Goal: Task Accomplishment & Management: Complete application form

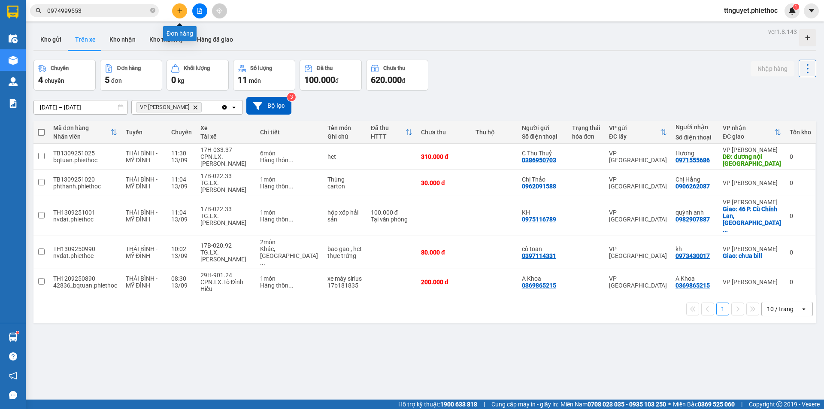
click at [179, 12] on icon "plus" at bounding box center [180, 11] width 6 height 6
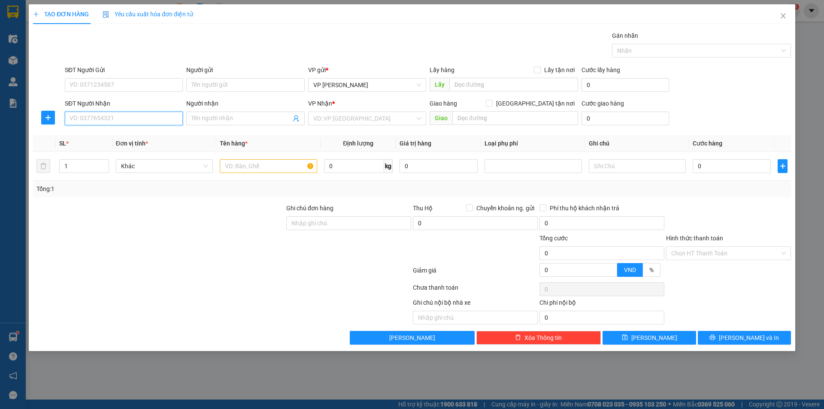
click at [106, 120] on input "SĐT Người Nhận" at bounding box center [124, 119] width 118 height 14
type input "0825160555"
click at [113, 135] on div "0825160555 - hiền" at bounding box center [124, 135] width 108 height 9
type input "hiền"
click at [345, 122] on span "VP [GEOGRAPHIC_DATA]" at bounding box center [367, 118] width 108 height 13
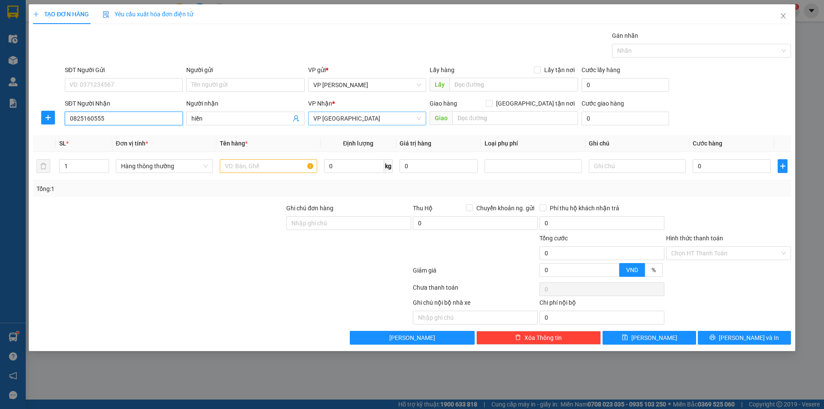
type input "0825160555"
click at [345, 129] on body "Kết quả tìm kiếm ( 40 ) Bộ lọc Mã ĐH Trạng thái Món hàng Thu hộ Tổng cước Chưa …" at bounding box center [412, 204] width 824 height 409
click at [346, 121] on span "VP [GEOGRAPHIC_DATA]" at bounding box center [367, 118] width 108 height 13
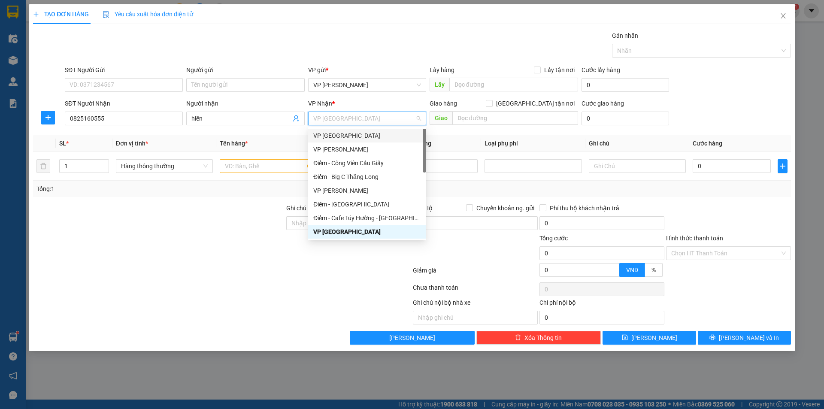
click at [345, 135] on div "VP [GEOGRAPHIC_DATA]" at bounding box center [367, 135] width 108 height 9
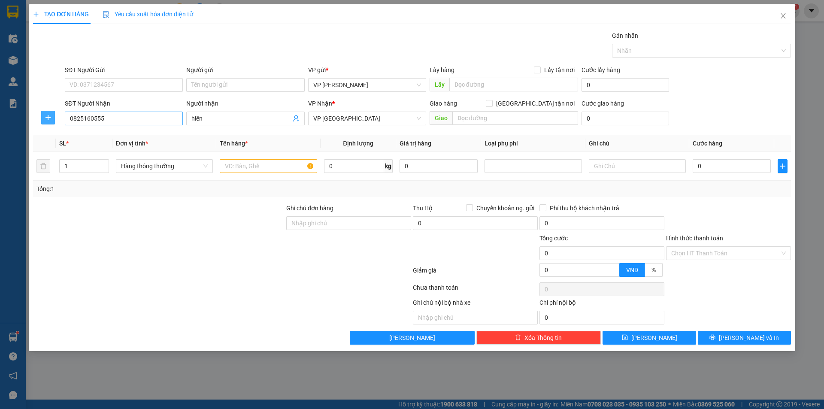
drag, startPoint x: 49, startPoint y: 119, endPoint x: 89, endPoint y: 117, distance: 40.4
click at [49, 120] on icon "plus" at bounding box center [48, 117] width 7 height 7
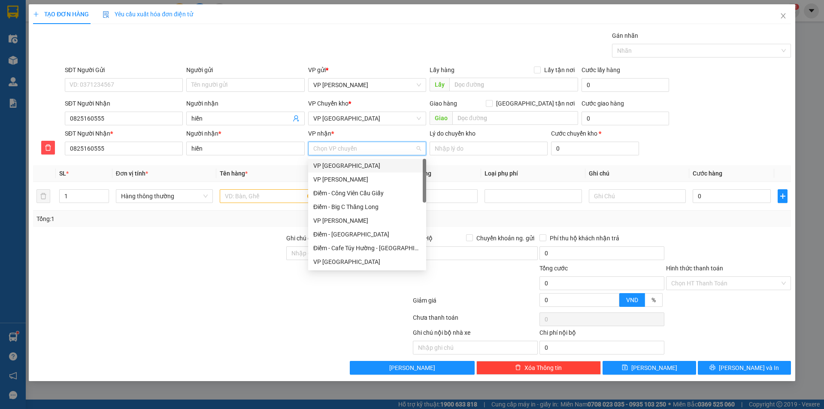
click at [338, 145] on input "VP nhận *" at bounding box center [364, 148] width 102 height 13
click at [346, 262] on div "VP [GEOGRAPHIC_DATA]" at bounding box center [367, 261] width 108 height 9
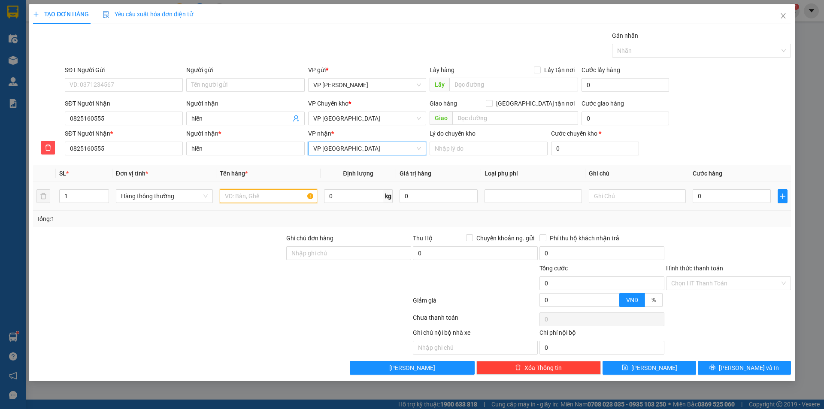
click at [254, 198] on input "text" at bounding box center [268, 196] width 97 height 14
click at [539, 196] on div at bounding box center [533, 196] width 93 height 10
type input "hct dien thoại"
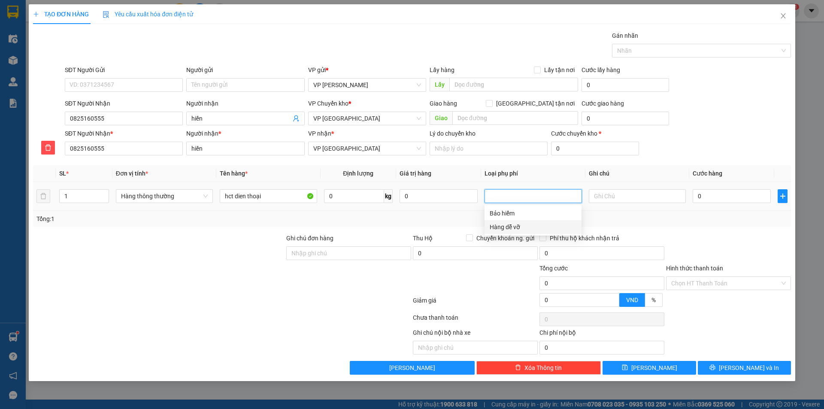
click at [520, 226] on div "Hàng dễ vỡ" at bounding box center [533, 226] width 87 height 9
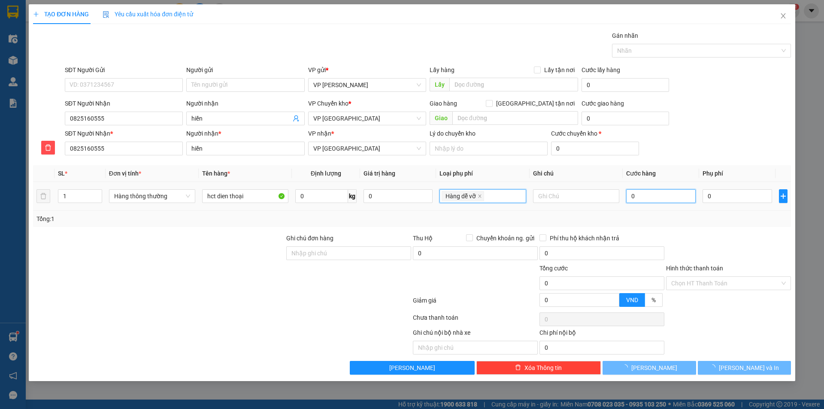
type input "10.000"
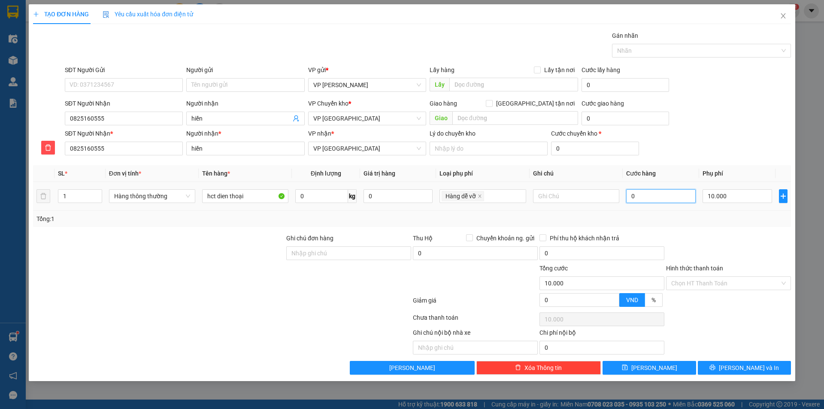
click at [655, 197] on input "0" at bounding box center [661, 196] width 70 height 14
type input "04"
type input "10.004"
type input "040"
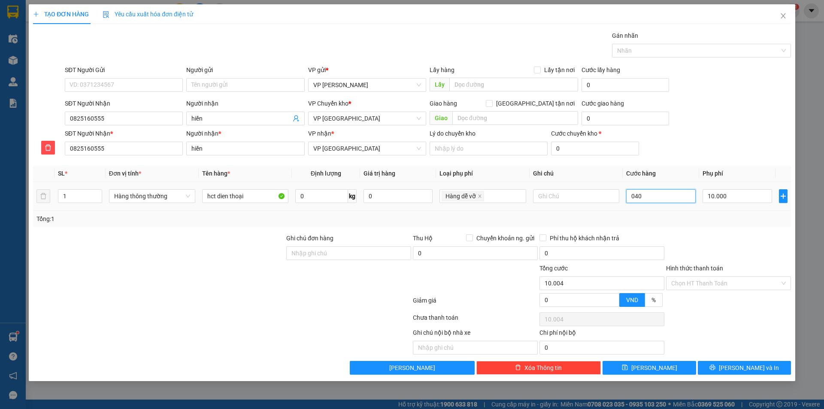
type input "10.040"
type input "40.000"
type input "50.000"
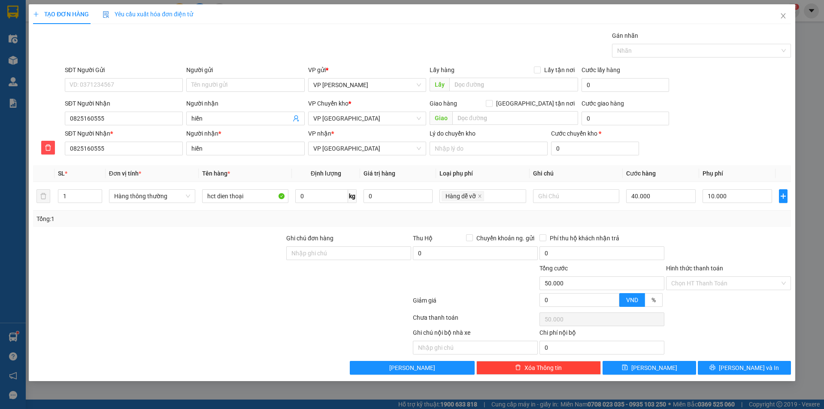
click at [702, 233] on div "Transit Pickup Surcharge Ids Transit Deliver Surcharge Ids Transit Deliver Surc…" at bounding box center [412, 203] width 758 height 344
click at [716, 368] on icon "printer" at bounding box center [713, 368] width 6 height 6
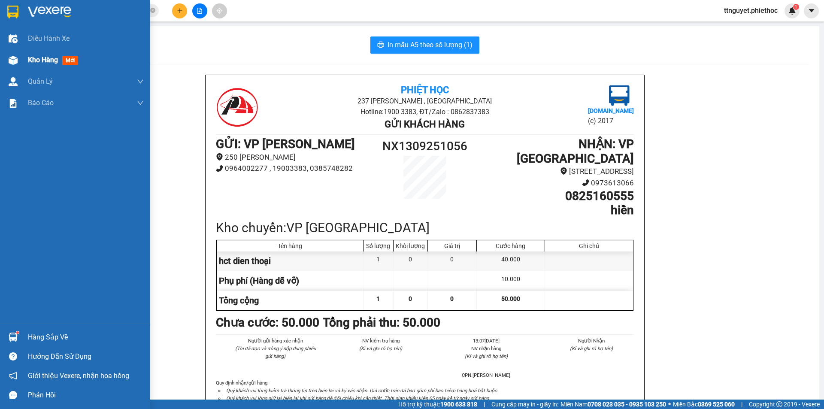
click at [16, 62] on img at bounding box center [13, 60] width 9 height 9
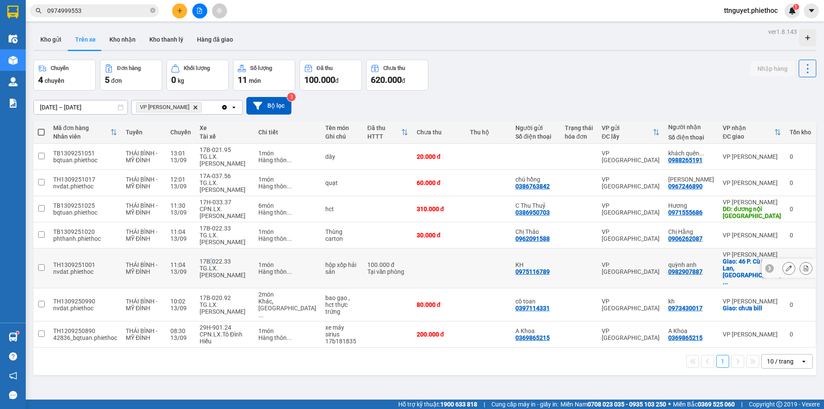
click at [213, 258] on div "17B-022.33" at bounding box center [225, 261] width 50 height 7
checkbox input "true"
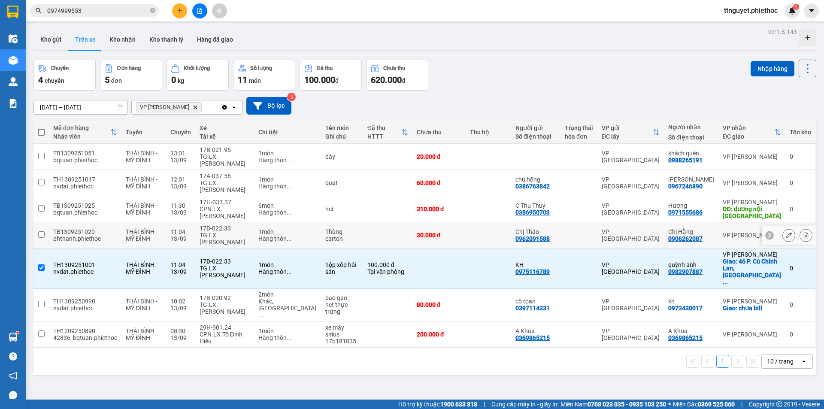
click at [215, 237] on div "TG.LX.[PERSON_NAME]" at bounding box center [225, 239] width 50 height 14
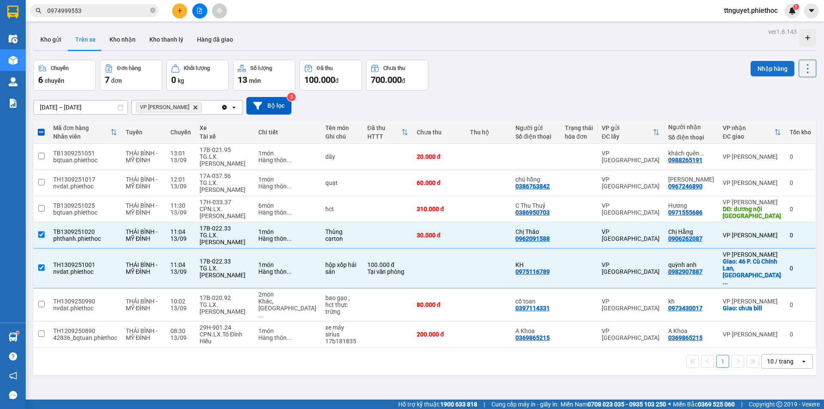
click at [762, 64] on button "Nhập hàng" at bounding box center [773, 68] width 44 height 15
checkbox input "false"
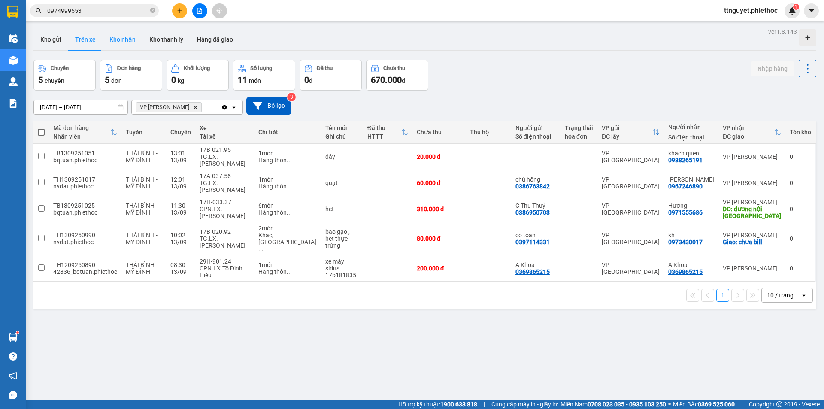
click at [119, 37] on button "Kho nhận" at bounding box center [123, 39] width 40 height 21
type input "[DATE] – [DATE]"
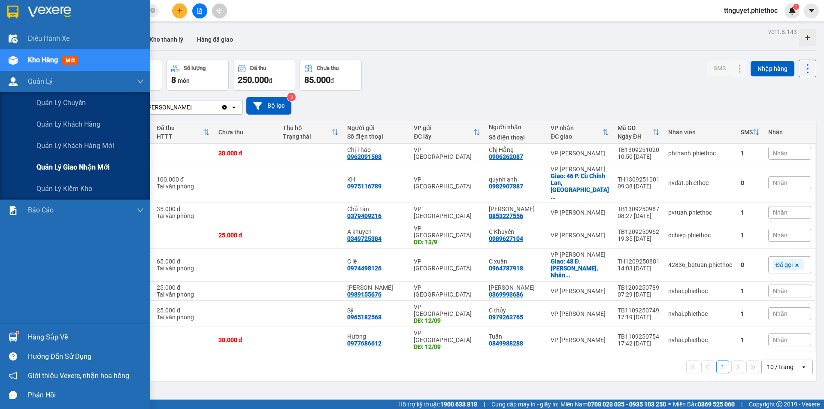
click at [36, 165] on div "Quản lý giao nhận mới" at bounding box center [75, 167] width 150 height 21
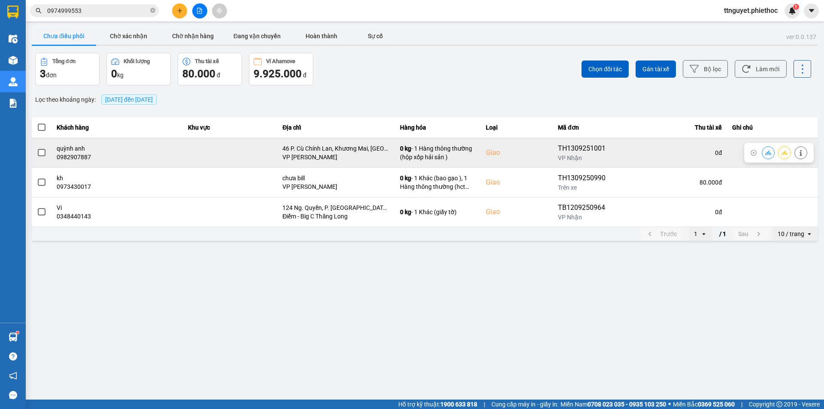
click at [43, 152] on span at bounding box center [42, 153] width 8 height 8
click at [37, 148] on input "checkbox" at bounding box center [37, 148] width 0 height 0
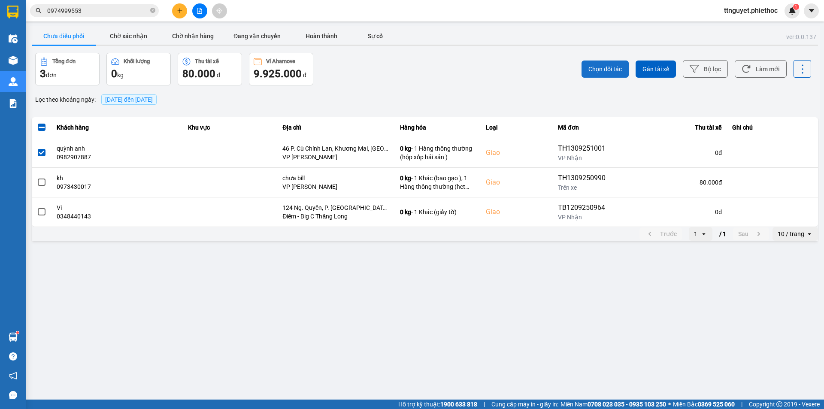
click at [592, 67] on span "Chọn đối tác" at bounding box center [605, 69] width 33 height 9
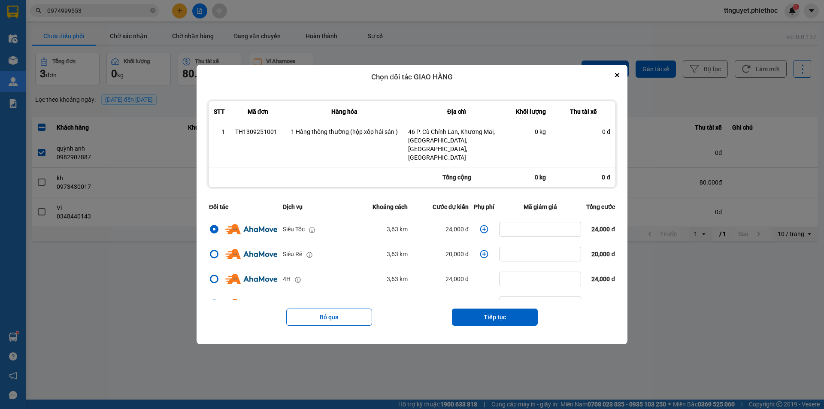
click at [480, 225] on icon "dialog" at bounding box center [484, 229] width 9 height 9
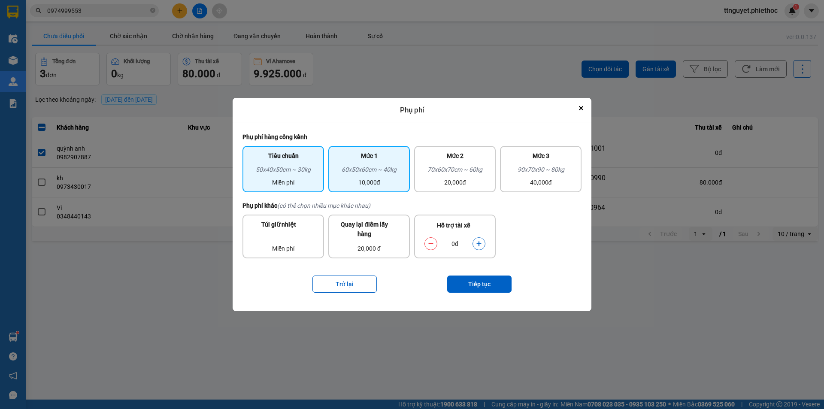
click at [362, 170] on div "60x50x60cm ~ 40kg" at bounding box center [369, 171] width 71 height 13
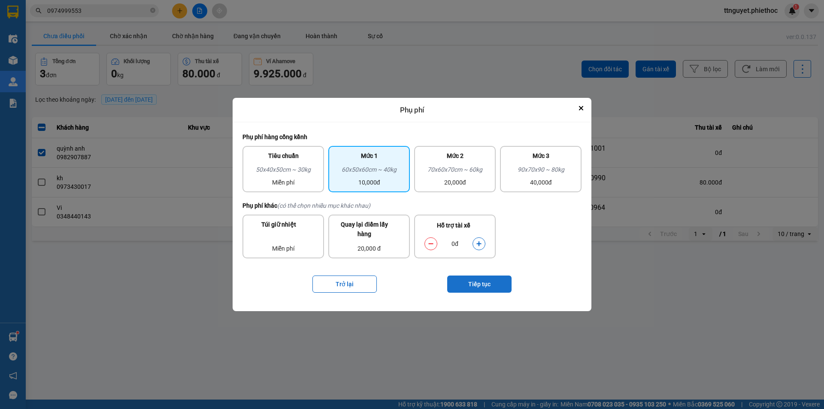
click at [474, 286] on button "Tiếp tục" at bounding box center [479, 284] width 64 height 17
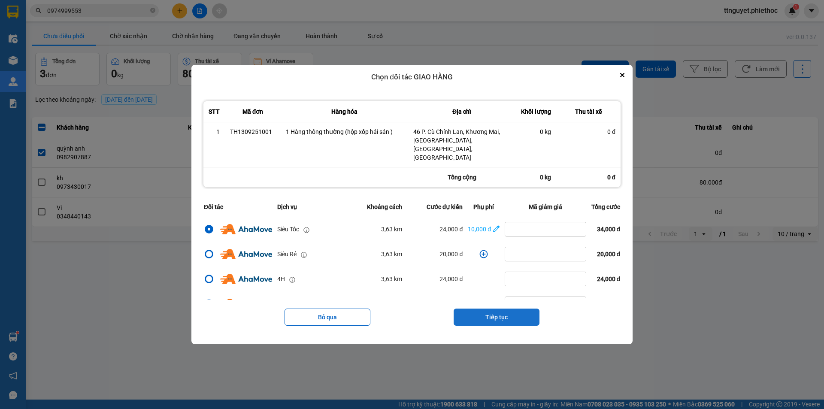
click at [495, 310] on button "Tiếp tục" at bounding box center [497, 317] width 86 height 17
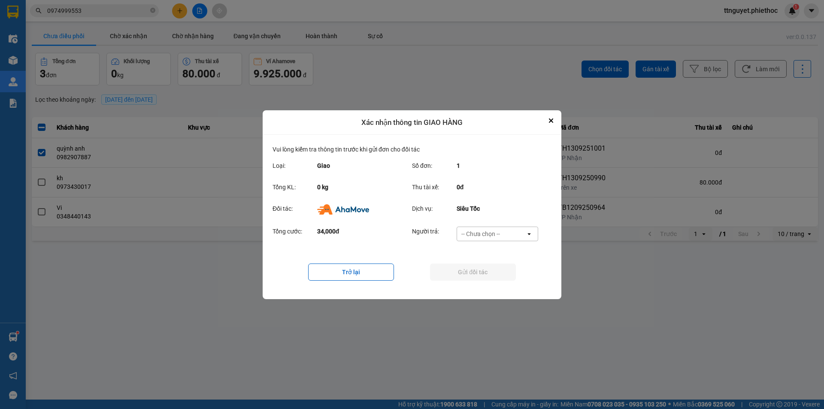
click at [514, 226] on div "Tổng cước: 34,000đ Người trả: -- Chưa chọn -- open" at bounding box center [412, 236] width 279 height 27
click at [511, 231] on div "-- Chưa chọn --" at bounding box center [491, 234] width 69 height 14
click at [488, 286] on span "Ví Ahamove" at bounding box center [480, 283] width 35 height 9
click at [484, 274] on button "Gửi đối tác" at bounding box center [473, 272] width 86 height 17
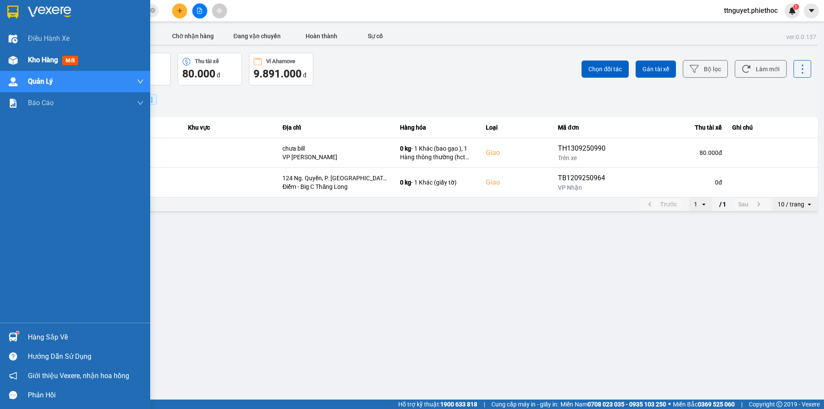
click at [10, 63] on img at bounding box center [13, 60] width 9 height 9
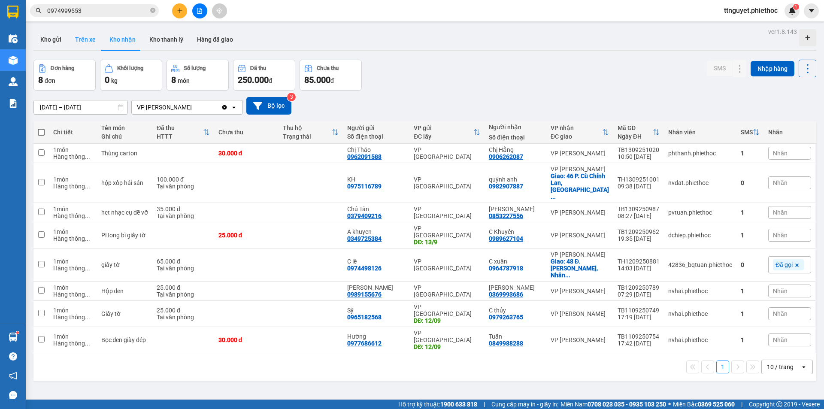
click at [81, 38] on button "Trên xe" at bounding box center [85, 39] width 34 height 21
type input "[DATE] – [DATE]"
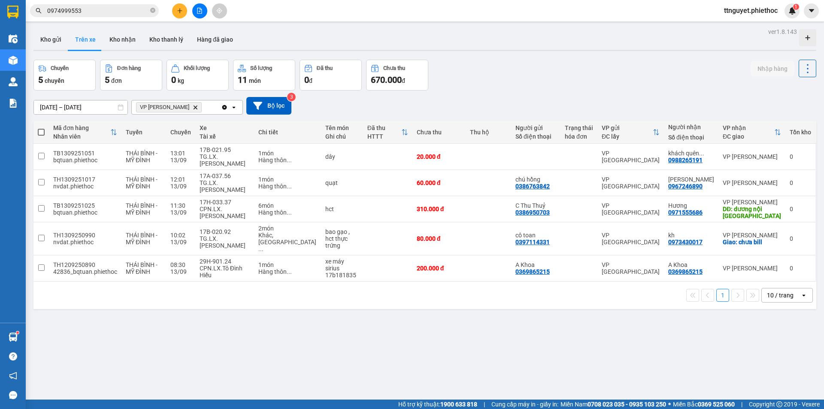
click at [88, 14] on input "0974999553" at bounding box center [97, 10] width 101 height 9
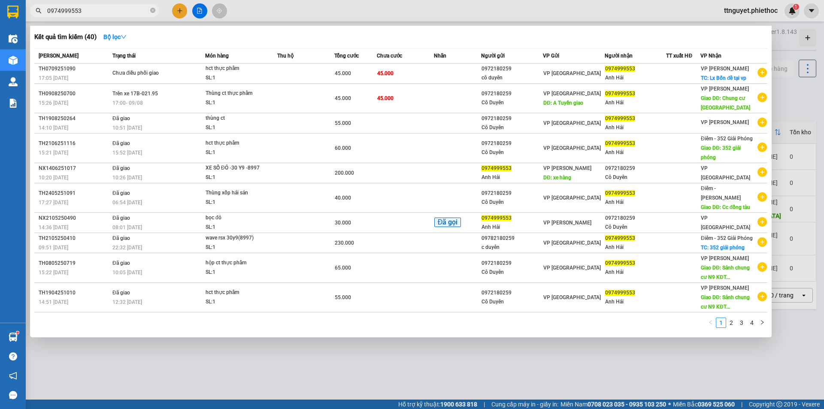
click at [88, 14] on input "0974999553" at bounding box center [97, 10] width 101 height 9
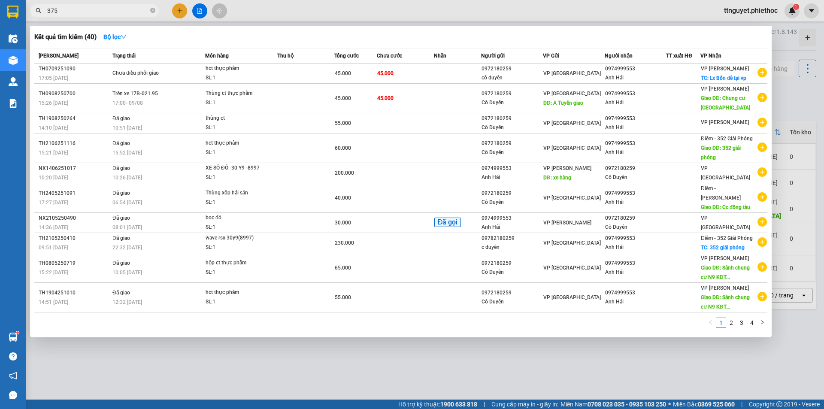
type input "3756"
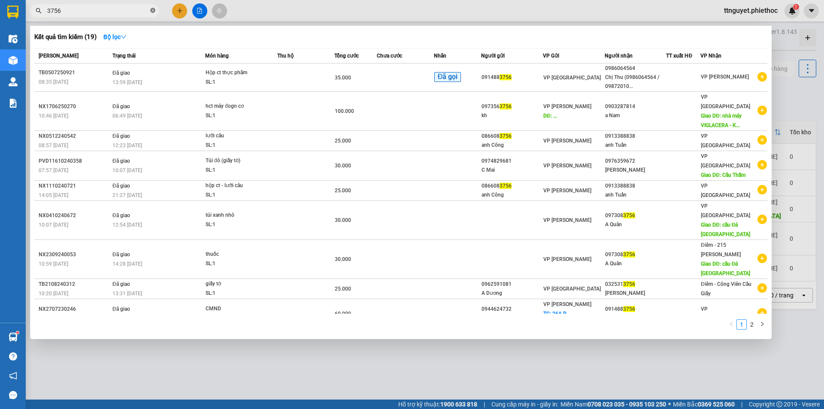
click at [151, 10] on icon "close-circle" at bounding box center [152, 10] width 5 height 5
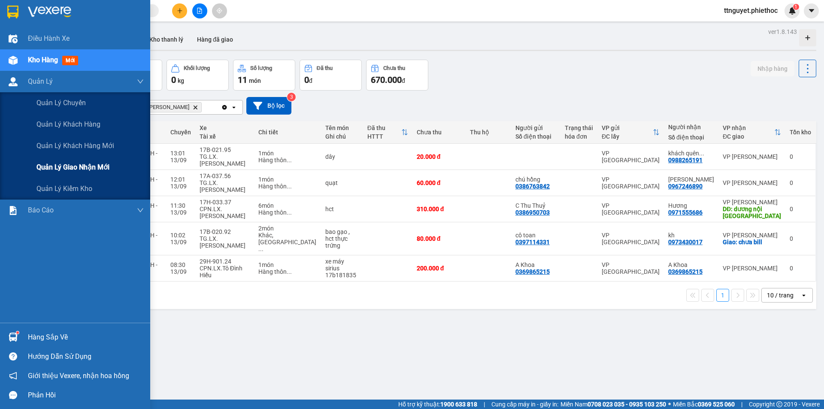
click at [58, 166] on span "Quản lý giao nhận mới" at bounding box center [72, 167] width 73 height 11
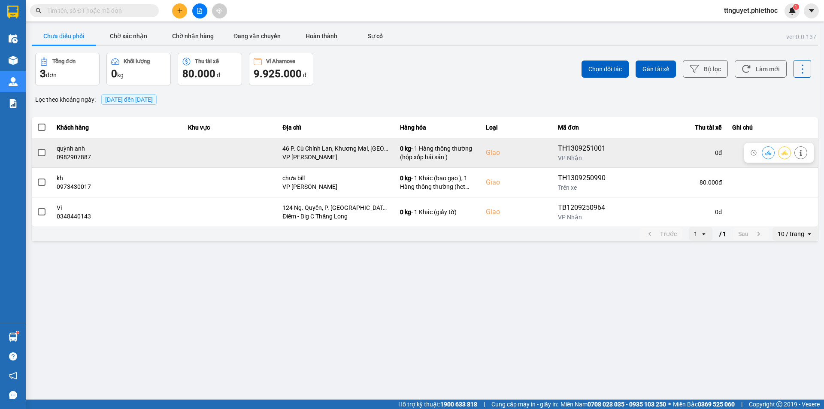
click at [44, 154] on span at bounding box center [42, 153] width 8 height 8
click at [37, 148] on input "checkbox" at bounding box center [37, 148] width 0 height 0
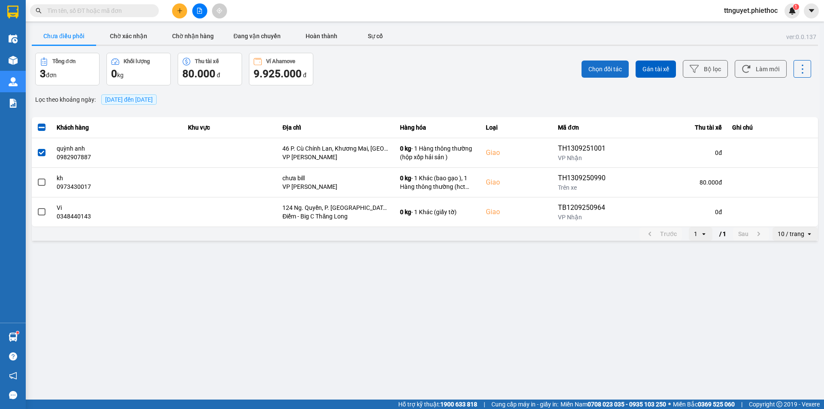
click at [609, 68] on span "Chọn đối tác" at bounding box center [605, 69] width 33 height 9
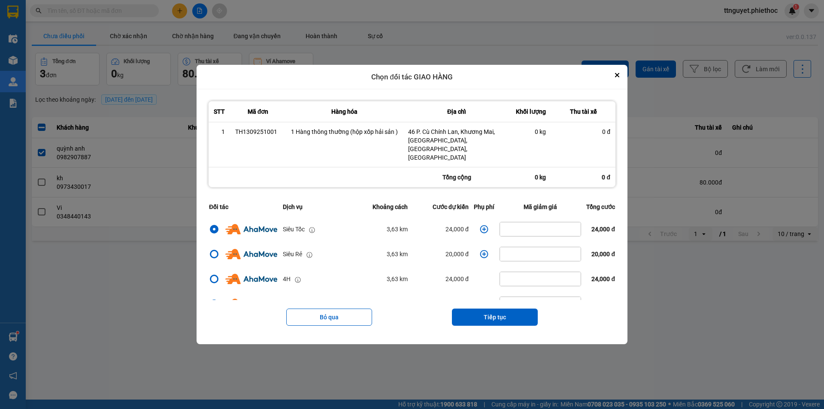
click at [482, 225] on icon "dialog" at bounding box center [484, 229] width 9 height 9
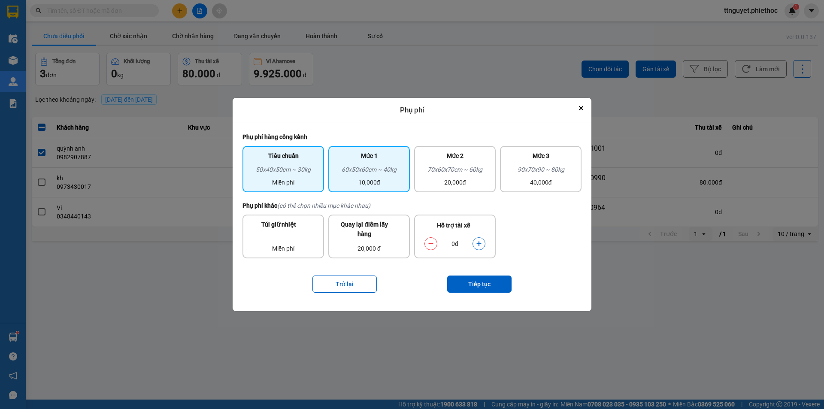
click at [349, 166] on div "60x50x60cm ~ 40kg" at bounding box center [369, 171] width 71 height 13
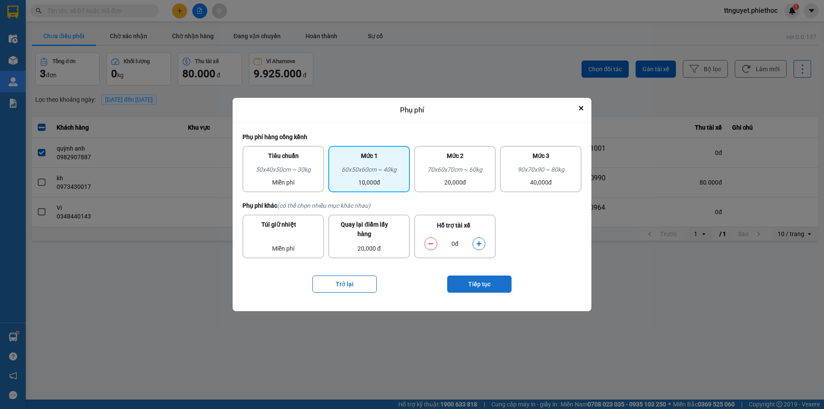
click at [475, 282] on button "Tiếp tục" at bounding box center [479, 284] width 64 height 17
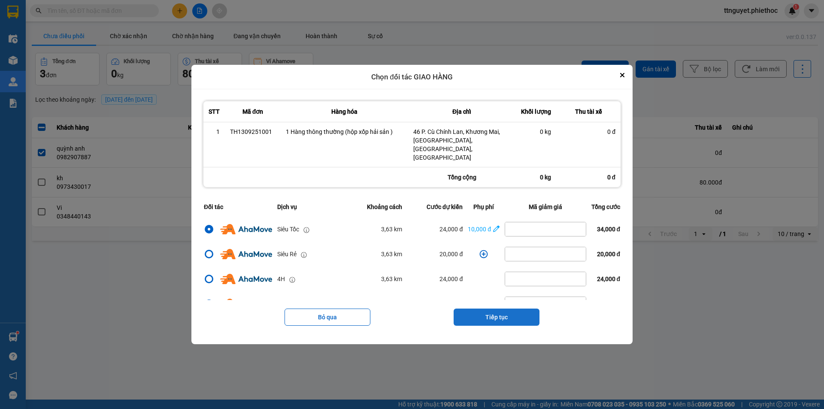
click at [481, 309] on button "Tiếp tục" at bounding box center [497, 317] width 86 height 17
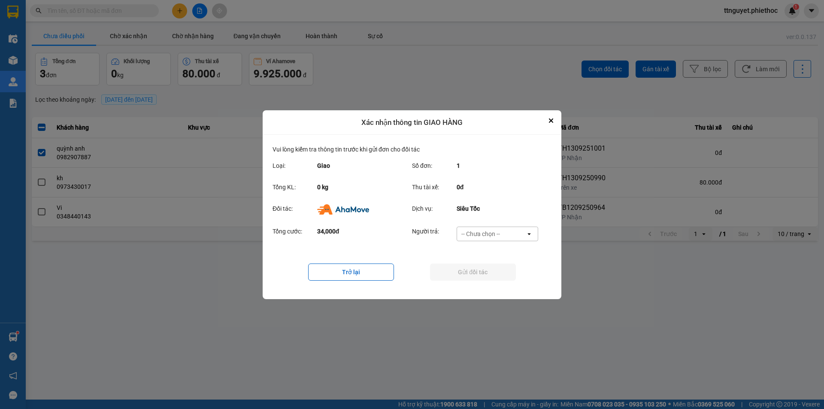
click at [489, 235] on div "-- Chưa chọn --" at bounding box center [481, 234] width 39 height 9
click at [478, 283] on span "Ví Ahamove" at bounding box center [480, 283] width 35 height 9
click at [477, 276] on button "Gửi đối tác" at bounding box center [473, 272] width 86 height 17
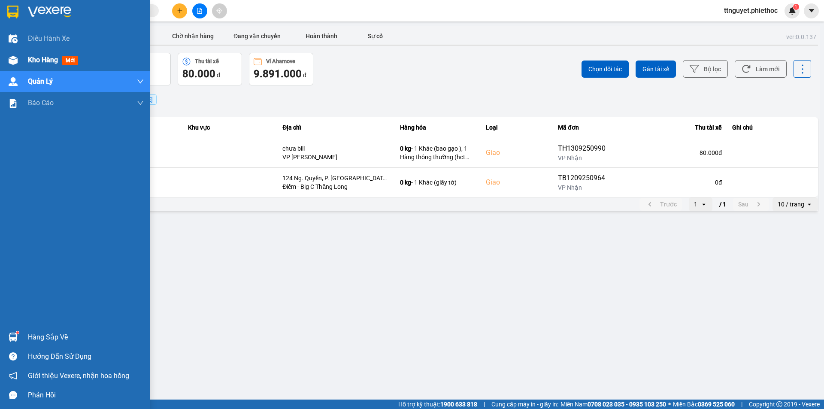
click at [15, 61] on img at bounding box center [13, 60] width 9 height 9
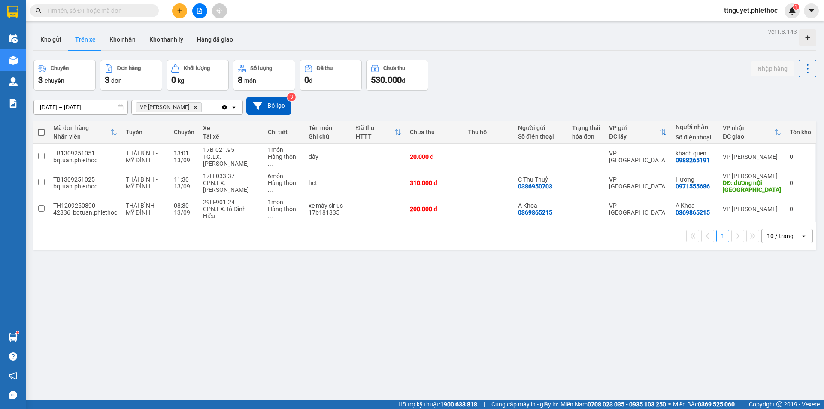
click at [182, 7] on button at bounding box center [179, 10] width 15 height 15
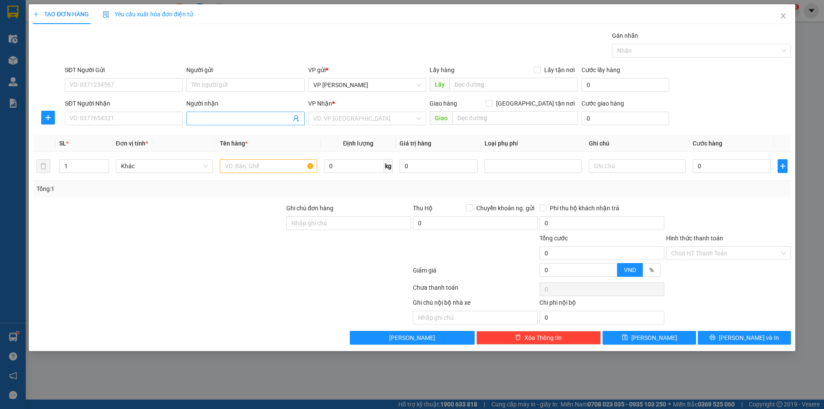
click at [211, 119] on input "Người nhận" at bounding box center [240, 118] width 99 height 9
type input "new"
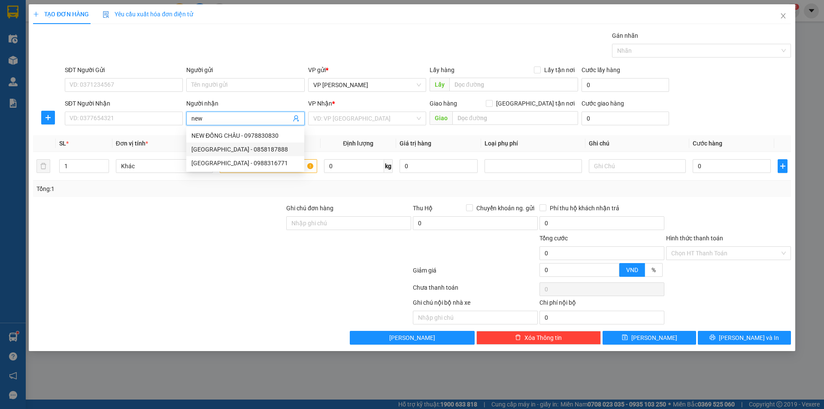
click at [222, 152] on div "[GEOGRAPHIC_DATA] - 0858187888" at bounding box center [245, 149] width 108 height 9
type input "0858187888"
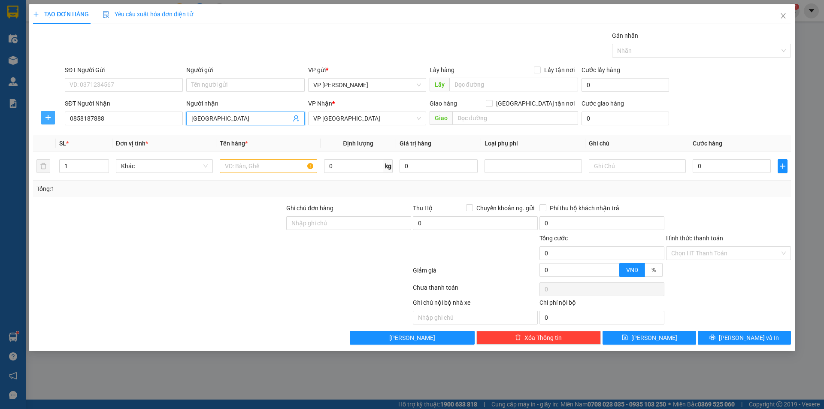
type input "[GEOGRAPHIC_DATA]"
click at [46, 118] on icon "plus" at bounding box center [48, 117] width 5 height 0
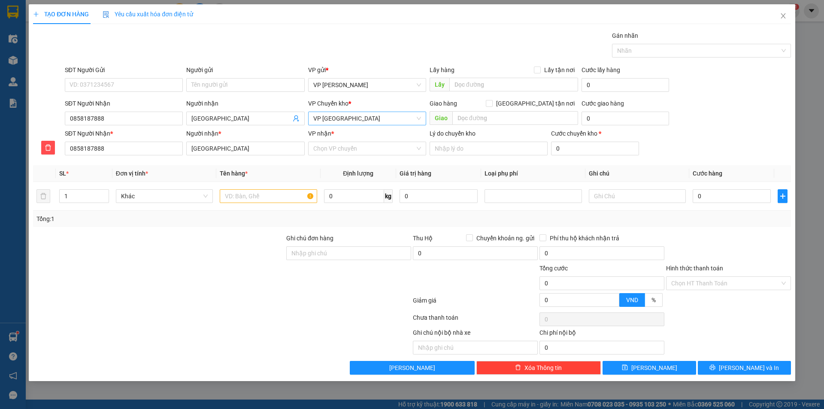
click at [358, 116] on span "VP [GEOGRAPHIC_DATA]" at bounding box center [367, 118] width 108 height 13
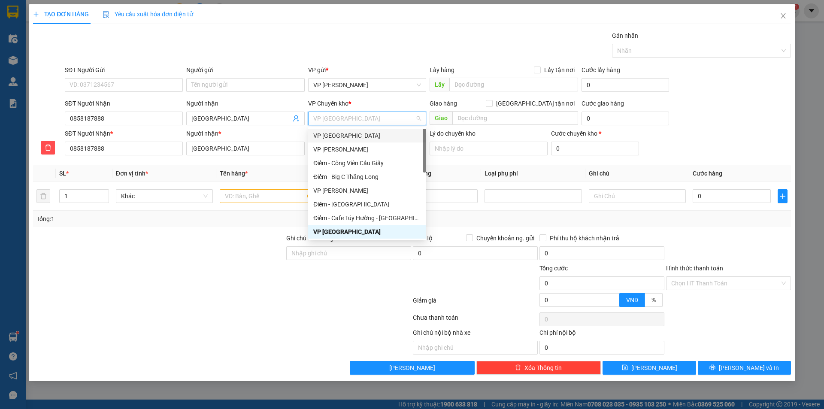
click at [340, 136] on div "VP [GEOGRAPHIC_DATA]" at bounding box center [367, 135] width 108 height 9
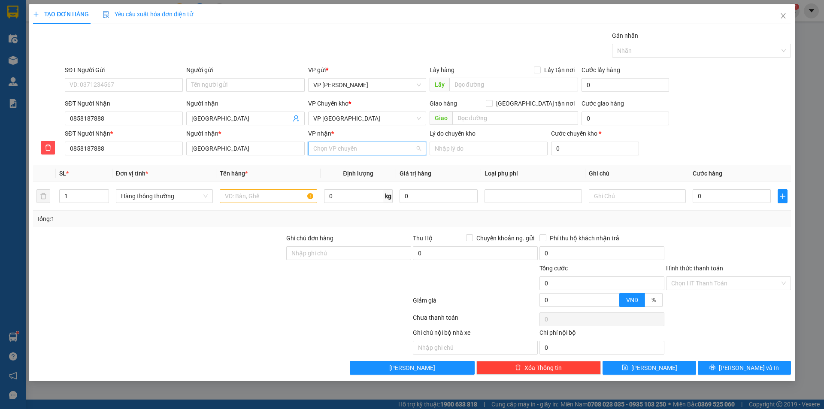
click at [338, 145] on input "VP nhận *" at bounding box center [364, 148] width 102 height 13
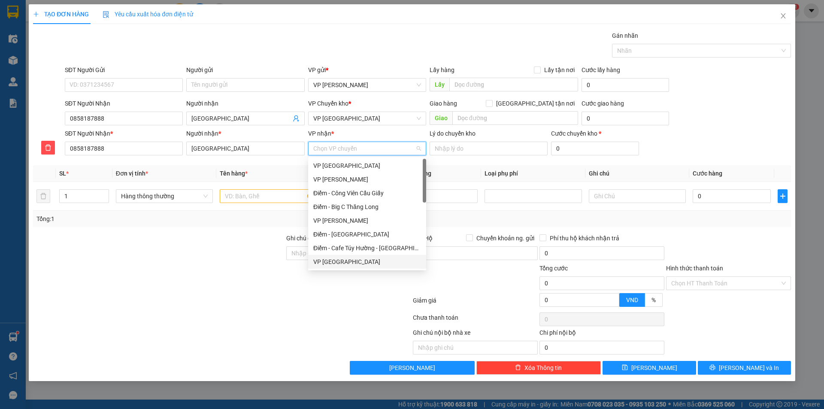
click at [335, 263] on div "VP [GEOGRAPHIC_DATA]" at bounding box center [367, 261] width 108 height 9
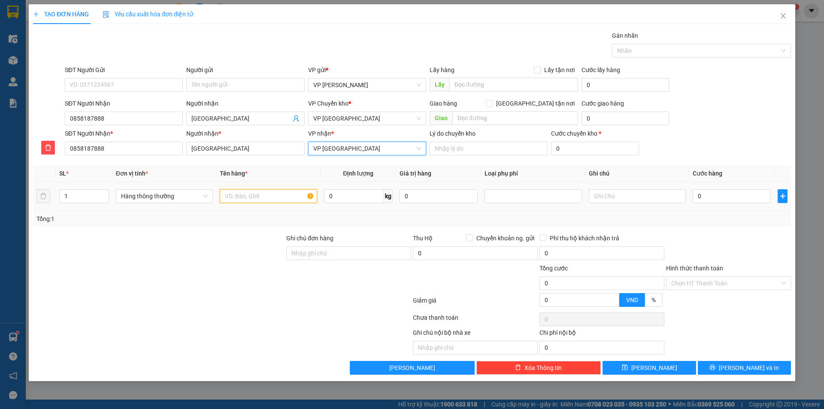
drag, startPoint x: 286, startPoint y: 197, endPoint x: 292, endPoint y: 197, distance: 5.6
click at [288, 197] on input "text" at bounding box center [268, 196] width 97 height 14
type input "thùng xop cua"
click at [358, 197] on input "0" at bounding box center [354, 196] width 60 height 14
type input "10"
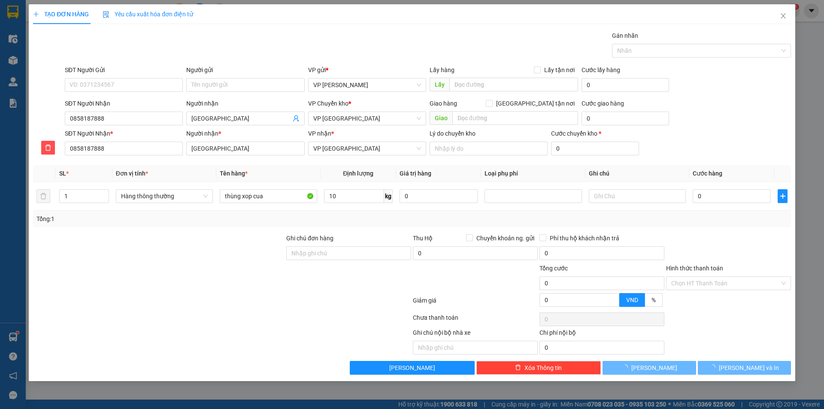
click at [184, 300] on div at bounding box center [222, 302] width 380 height 17
type input "40.000"
click at [732, 362] on button "[PERSON_NAME] và In" at bounding box center [744, 368] width 93 height 14
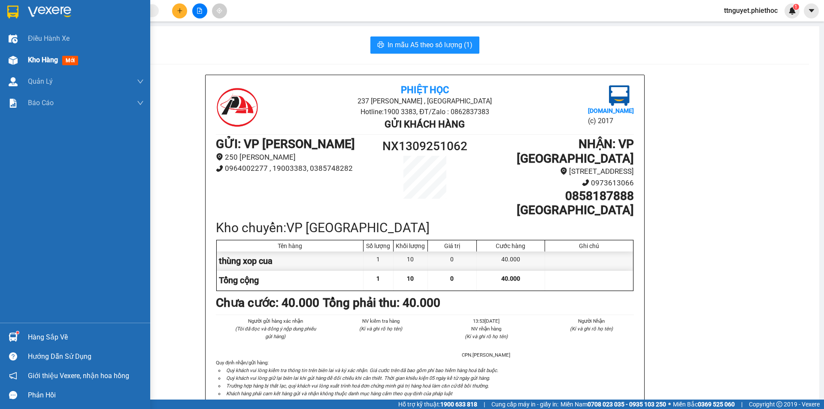
click at [22, 64] on div "Kho hàng mới" at bounding box center [75, 59] width 150 height 21
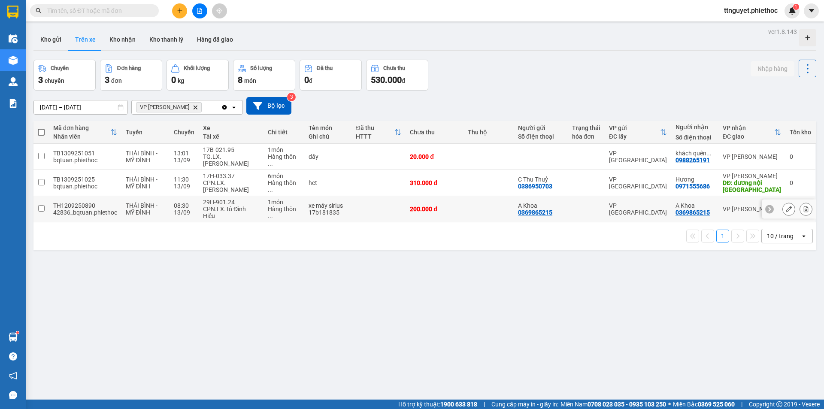
click at [209, 208] on div "CPN.LX.Tô Đình Hiếu" at bounding box center [231, 213] width 56 height 14
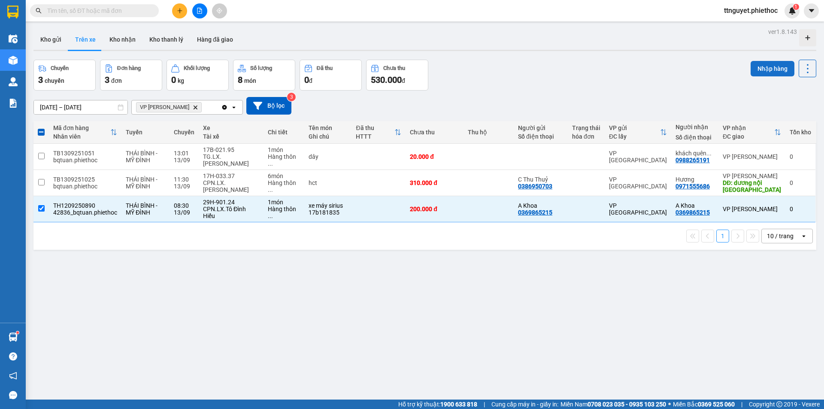
click at [756, 67] on button "Nhập hàng" at bounding box center [773, 68] width 44 height 15
checkbox input "false"
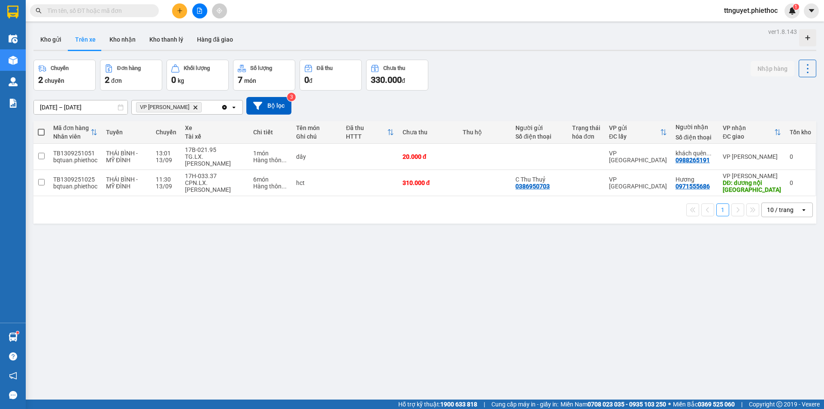
click at [453, 293] on div "ver 1.8.143 Kho gửi Trên xe Kho nhận Kho thanh [PERSON_NAME] đã giao Chuyến 2 c…" at bounding box center [425, 230] width 790 height 409
click at [178, 5] on button at bounding box center [179, 10] width 15 height 15
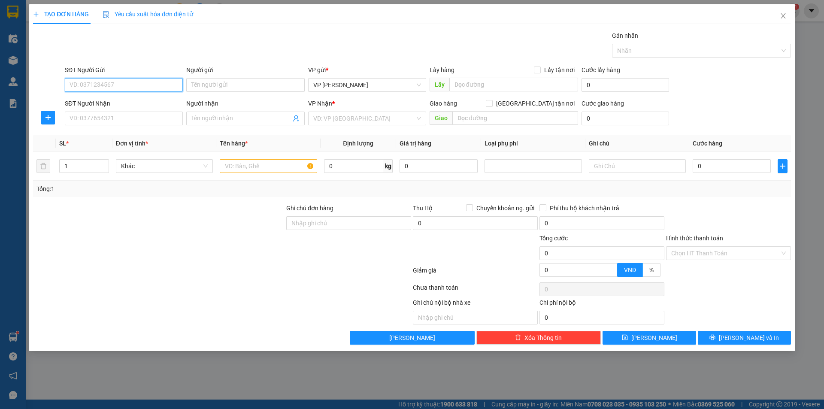
click at [136, 82] on input "SĐT Người Gửi" at bounding box center [124, 85] width 118 height 14
type input "0936393303"
click at [135, 97] on div "0936393303 - a tú" at bounding box center [124, 101] width 108 height 9
type input "a tú"
type input "0936393303"
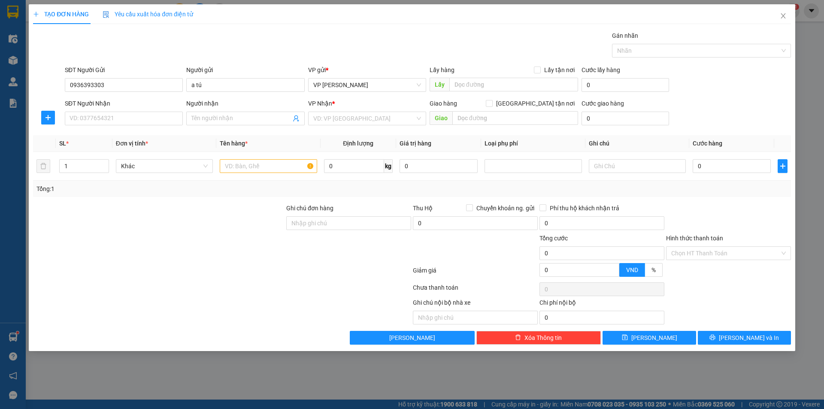
click at [131, 125] on div "SĐT Người Nhận VD: 0377654321" at bounding box center [124, 114] width 118 height 30
click at [132, 119] on input "SĐT Người Nhận" at bounding box center [124, 119] width 118 height 14
click at [117, 150] on div "0973696396 - a Tuyến" at bounding box center [124, 149] width 108 height 9
type input "0973696396"
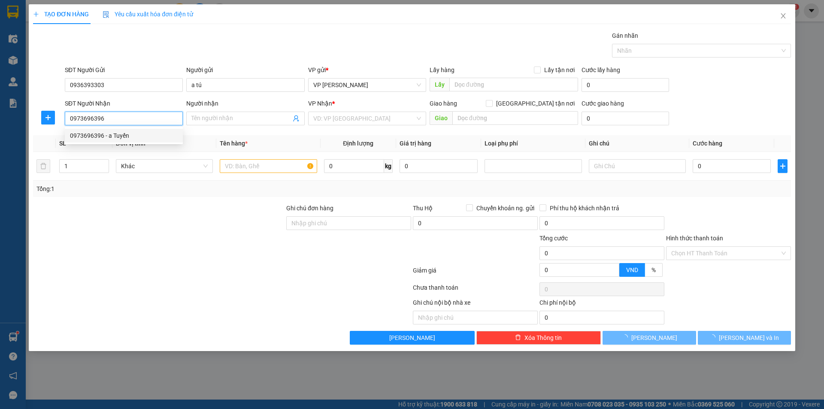
type input "a Tuyến"
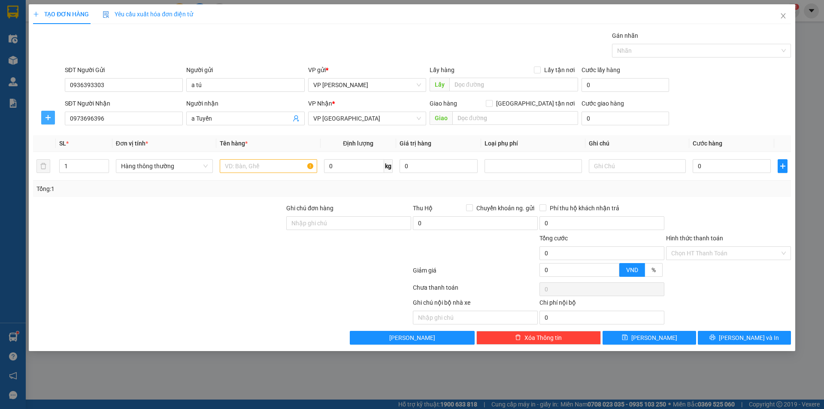
drag, startPoint x: 52, startPoint y: 118, endPoint x: 172, endPoint y: 109, distance: 119.7
click at [52, 118] on span "plus" at bounding box center [48, 117] width 13 height 7
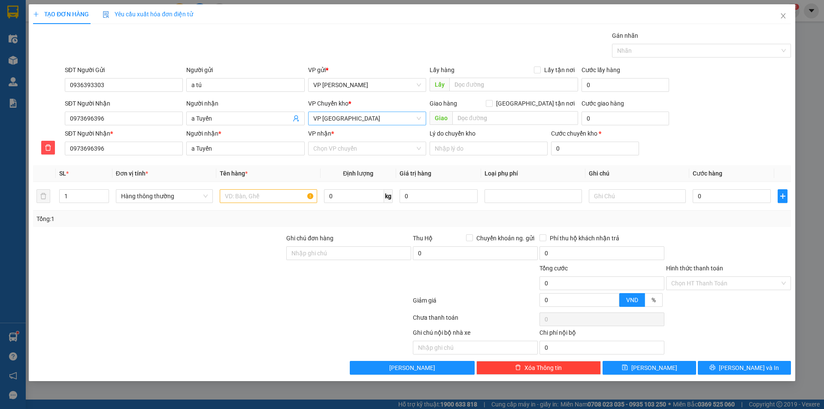
click at [365, 114] on span "VP [GEOGRAPHIC_DATA]" at bounding box center [367, 118] width 108 height 13
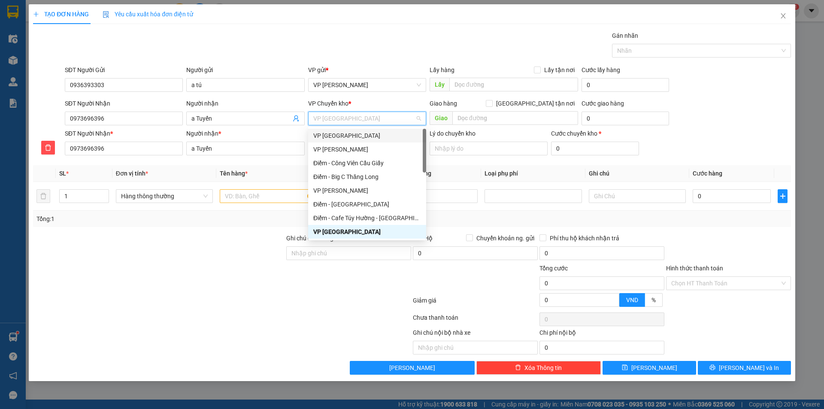
click at [347, 134] on div "VP [GEOGRAPHIC_DATA]" at bounding box center [367, 135] width 108 height 9
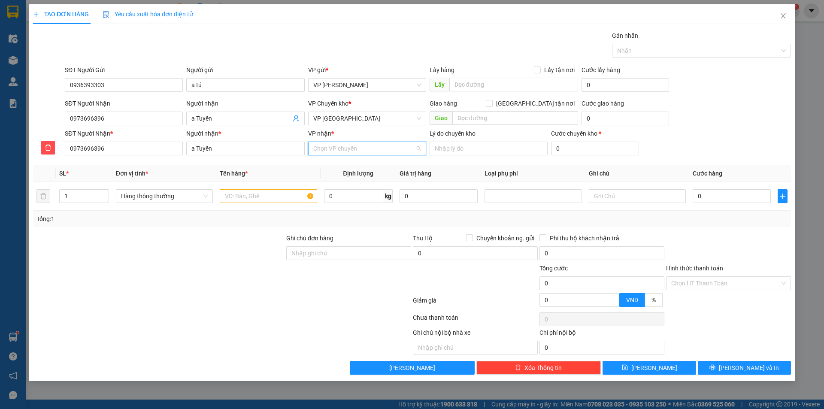
click at [347, 148] on input "VP nhận *" at bounding box center [364, 148] width 102 height 13
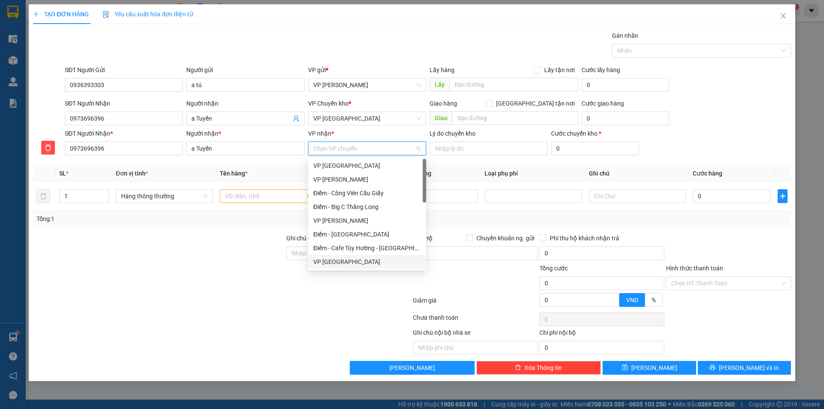
drag, startPoint x: 349, startPoint y: 262, endPoint x: 380, endPoint y: 275, distance: 34.0
click at [349, 262] on div "VP [GEOGRAPHIC_DATA]" at bounding box center [367, 261] width 108 height 9
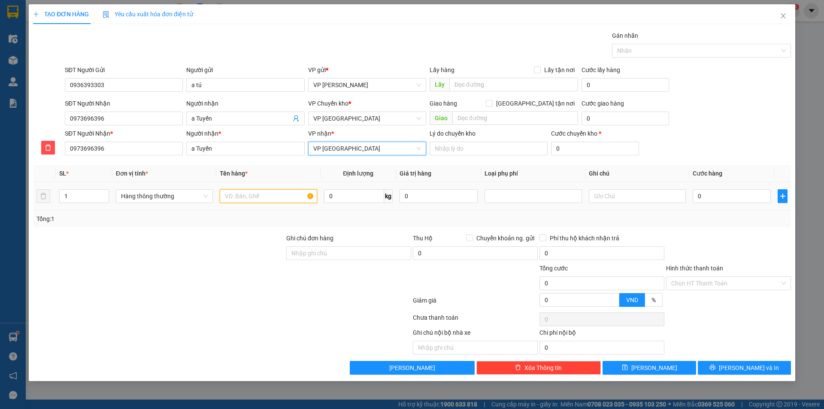
click at [232, 198] on input "text" at bounding box center [268, 196] width 97 height 14
type input "bọc xanh"
click at [346, 196] on input "0" at bounding box center [354, 196] width 60 height 14
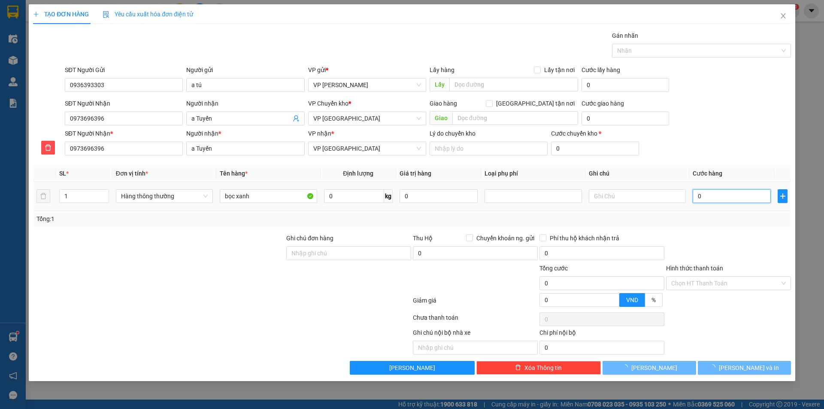
click at [745, 194] on input "0" at bounding box center [732, 196] width 78 height 14
type input "03"
type input "3"
type input "030"
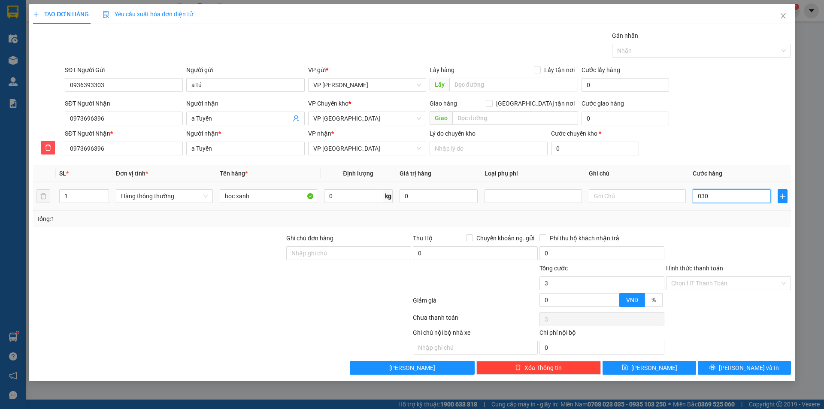
type input "30"
type input "30.000"
drag, startPoint x: 778, startPoint y: 246, endPoint x: 716, endPoint y: 337, distance: 110.0
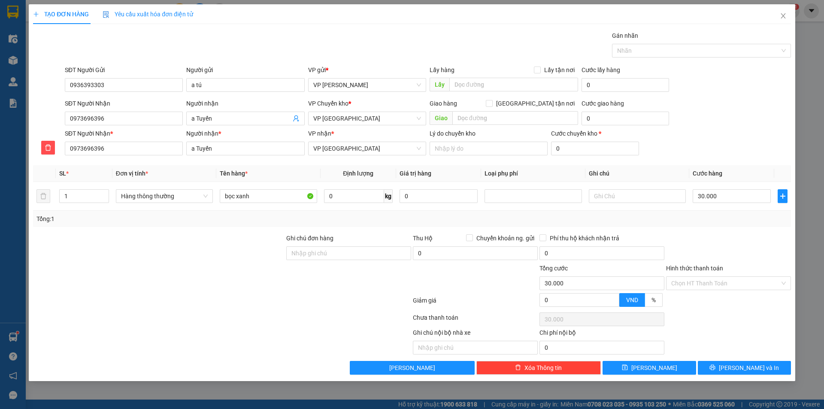
click at [777, 246] on div at bounding box center [728, 249] width 127 height 30
click at [721, 360] on div "Transit Pickup Surcharge Ids Transit Deliver Surcharge Ids Transit Deliver Surc…" at bounding box center [412, 203] width 758 height 344
drag, startPoint x: 719, startPoint y: 368, endPoint x: 731, endPoint y: 298, distance: 71.0
click at [731, 298] on div "Transit Pickup Surcharge Ids Transit Deliver Surcharge Ids Transit Deliver Surc…" at bounding box center [412, 203] width 758 height 344
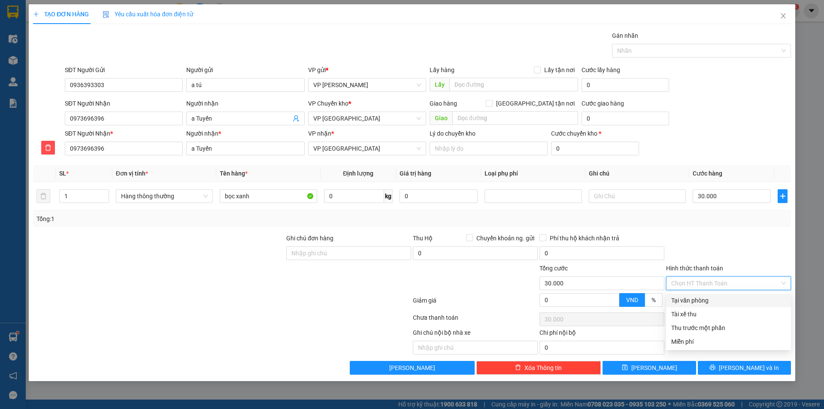
click at [721, 279] on input "Hình thức thanh toán" at bounding box center [725, 283] width 109 height 13
click at [708, 301] on div "Tại văn phòng" at bounding box center [728, 300] width 115 height 9
type input "0"
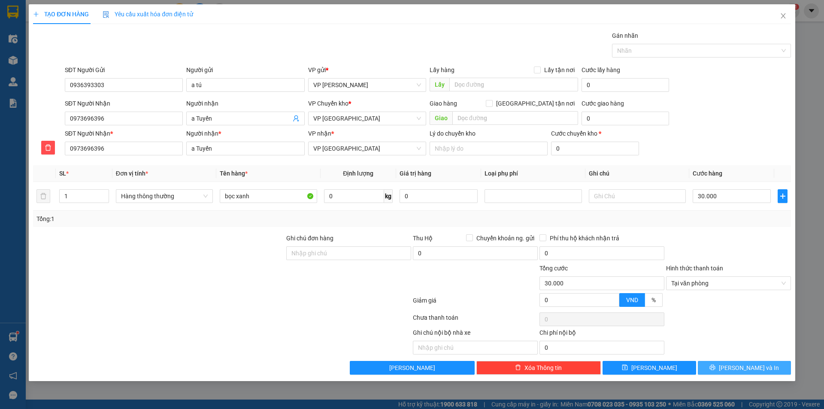
click at [712, 367] on button "[PERSON_NAME] và In" at bounding box center [744, 368] width 93 height 14
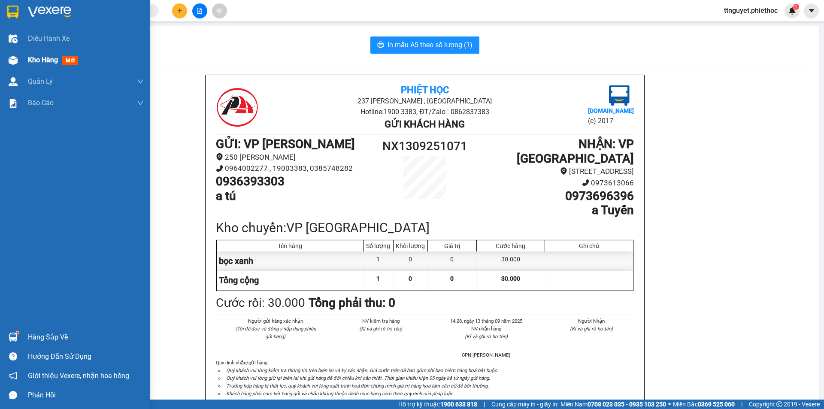
click at [24, 56] on div "Kho hàng mới" at bounding box center [75, 59] width 150 height 21
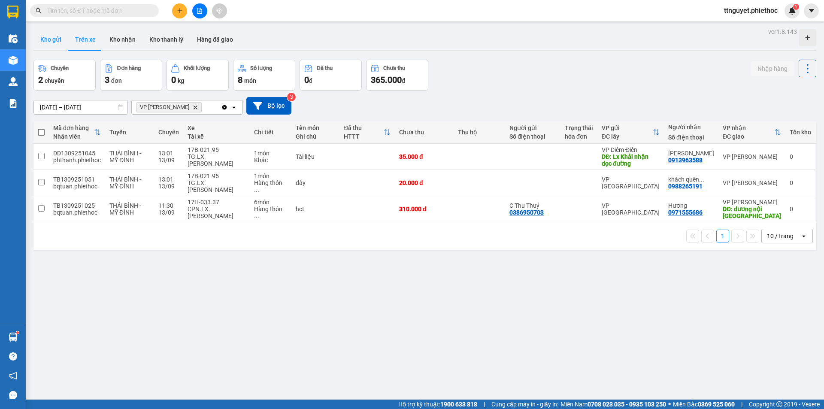
click at [47, 41] on button "Kho gửi" at bounding box center [50, 39] width 35 height 21
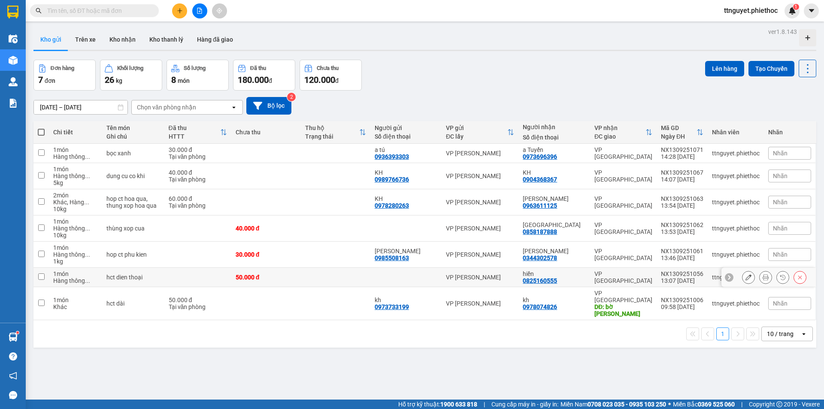
click at [118, 277] on div "hct dien thoại" at bounding box center [133, 277] width 54 height 7
checkbox input "true"
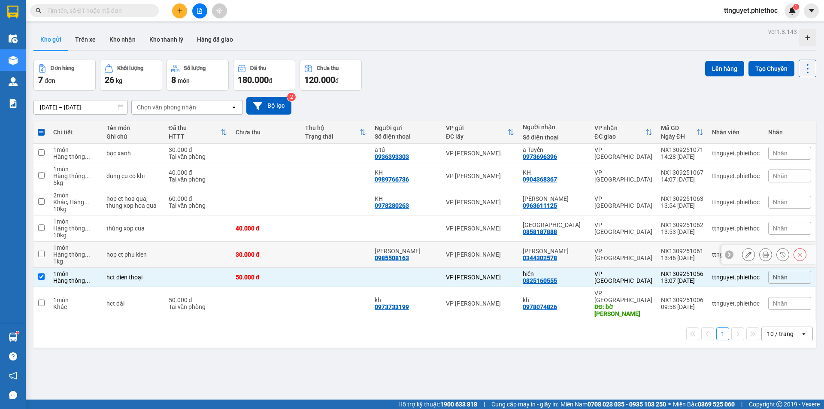
click at [118, 255] on div "hop ct phu kien" at bounding box center [133, 254] width 54 height 7
checkbox input "true"
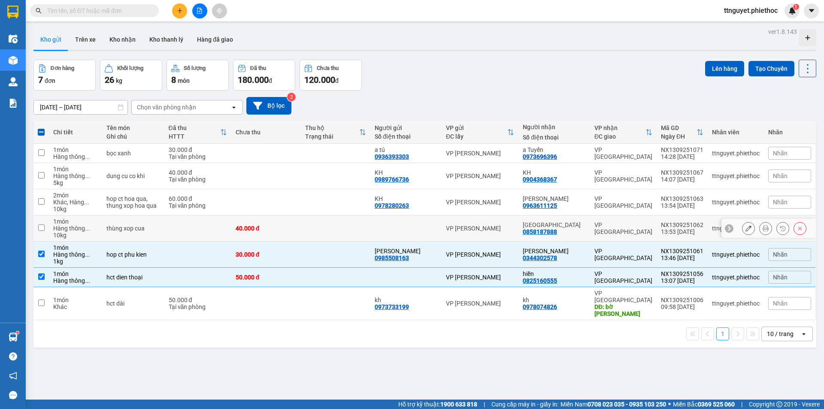
click at [119, 232] on td "thùng xop cua" at bounding box center [133, 229] width 62 height 26
checkbox input "true"
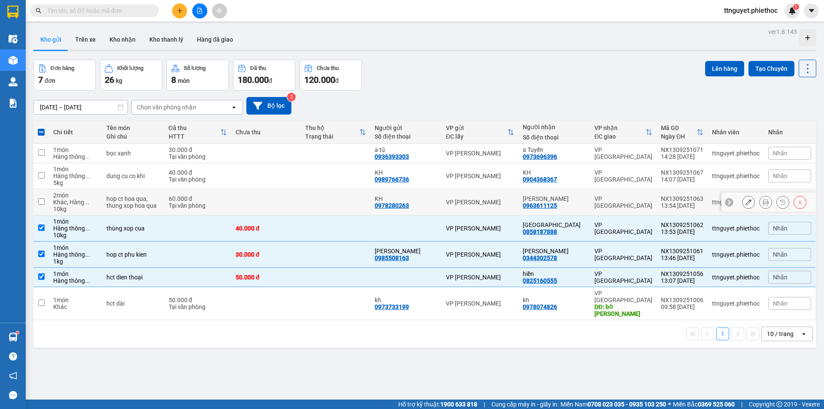
click at [125, 204] on div "hop ct hoa qua, thung xop hoa qua" at bounding box center [133, 202] width 54 height 14
checkbox input "true"
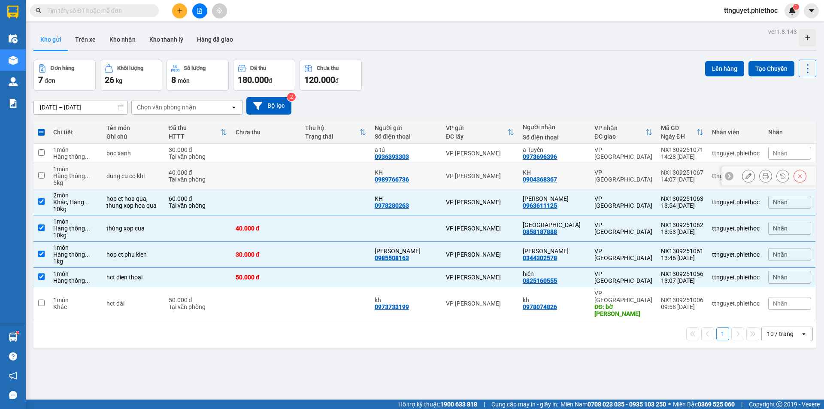
click at [134, 179] on div "dung cu co khi" at bounding box center [133, 176] width 54 height 7
checkbox input "true"
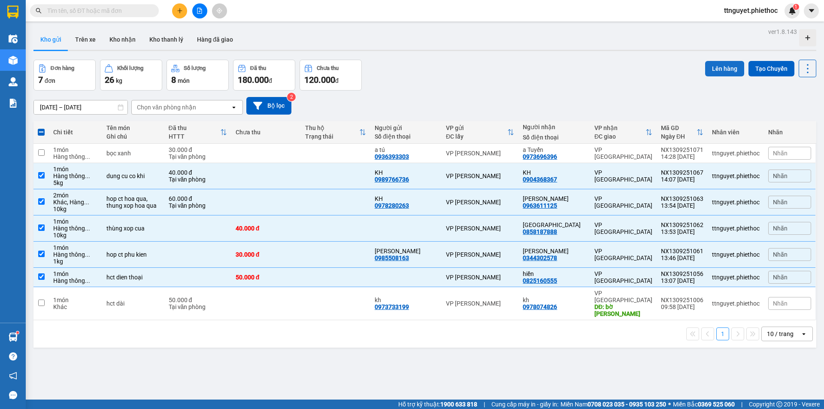
click at [725, 69] on button "Lên hàng" at bounding box center [724, 68] width 39 height 15
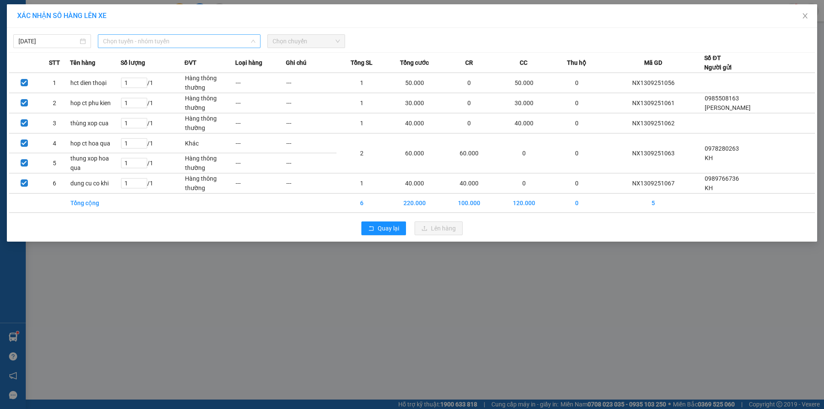
drag, startPoint x: 136, startPoint y: 39, endPoint x: 134, endPoint y: 45, distance: 5.7
click at [136, 40] on span "Chọn tuyến - nhóm tuyến" at bounding box center [179, 41] width 152 height 13
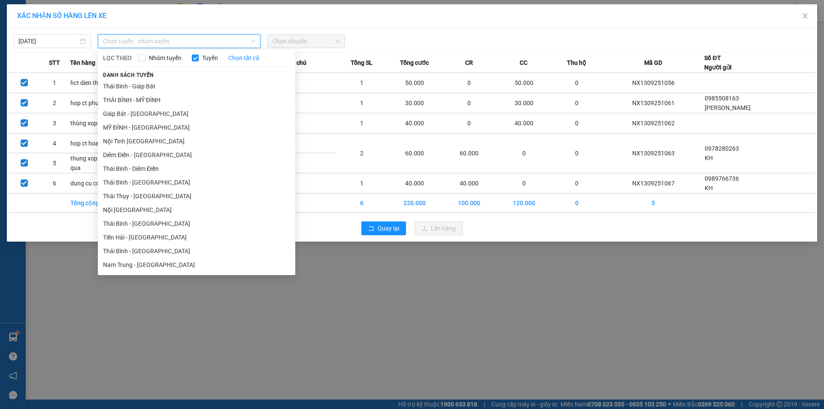
drag, startPoint x: 132, startPoint y: 128, endPoint x: 256, endPoint y: 66, distance: 138.2
click at [140, 127] on li "MỸ ĐÌNH - [GEOGRAPHIC_DATA]" at bounding box center [196, 128] width 197 height 14
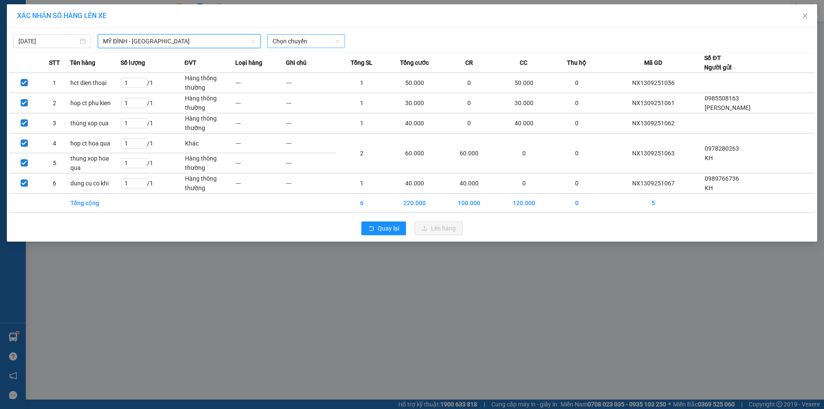
drag, startPoint x: 301, startPoint y: 46, endPoint x: 302, endPoint y: 38, distance: 8.6
click at [301, 44] on span "Chọn chuyến" at bounding box center [306, 41] width 67 height 13
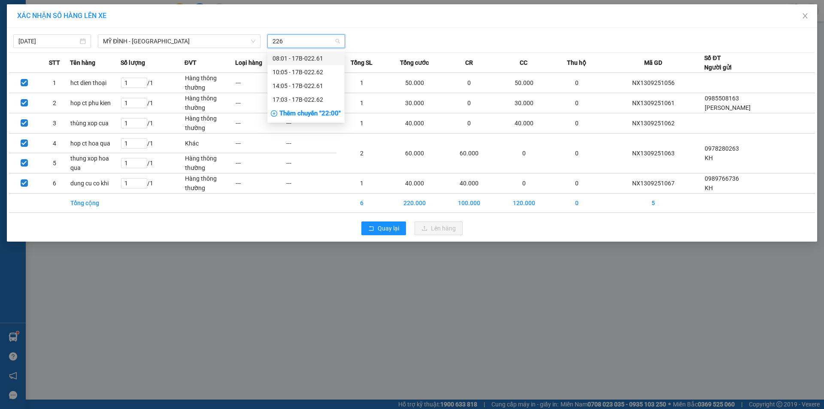
type input "2261"
click at [320, 71] on div "14:05 - 17B-022.61" at bounding box center [306, 71] width 67 height 9
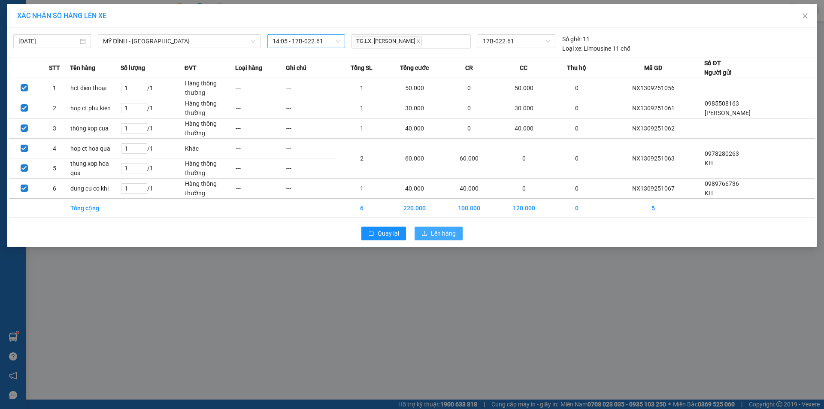
click at [426, 231] on icon "upload" at bounding box center [425, 234] width 6 height 6
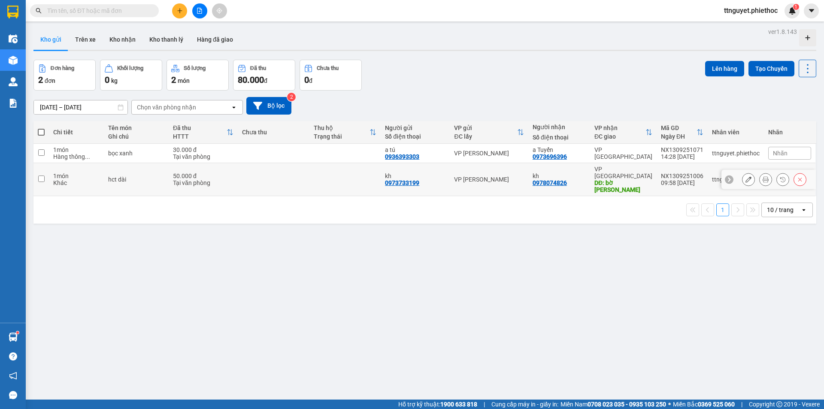
click at [43, 176] on input "checkbox" at bounding box center [41, 179] width 6 height 6
checkbox input "true"
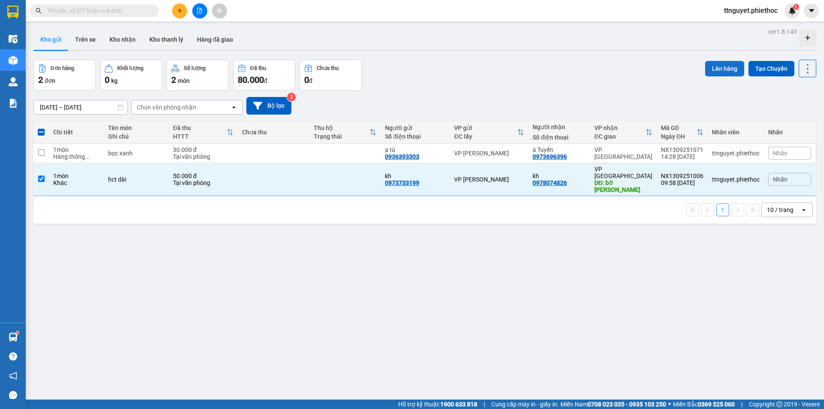
click at [721, 69] on button "Lên hàng" at bounding box center [724, 68] width 39 height 15
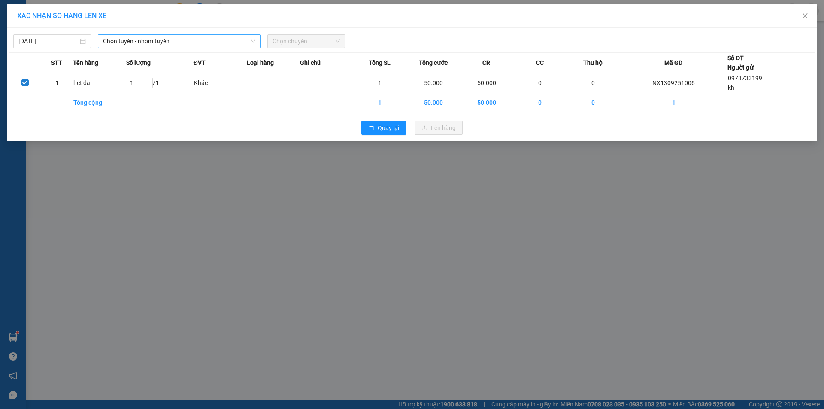
drag, startPoint x: 171, startPoint y: 40, endPoint x: 135, endPoint y: 48, distance: 36.4
click at [171, 40] on span "Chọn tuyến - nhóm tuyến" at bounding box center [179, 41] width 152 height 13
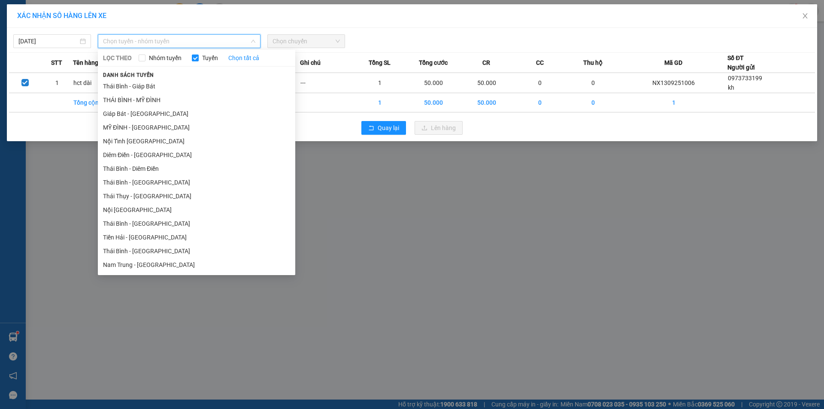
click at [119, 129] on li "MỸ ĐÌNH - [GEOGRAPHIC_DATA]" at bounding box center [196, 128] width 197 height 14
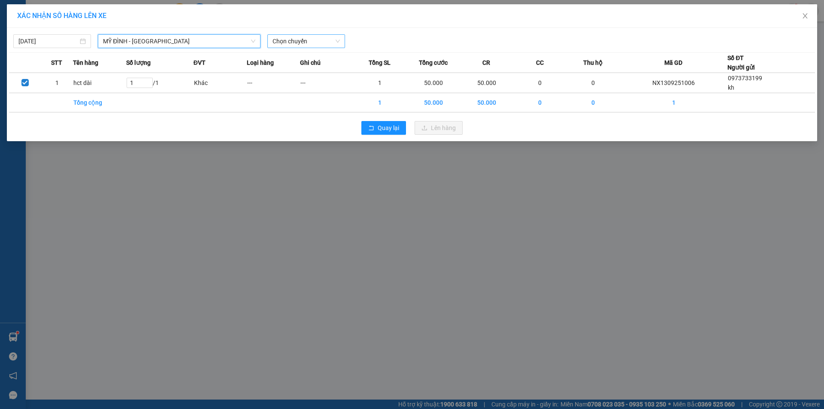
click at [314, 43] on span "Chọn chuyến" at bounding box center [306, 41] width 67 height 13
type input "0124"
click at [315, 58] on div "15:30 (TC) - 29H-901.24" at bounding box center [306, 58] width 67 height 9
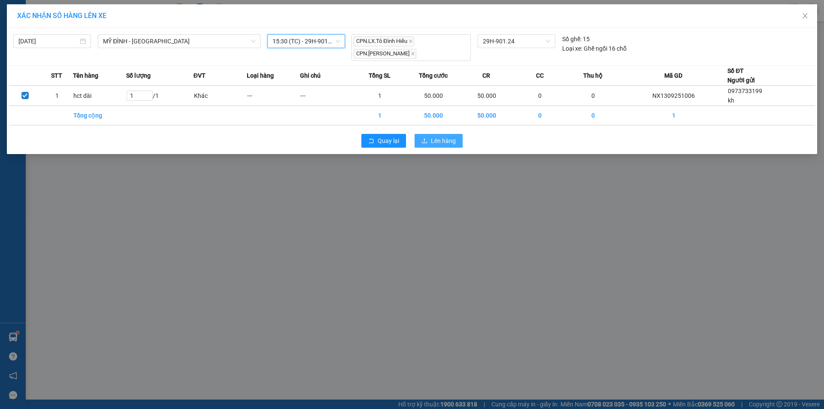
click at [437, 141] on span "Lên hàng" at bounding box center [443, 140] width 25 height 9
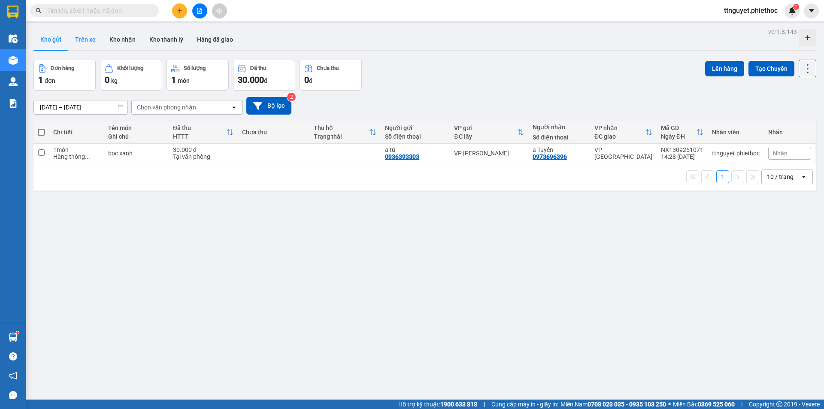
click at [77, 38] on button "Trên xe" at bounding box center [85, 39] width 34 height 21
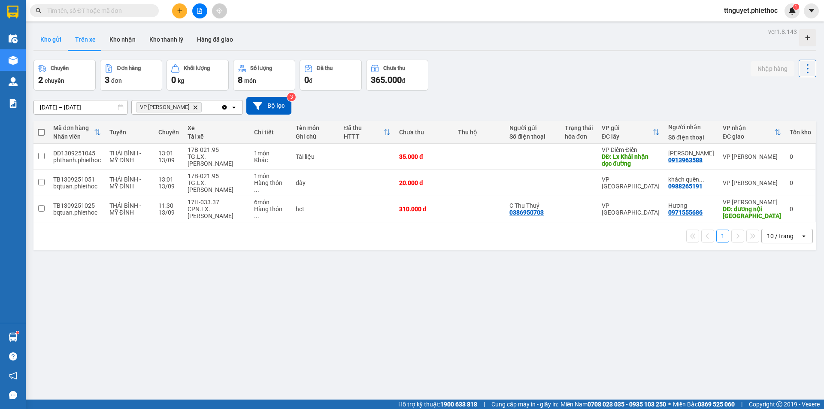
click at [49, 39] on button "Kho gửi" at bounding box center [50, 39] width 35 height 21
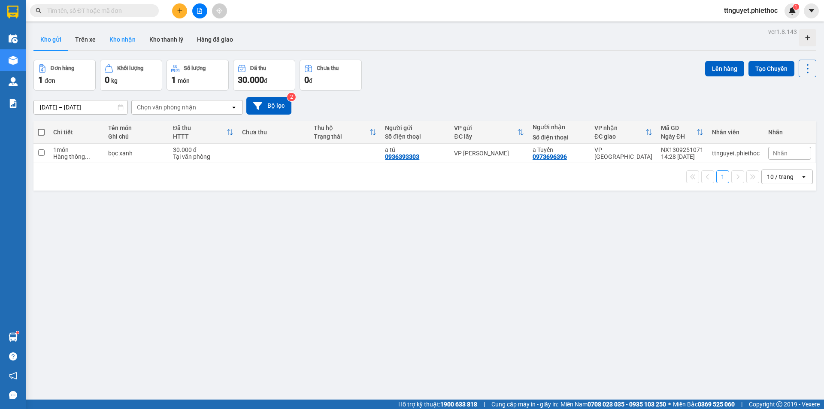
drag, startPoint x: 115, startPoint y: 38, endPoint x: 109, endPoint y: 39, distance: 5.8
click at [113, 38] on button "Kho nhận" at bounding box center [123, 39] width 40 height 21
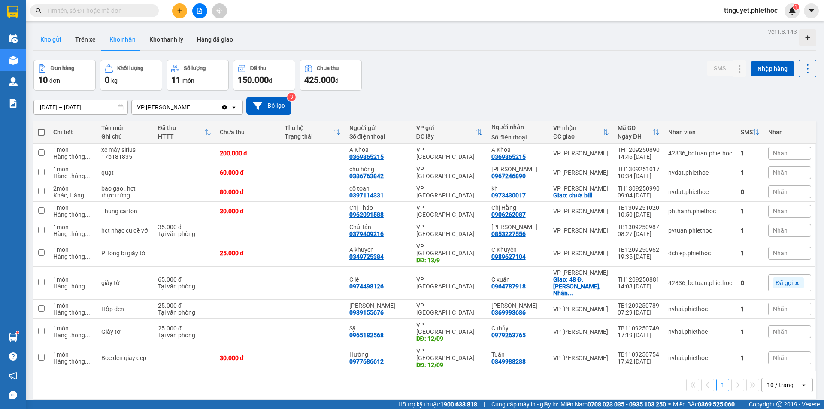
click at [54, 43] on button "Kho gửi" at bounding box center [50, 39] width 35 height 21
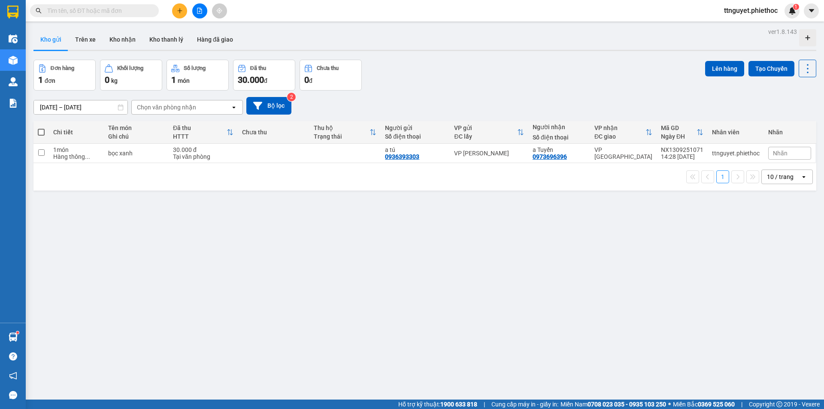
click at [40, 132] on span at bounding box center [41, 132] width 7 height 7
click at [41, 128] on input "checkbox" at bounding box center [41, 128] width 0 height 0
checkbox input "true"
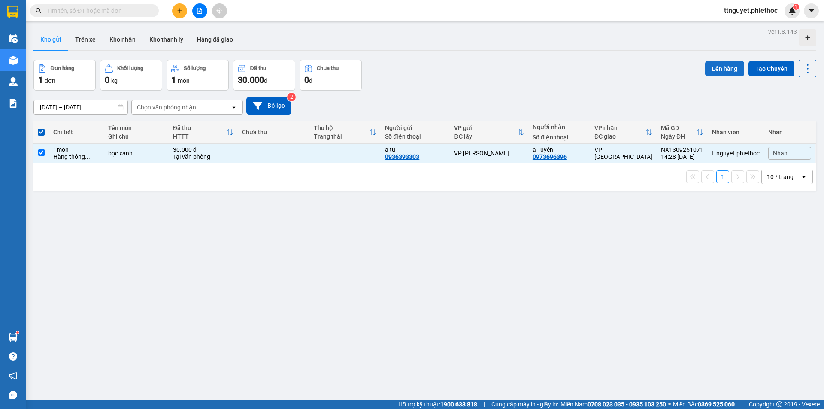
click at [724, 67] on button "Lên hàng" at bounding box center [724, 68] width 39 height 15
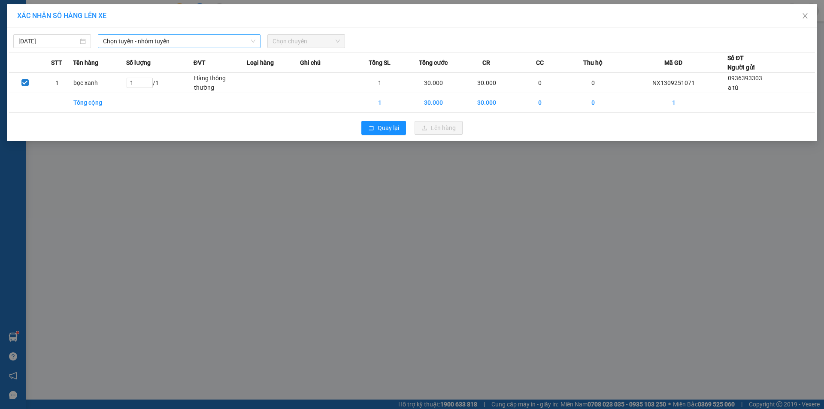
click at [113, 43] on span "Chọn tuyến - nhóm tuyến" at bounding box center [179, 41] width 152 height 13
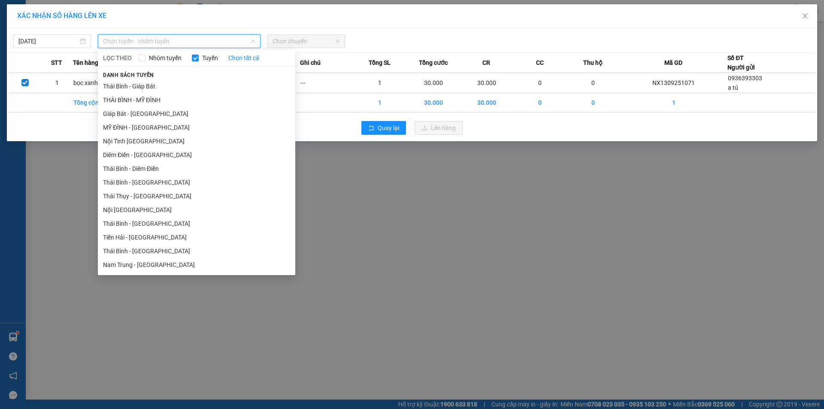
drag, startPoint x: 110, startPoint y: 126, endPoint x: 295, endPoint y: 70, distance: 193.4
click at [111, 127] on li "MỸ ĐÌNH - [GEOGRAPHIC_DATA]" at bounding box center [196, 128] width 197 height 14
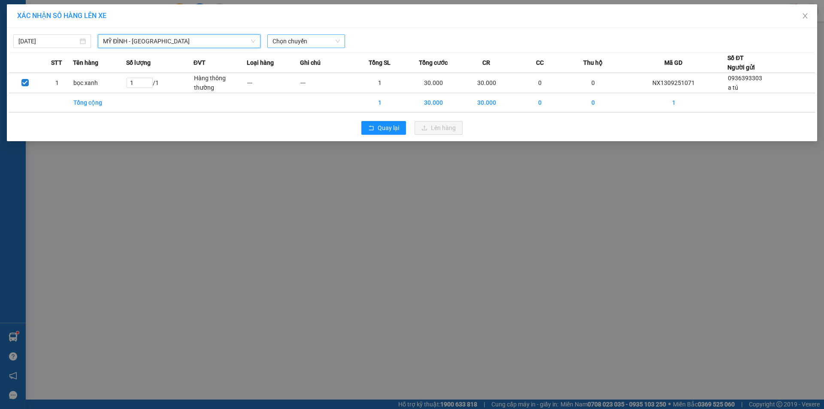
click at [323, 43] on span "Chọn chuyến" at bounding box center [306, 41] width 67 height 13
type input "3756"
click at [303, 73] on div "15:05 - 17A-037.56" at bounding box center [306, 71] width 67 height 9
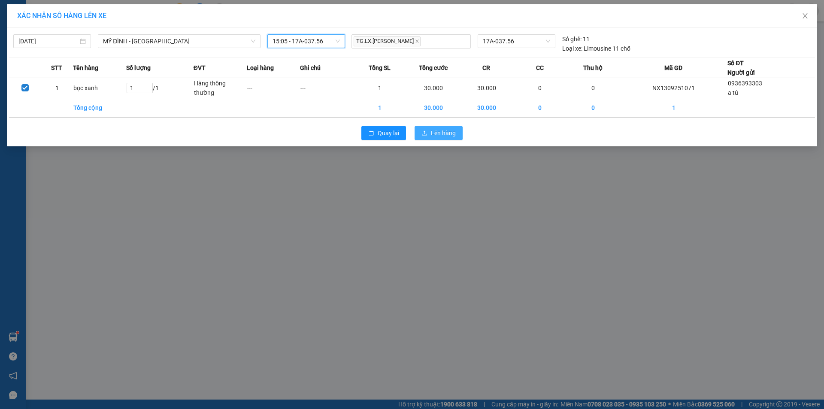
click at [438, 135] on span "Lên hàng" at bounding box center [443, 132] width 25 height 9
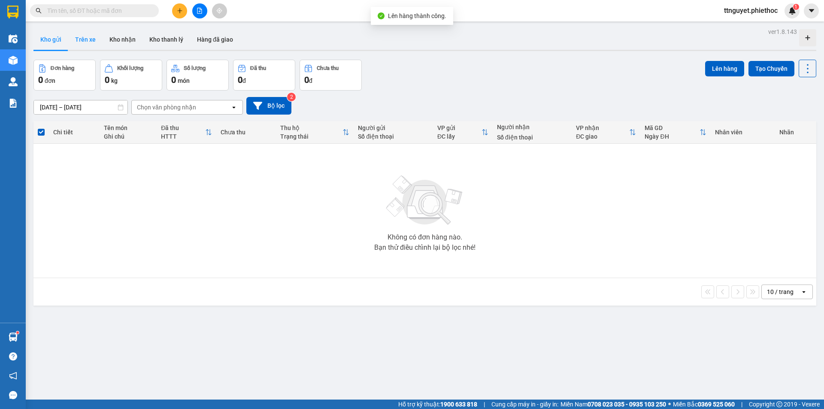
click at [85, 43] on button "Trên xe" at bounding box center [85, 39] width 34 height 21
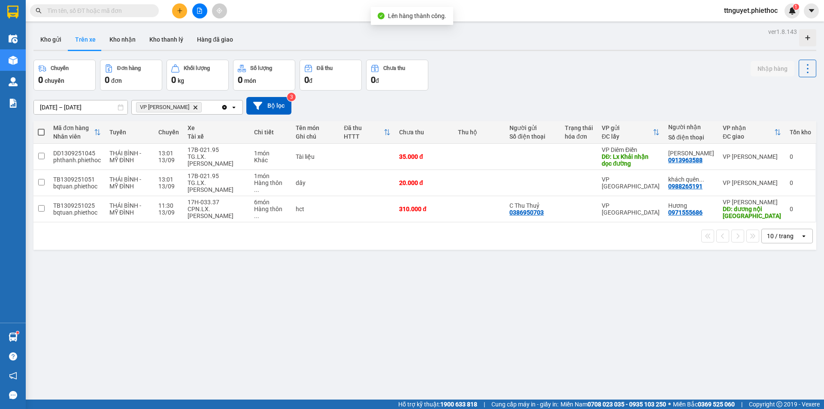
click at [193, 108] on icon "Delete" at bounding box center [195, 107] width 5 height 5
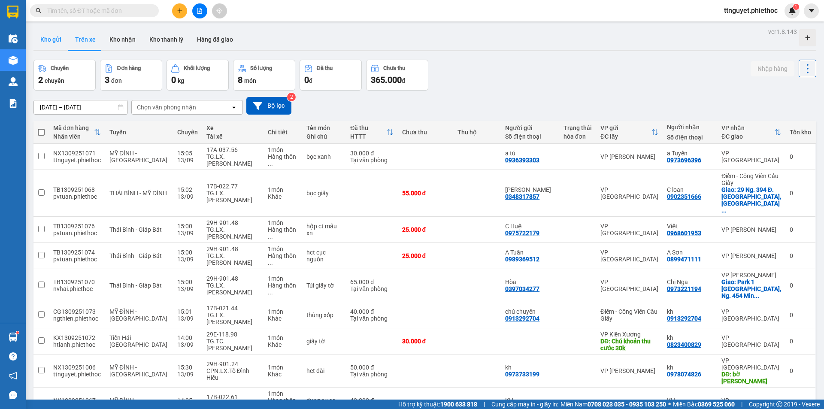
click at [45, 36] on button "Kho gửi" at bounding box center [50, 39] width 35 height 21
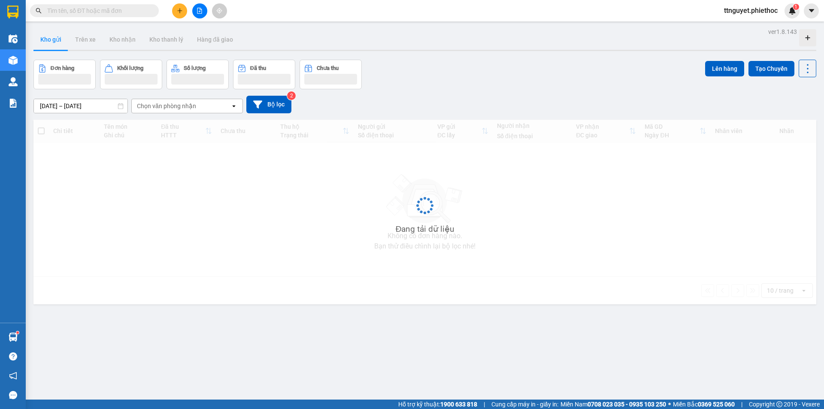
click at [45, 36] on button "Kho gửi" at bounding box center [50, 39] width 35 height 21
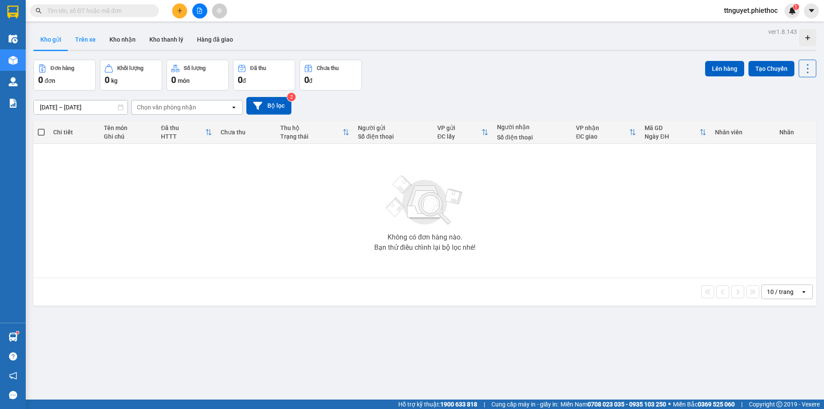
click at [88, 38] on button "Trên xe" at bounding box center [85, 39] width 34 height 21
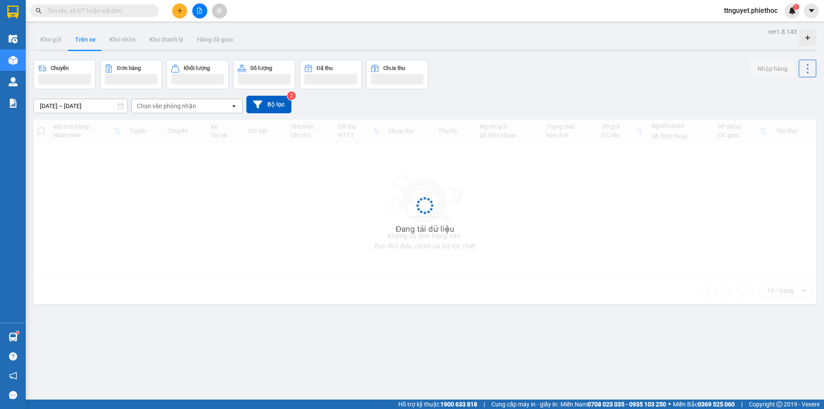
click at [88, 38] on button "Trên xe" at bounding box center [85, 39] width 34 height 21
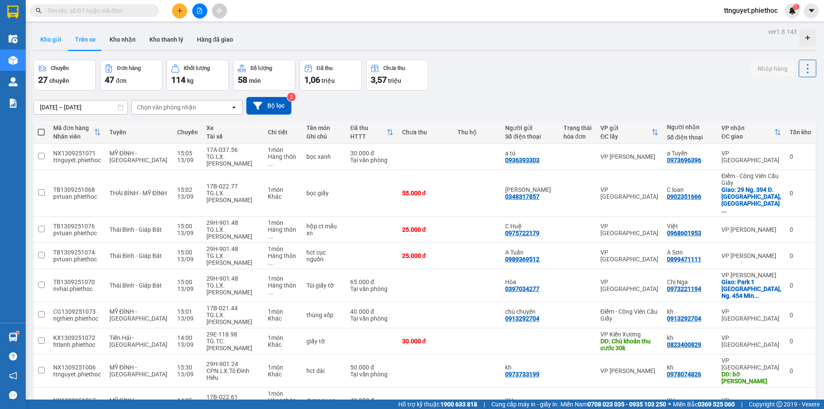
click at [50, 38] on button "Kho gửi" at bounding box center [50, 39] width 35 height 21
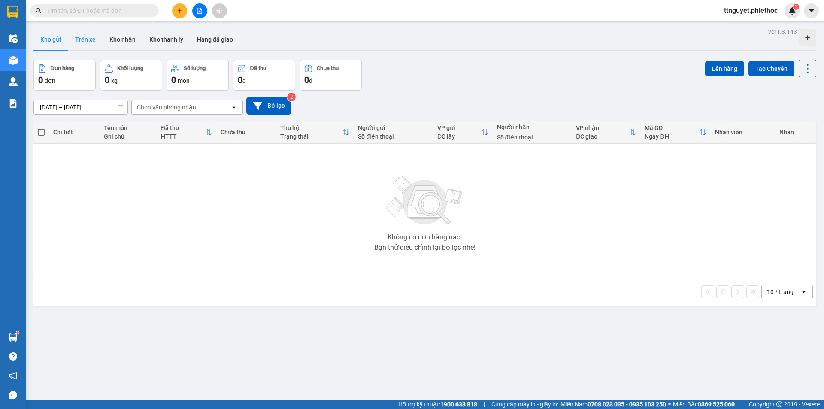
click at [83, 39] on button "Trên xe" at bounding box center [85, 39] width 34 height 21
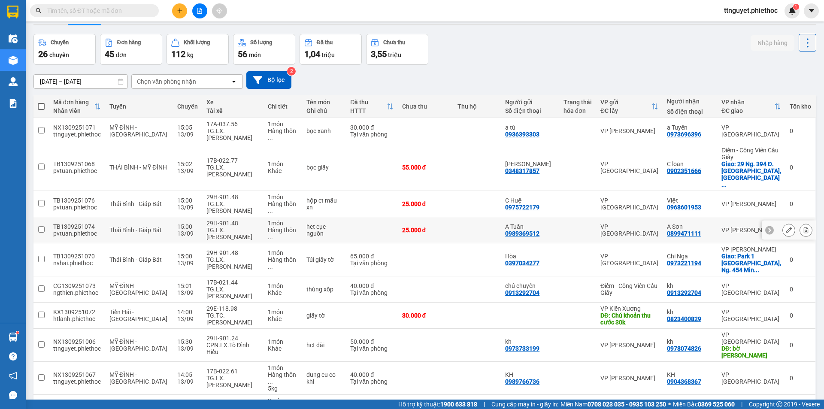
scroll to position [39, 0]
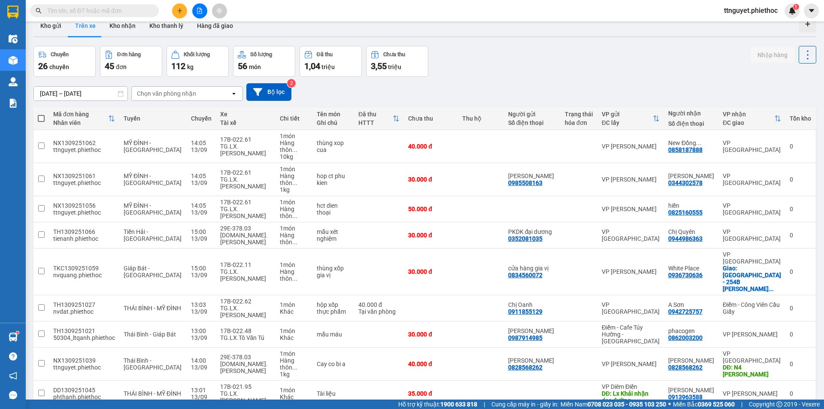
scroll to position [0, 0]
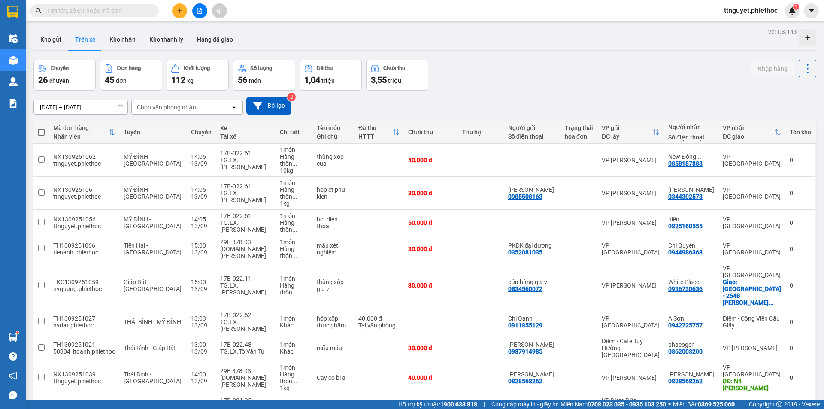
click at [95, 15] on span at bounding box center [94, 10] width 129 height 13
click at [95, 15] on input "text" at bounding box center [97, 10] width 101 height 9
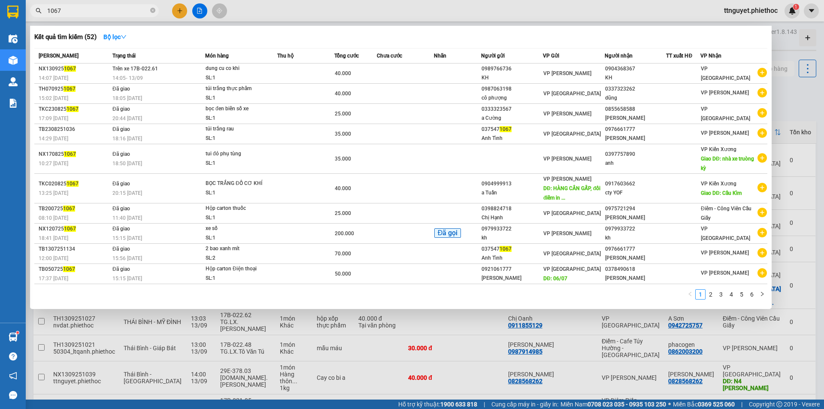
type input "1067"
click at [361, 352] on div at bounding box center [412, 204] width 824 height 409
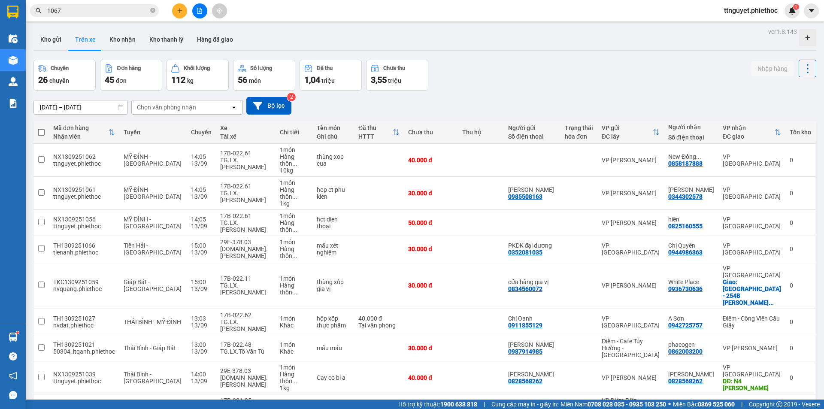
scroll to position [39, 0]
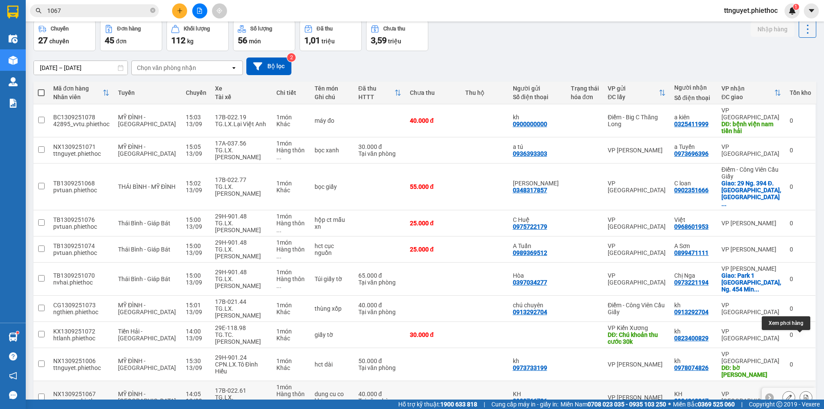
click at [801, 390] on button at bounding box center [806, 397] width 12 height 15
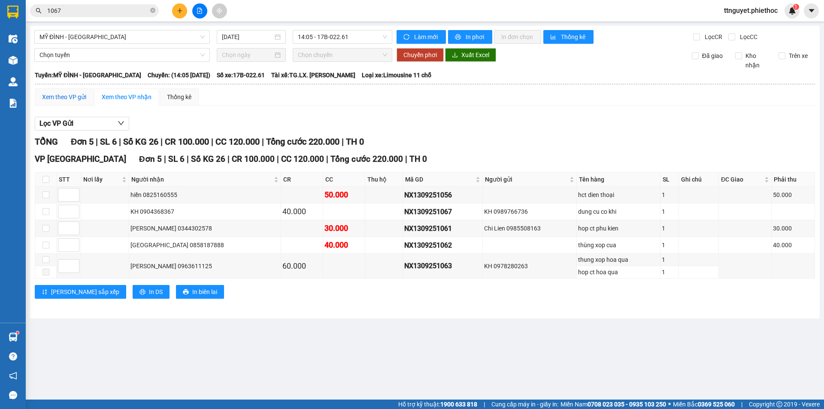
click at [55, 100] on div "Xem theo VP gửi" at bounding box center [64, 96] width 44 height 9
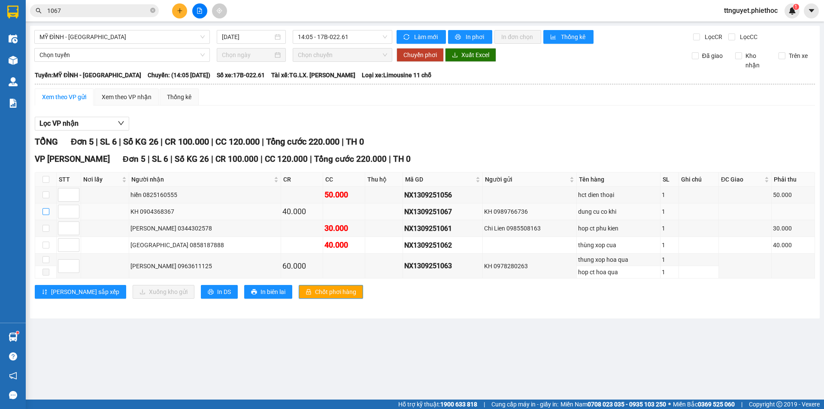
click at [46, 212] on input "checkbox" at bounding box center [46, 211] width 7 height 7
checkbox input "true"
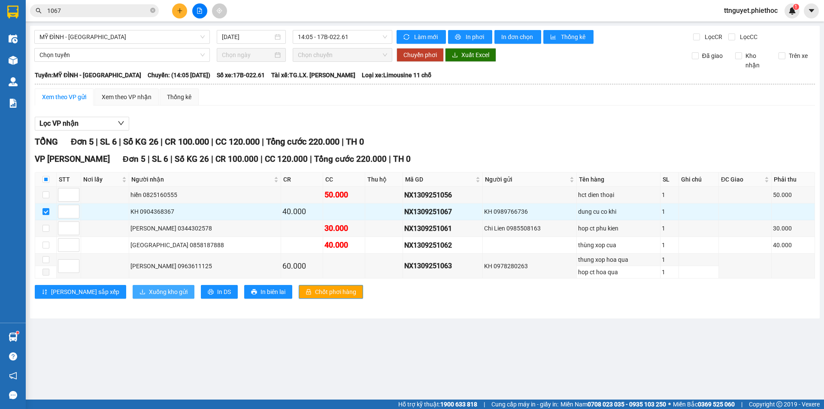
click at [149, 292] on span "Xuống kho gửi" at bounding box center [168, 291] width 39 height 9
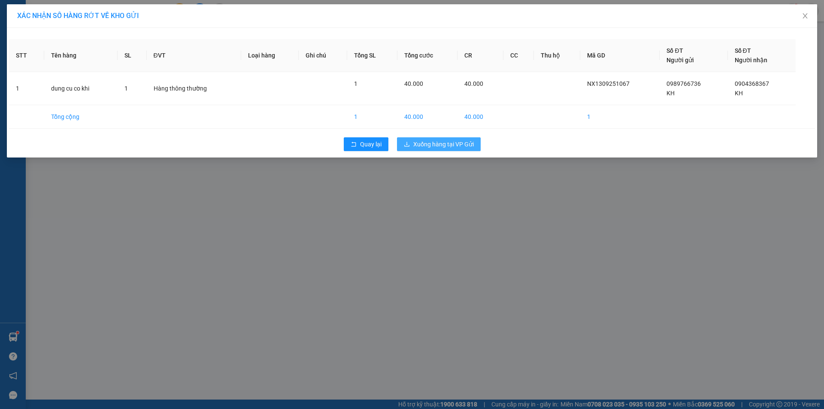
click at [427, 142] on span "Xuống hàng tại VP Gửi" at bounding box center [443, 144] width 61 height 9
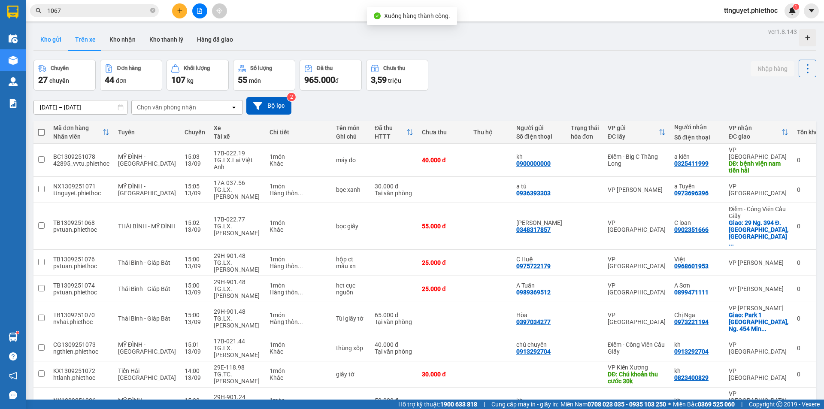
click at [46, 41] on button "Kho gửi" at bounding box center [50, 39] width 35 height 21
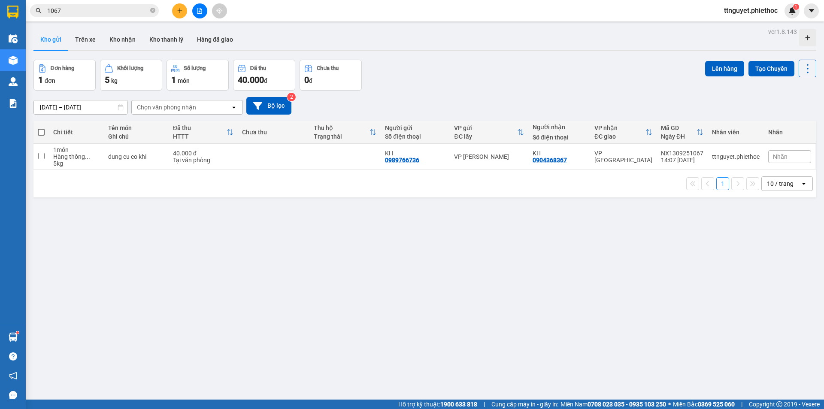
click at [42, 132] on span at bounding box center [41, 132] width 7 height 7
click at [41, 128] on input "checkbox" at bounding box center [41, 128] width 0 height 0
checkbox input "true"
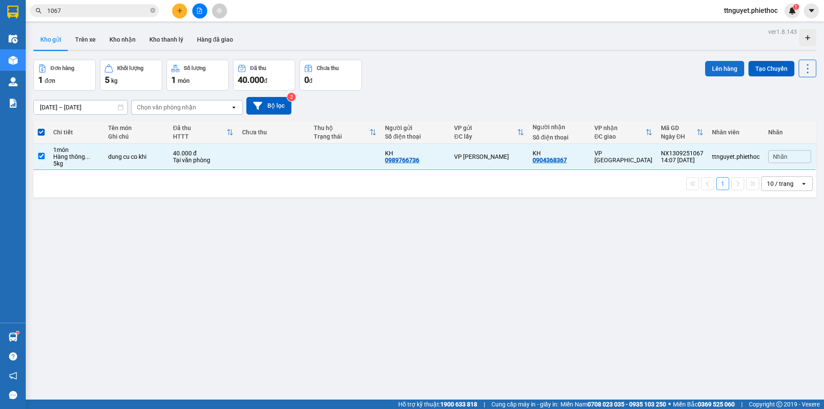
click at [705, 70] on button "Lên hàng" at bounding box center [724, 68] width 39 height 15
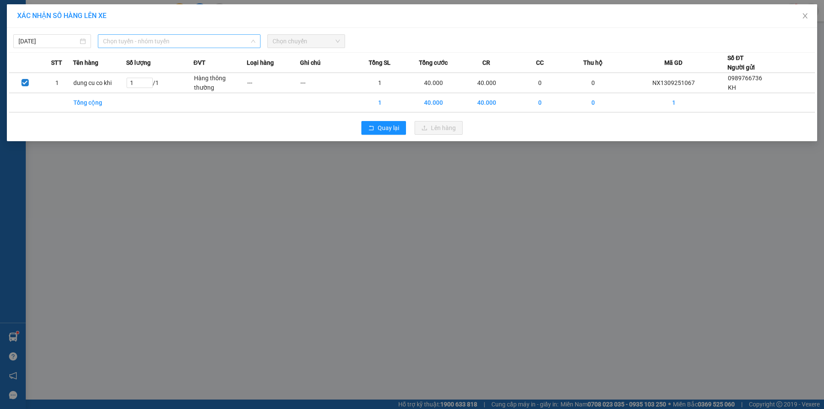
drag, startPoint x: 121, startPoint y: 42, endPoint x: 118, endPoint y: 52, distance: 10.7
click at [121, 43] on span "Chọn tuyến - nhóm tuyến" at bounding box center [179, 41] width 152 height 13
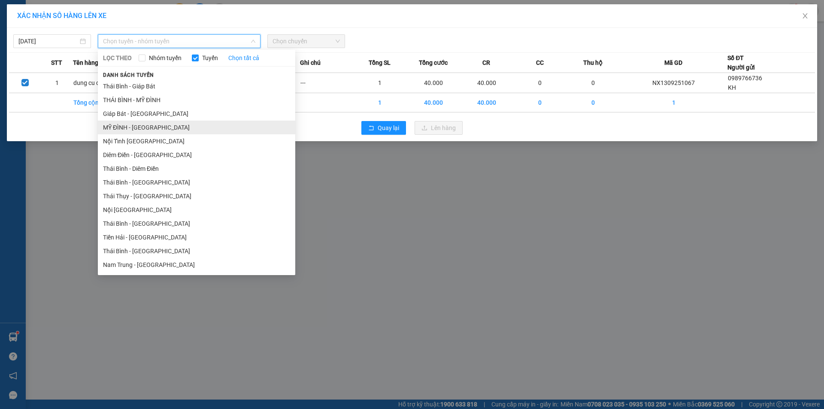
click at [111, 131] on li "MỸ ĐÌNH - [GEOGRAPHIC_DATA]" at bounding box center [196, 128] width 197 height 14
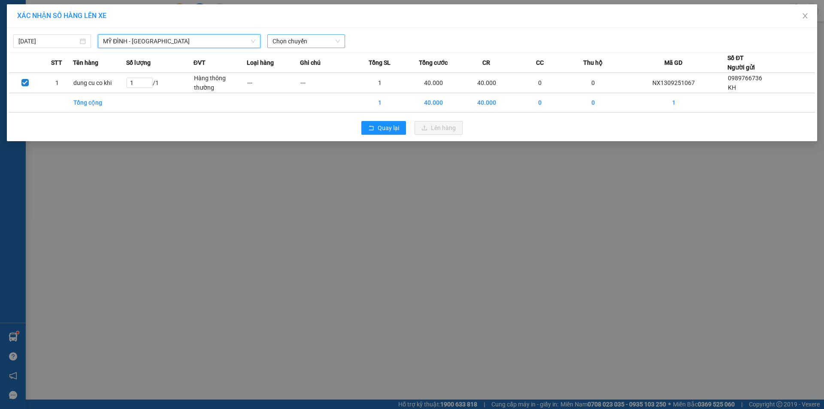
click at [337, 43] on span "Chọn chuyến" at bounding box center [306, 41] width 67 height 13
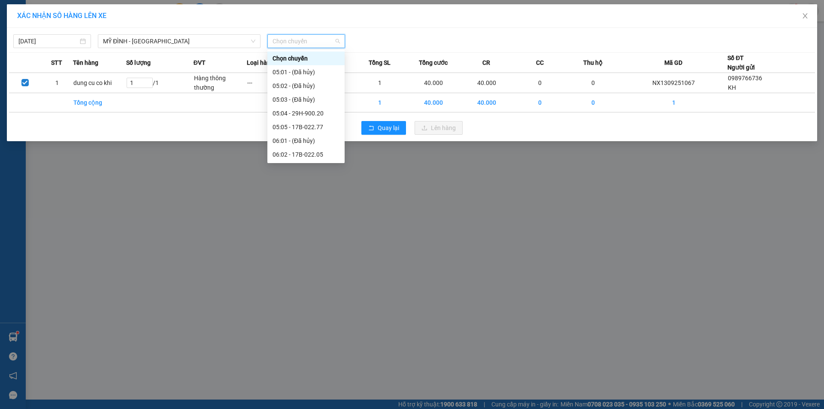
click at [297, 41] on span "Chọn chuyến" at bounding box center [306, 41] width 67 height 13
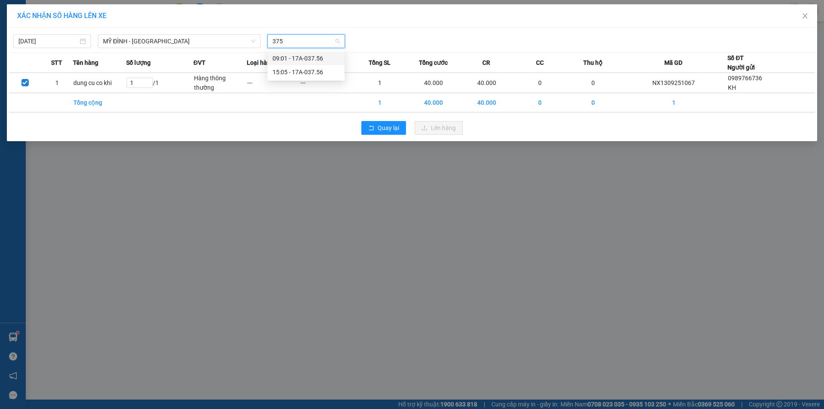
type input "3756"
click at [316, 72] on div "15:05 - 17A-037.56" at bounding box center [306, 71] width 67 height 9
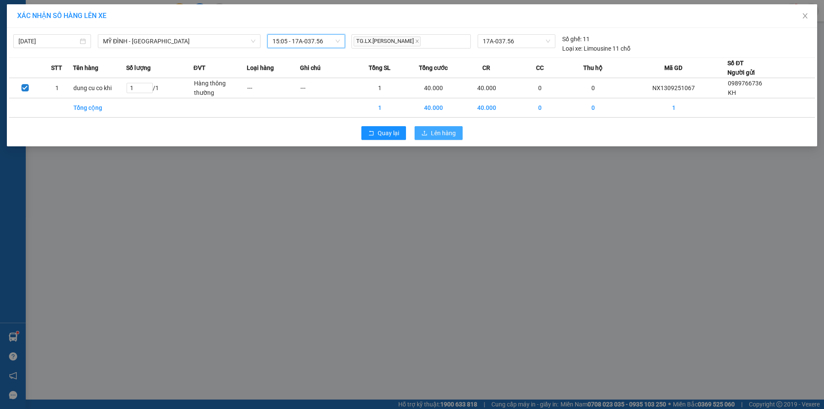
click at [433, 133] on span "Lên hàng" at bounding box center [443, 132] width 25 height 9
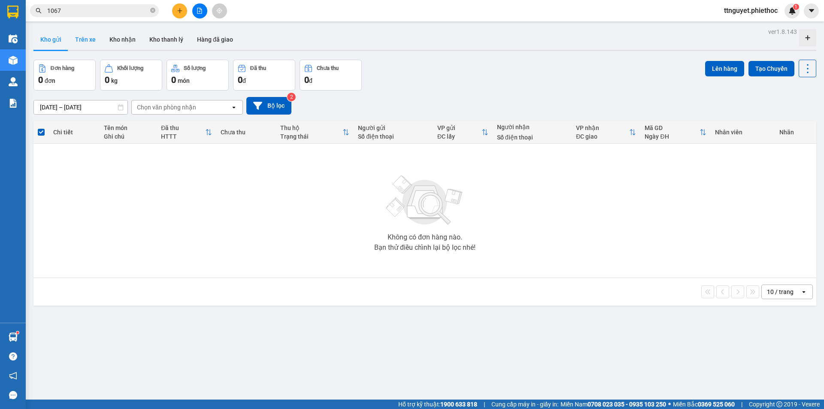
click at [91, 39] on button "Trên xe" at bounding box center [85, 39] width 34 height 21
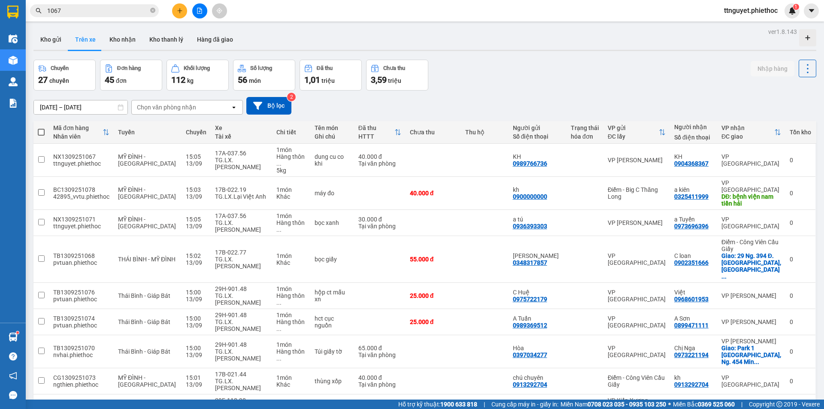
click at [153, 109] on div "Chọn văn phòng nhận" at bounding box center [166, 107] width 59 height 9
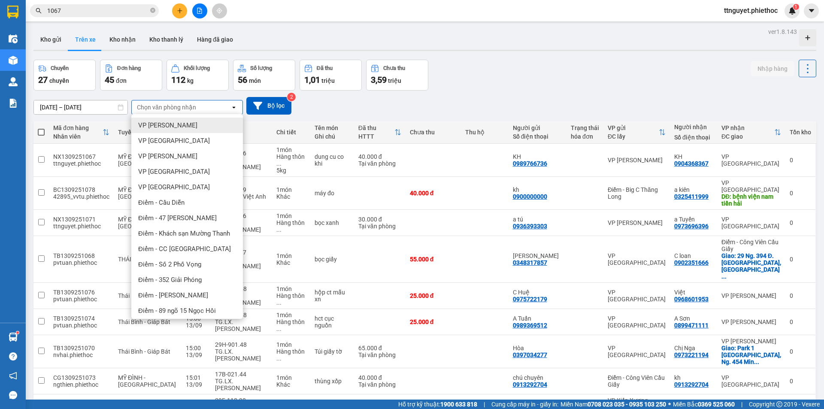
click at [155, 129] on span "VP [PERSON_NAME]" at bounding box center [167, 125] width 59 height 9
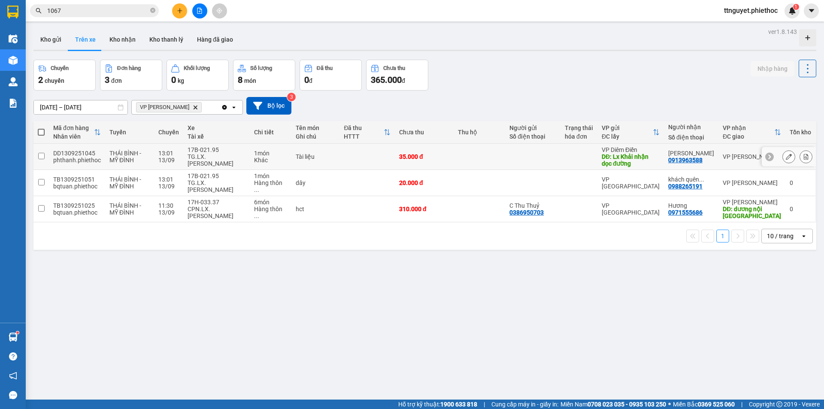
click at [213, 155] on div "TG.LX.[PERSON_NAME]" at bounding box center [217, 160] width 58 height 14
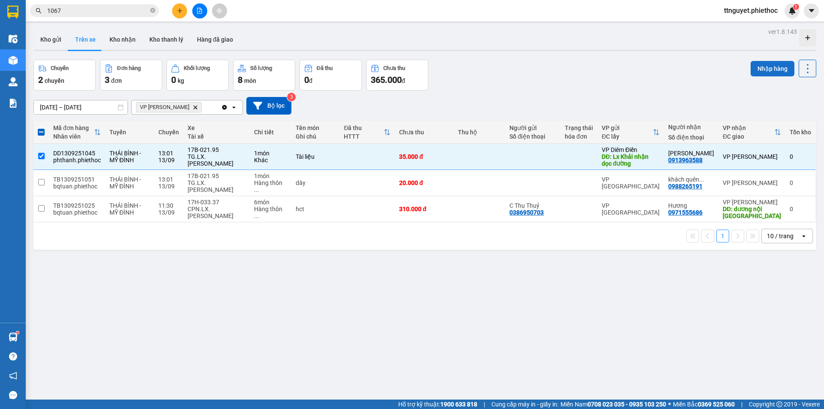
click at [753, 62] on button "Nhập hàng" at bounding box center [773, 68] width 44 height 15
checkbox input "false"
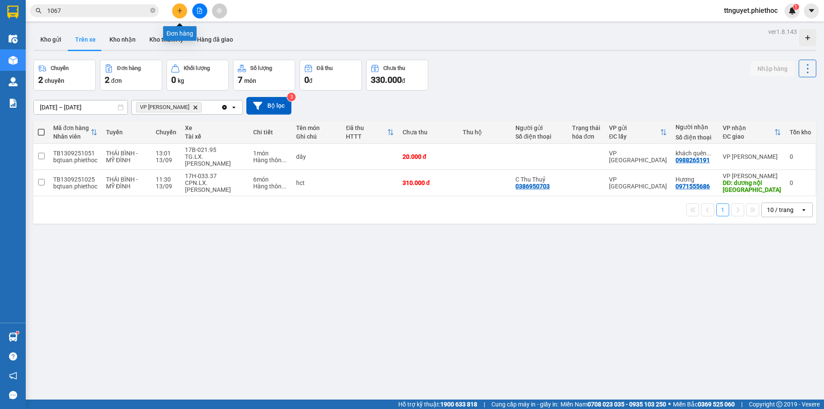
click at [178, 8] on icon "plus" at bounding box center [180, 11] width 6 height 6
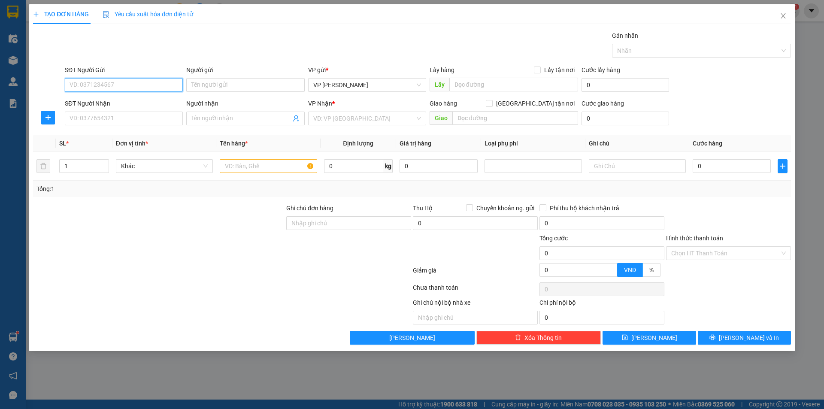
click at [114, 84] on input "SĐT Người Gửi" at bounding box center [124, 85] width 118 height 14
type input "0964705511"
click at [138, 105] on div "0964705511 - KH" at bounding box center [124, 101] width 108 height 9
type input "KH"
type input "0964705511"
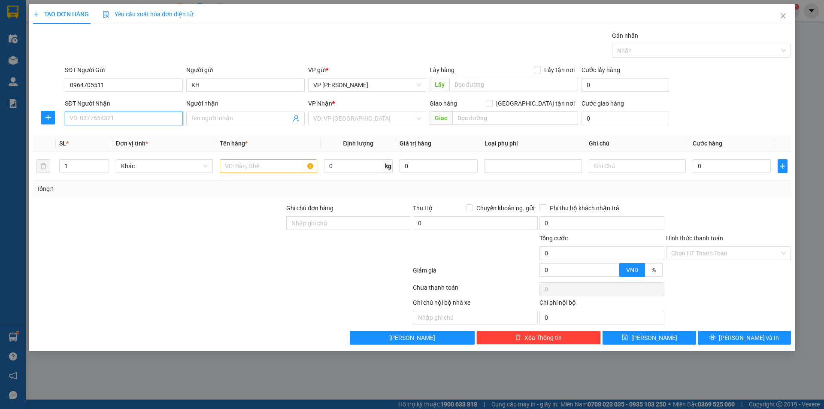
click at [125, 121] on input "SĐT Người Nhận" at bounding box center [124, 119] width 118 height 14
click at [128, 141] on div "0971550824 - chị [PERSON_NAME]" at bounding box center [124, 136] width 118 height 14
type input "0971550824"
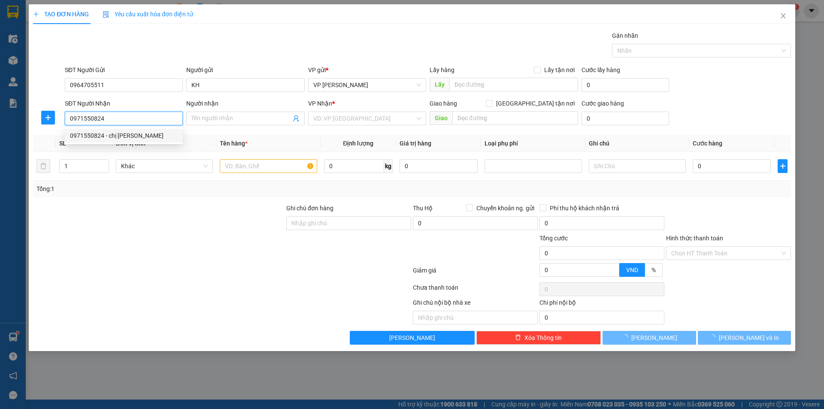
type input "chị [PERSON_NAME]"
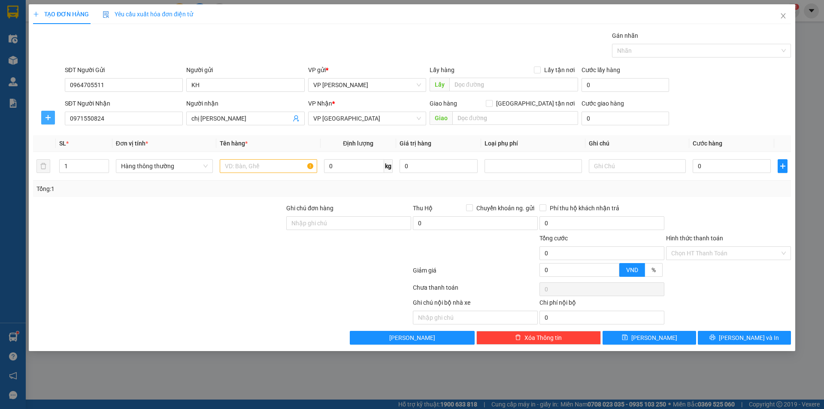
click at [45, 121] on icon "plus" at bounding box center [48, 117] width 7 height 7
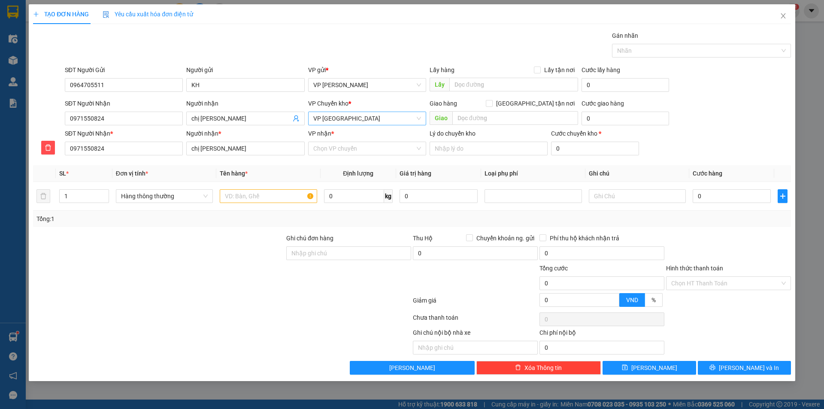
click at [330, 120] on span "VP [GEOGRAPHIC_DATA]" at bounding box center [367, 118] width 108 height 13
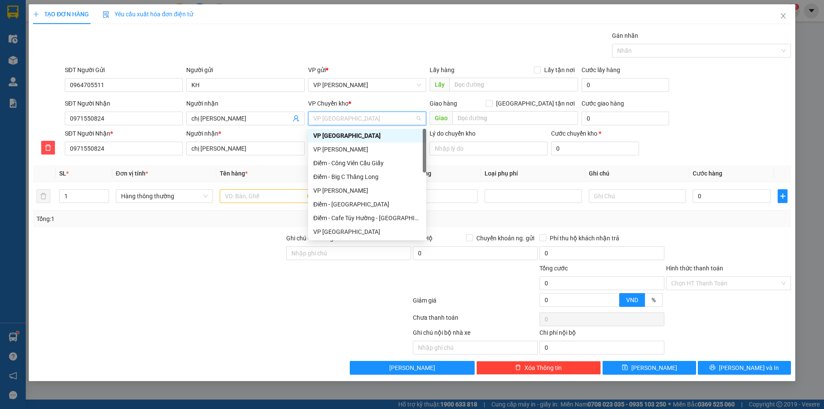
click at [339, 134] on div "VP [GEOGRAPHIC_DATA]" at bounding box center [367, 135] width 108 height 9
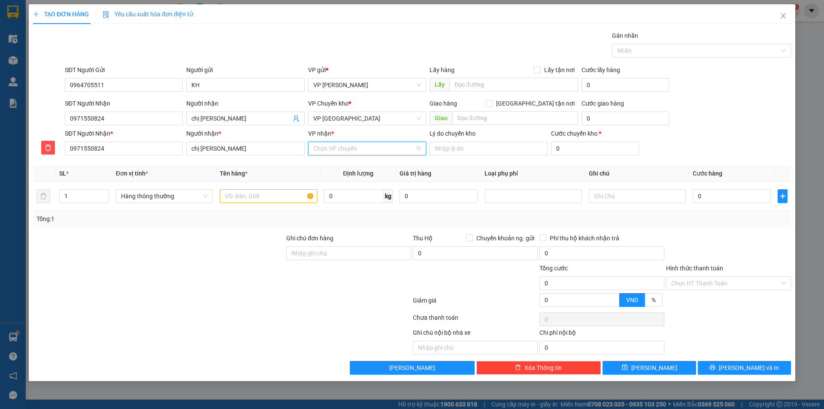
click at [335, 148] on input "VP nhận *" at bounding box center [364, 148] width 102 height 13
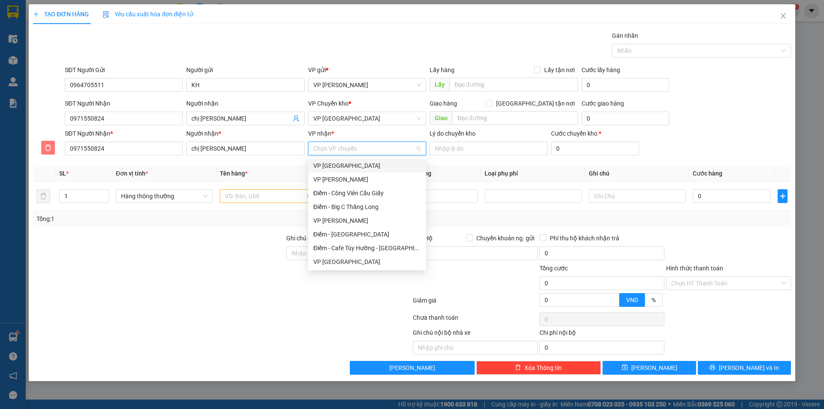
click at [47, 146] on icon "delete" at bounding box center [48, 148] width 6 height 6
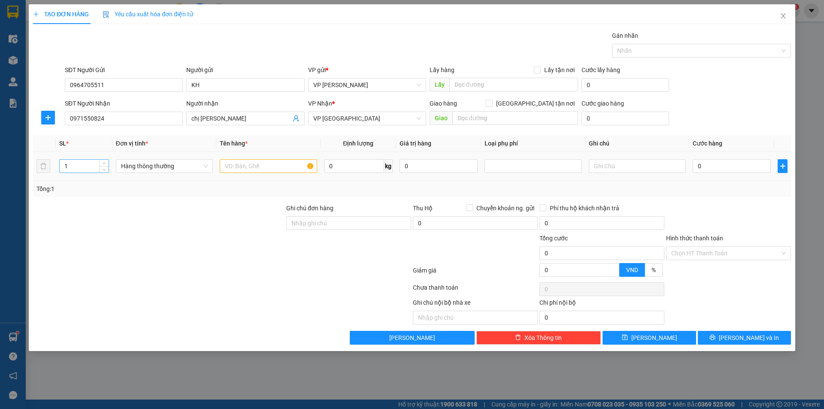
click at [88, 164] on input "1" at bounding box center [84, 166] width 49 height 13
type input "2"
click at [258, 164] on input "text" at bounding box center [268, 166] width 97 height 14
type input "hct quần áo"
click at [726, 168] on input "0" at bounding box center [732, 166] width 78 height 14
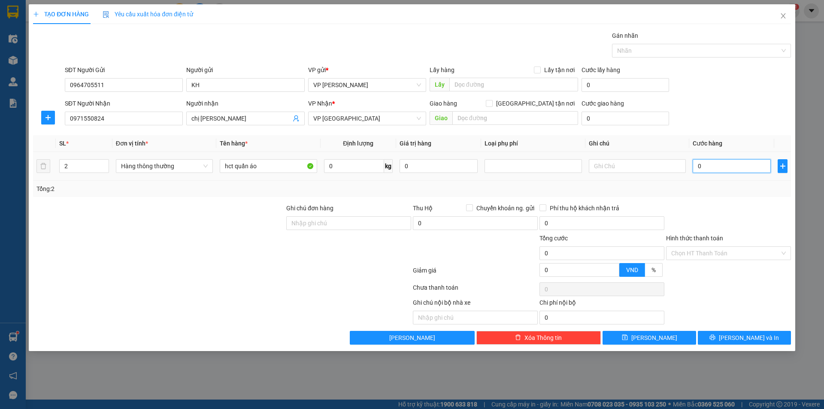
type input "08"
type input "8"
type input "0"
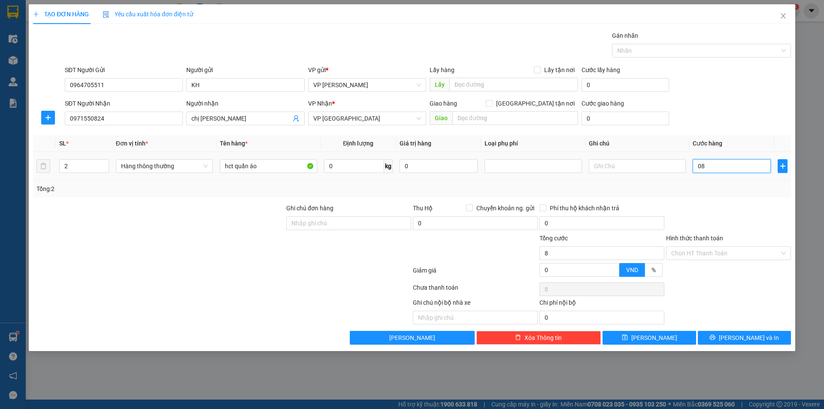
type input "0"
type input "07"
type input "7"
type input "070"
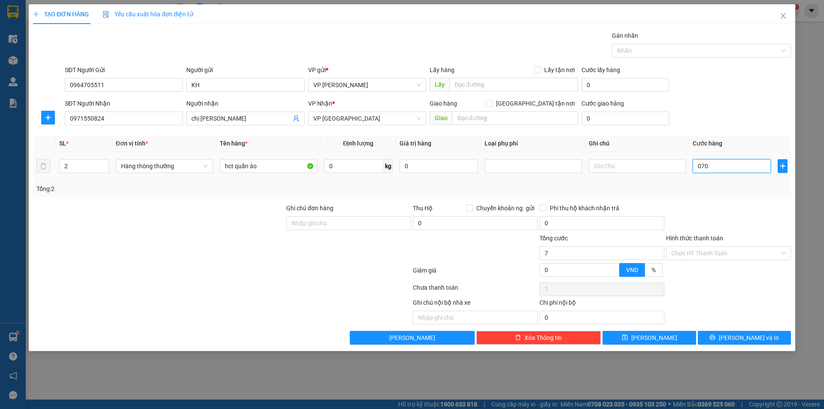
type input "70"
type input "70.000"
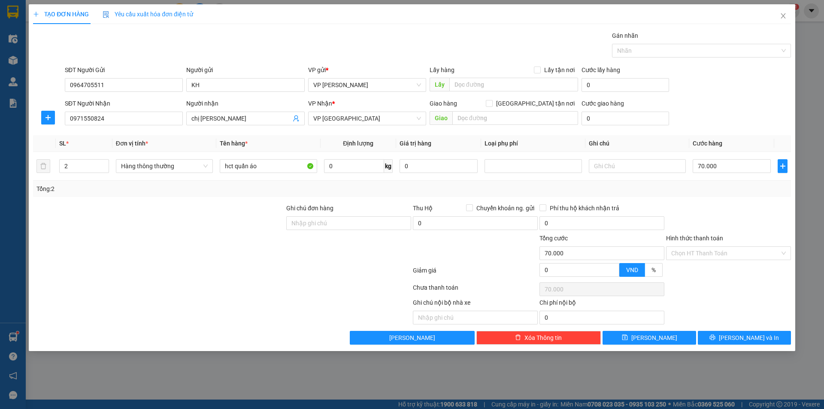
click at [733, 208] on div at bounding box center [728, 218] width 127 height 30
click at [716, 343] on button "[PERSON_NAME] và In" at bounding box center [744, 338] width 93 height 14
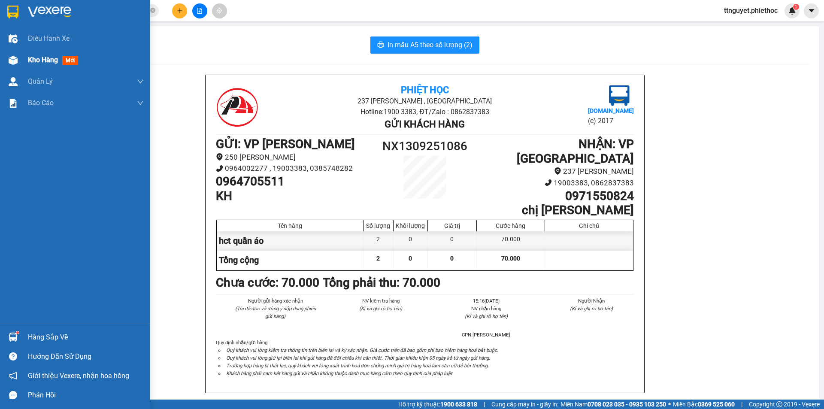
click at [10, 57] on img at bounding box center [13, 60] width 9 height 9
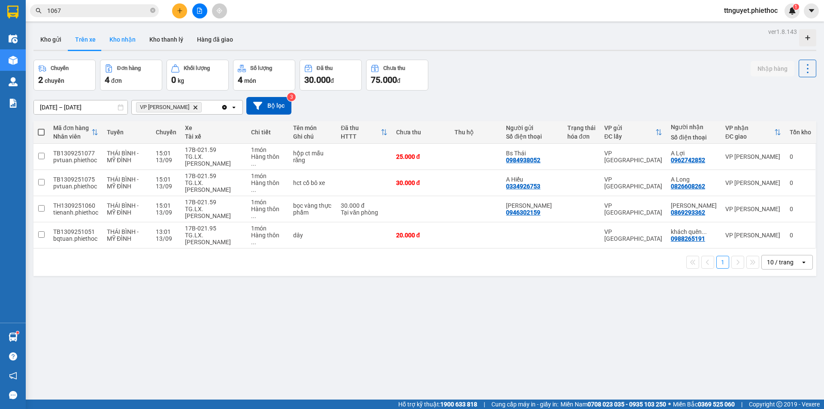
click at [128, 38] on button "Kho nhận" at bounding box center [123, 39] width 40 height 21
type input "[DATE] – [DATE]"
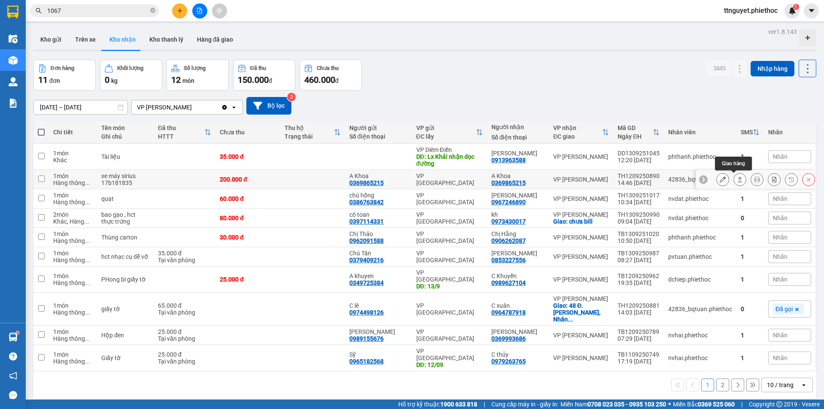
click at [737, 178] on icon at bounding box center [740, 179] width 6 height 6
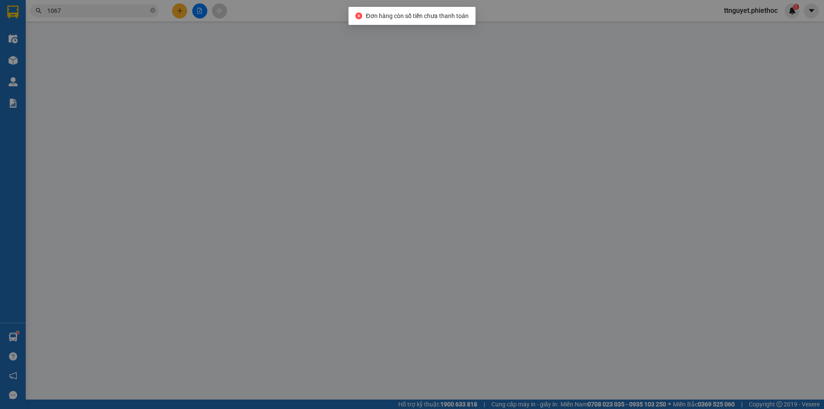
type input "0369865215"
type input "A Khoa"
type input "0369865215"
type input "A Khoa"
type input "200.000"
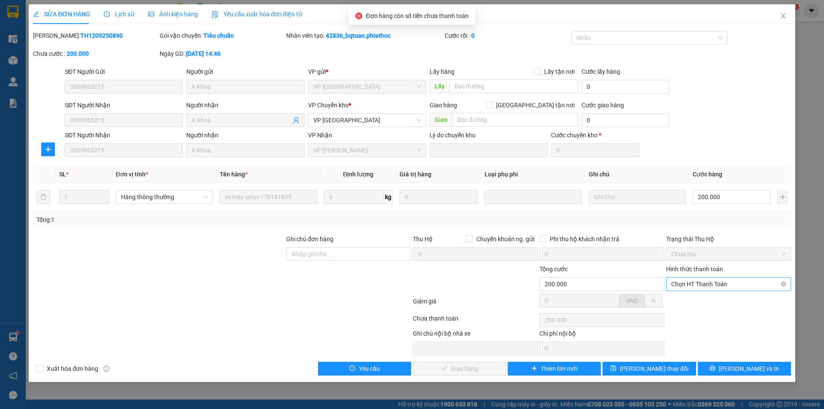
click at [691, 284] on span "Chọn HT Thanh Toán" at bounding box center [728, 284] width 115 height 13
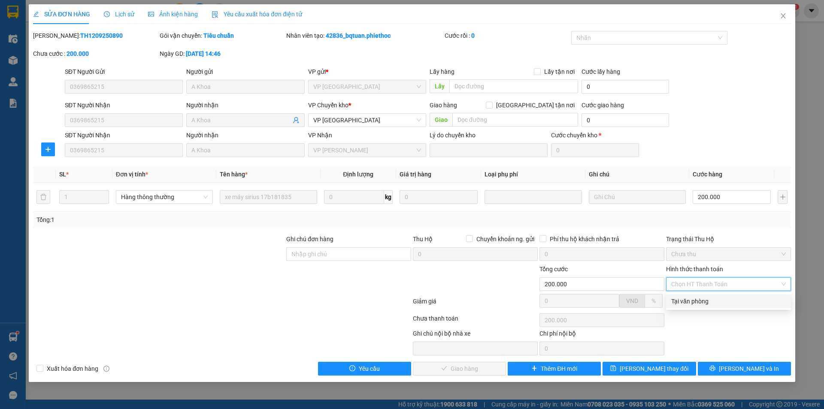
drag, startPoint x: 690, startPoint y: 299, endPoint x: 534, endPoint y: 365, distance: 170.2
click at [690, 299] on div "Tại văn phòng" at bounding box center [728, 301] width 115 height 9
type input "0"
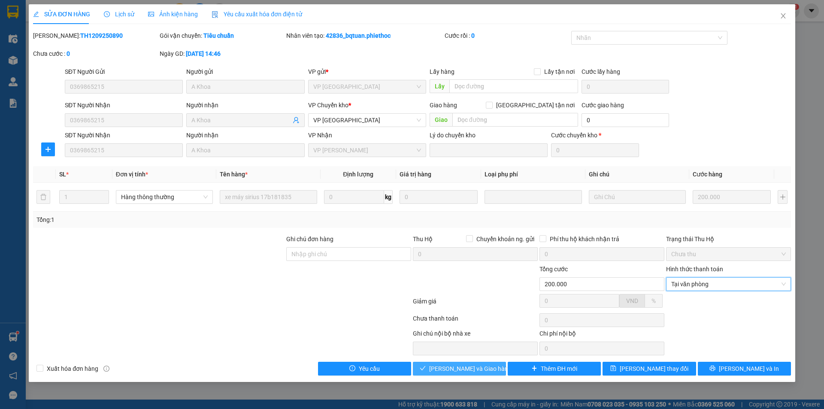
click at [467, 365] on span "[PERSON_NAME] và Giao hàng" at bounding box center [470, 368] width 82 height 9
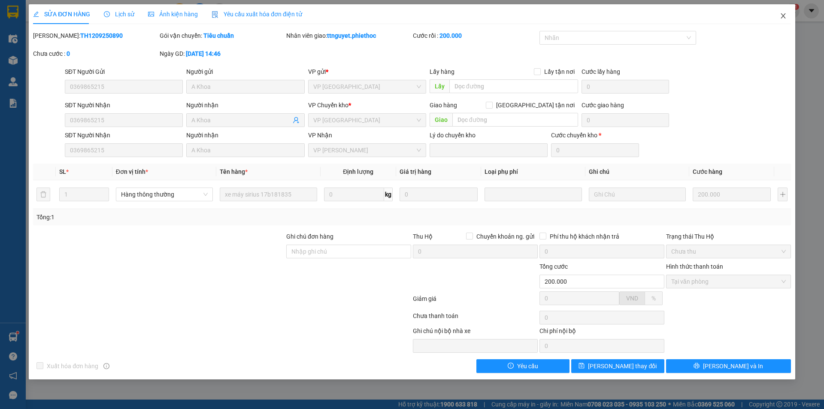
click at [784, 15] on icon "close" at bounding box center [783, 15] width 5 height 5
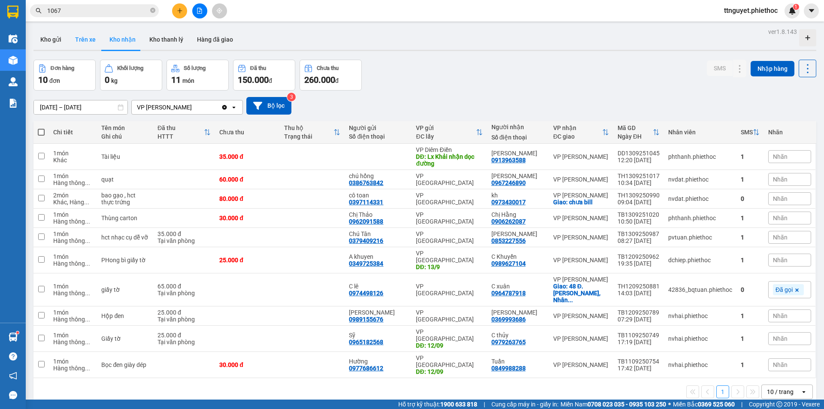
click at [87, 37] on button "Trên xe" at bounding box center [85, 39] width 34 height 21
type input "[DATE] – [DATE]"
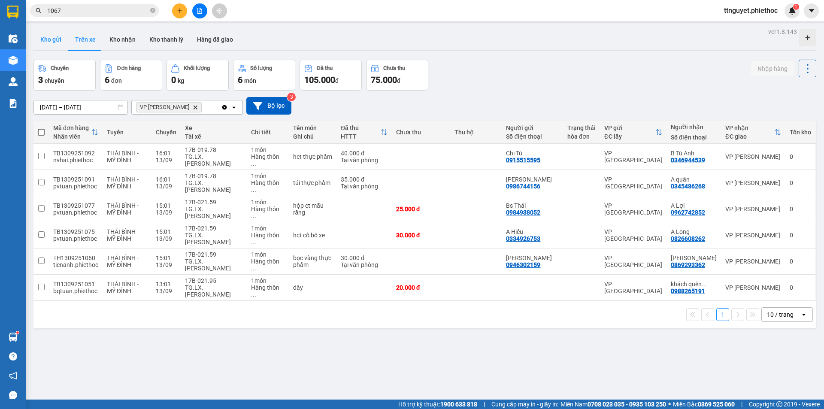
click at [48, 39] on button "Kho gửi" at bounding box center [50, 39] width 35 height 21
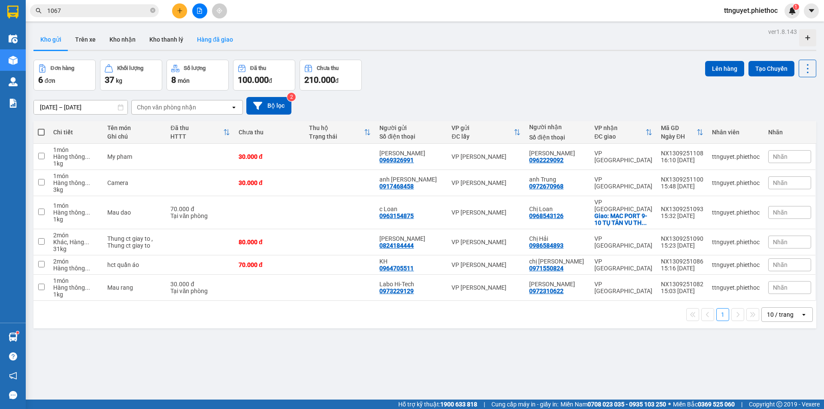
click at [200, 37] on button "Hàng đã giao" at bounding box center [215, 39] width 50 height 21
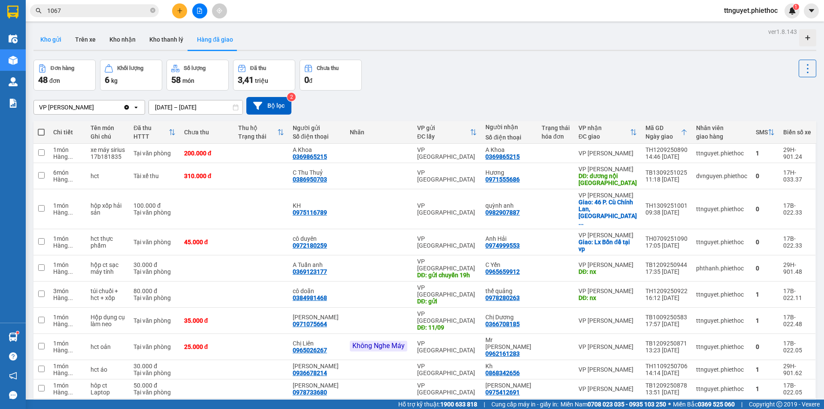
click at [51, 37] on button "Kho gửi" at bounding box center [50, 39] width 35 height 21
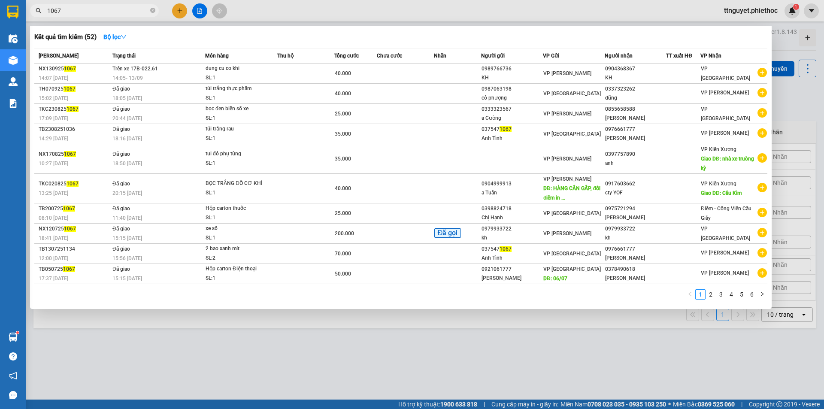
click at [103, 12] on input "1067" at bounding box center [97, 10] width 101 height 9
type input "1"
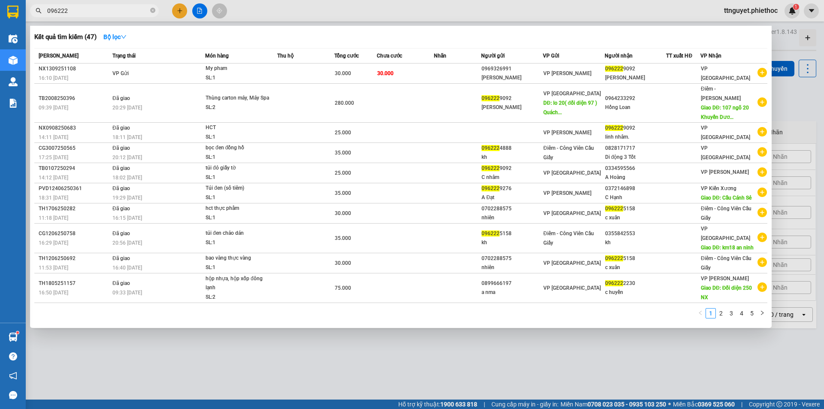
type input "096222"
click at [392, 372] on div at bounding box center [412, 204] width 824 height 409
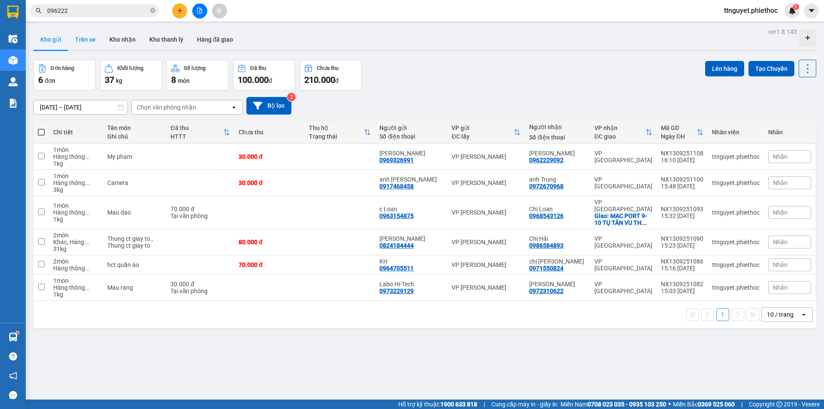
click at [86, 34] on button "Trên xe" at bounding box center [85, 39] width 34 height 21
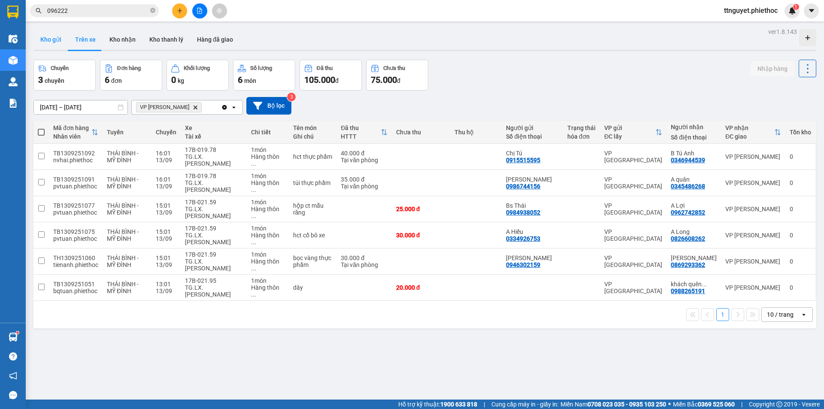
click at [45, 45] on button "Kho gửi" at bounding box center [50, 39] width 35 height 21
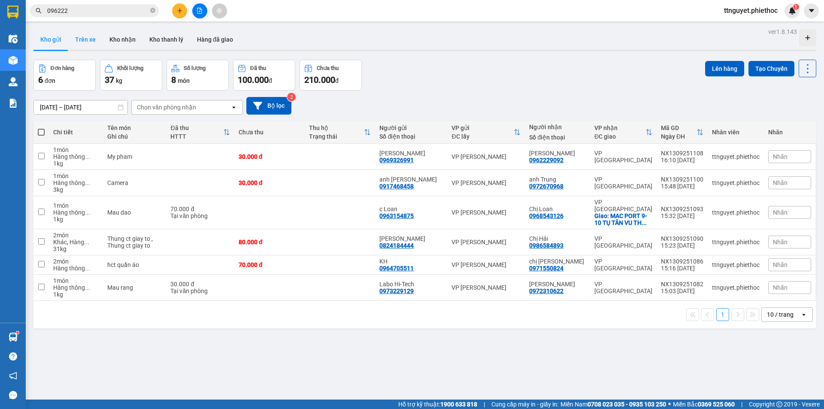
click at [80, 38] on button "Trên xe" at bounding box center [85, 39] width 34 height 21
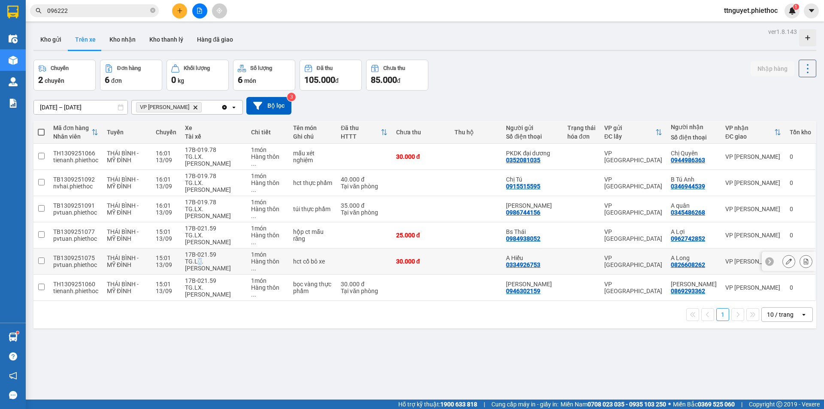
click at [198, 258] on div "TG.LX.[PERSON_NAME]" at bounding box center [214, 265] width 58 height 14
checkbox input "true"
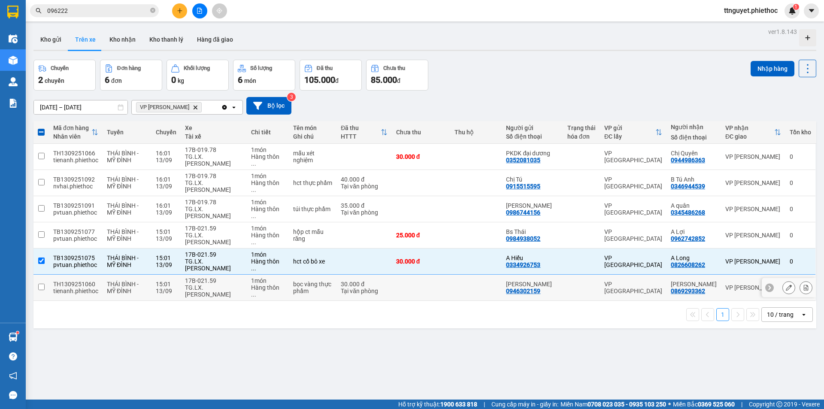
click at [207, 284] on div "TG.LX.[PERSON_NAME]" at bounding box center [214, 291] width 58 height 14
checkbox input "true"
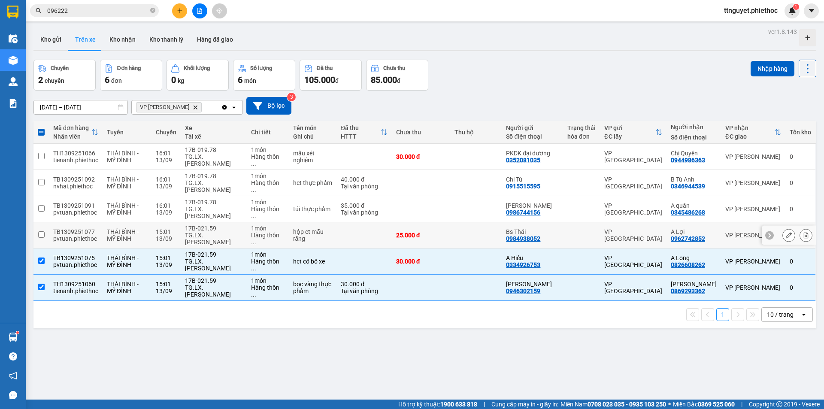
click at [205, 230] on div "17B-021.59" at bounding box center [214, 228] width 58 height 7
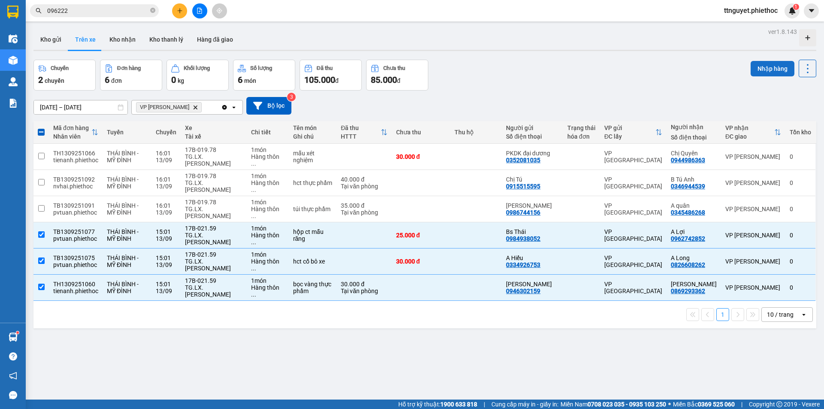
click at [756, 70] on button "Nhập hàng" at bounding box center [773, 68] width 44 height 15
checkbox input "false"
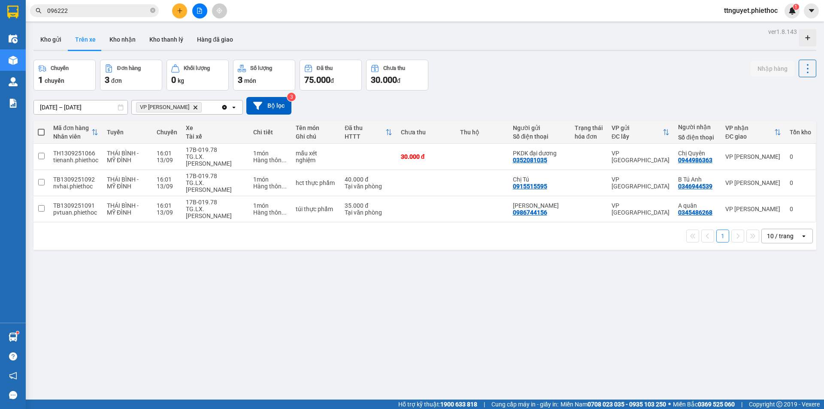
click at [108, 12] on input "096222" at bounding box center [97, 10] width 101 height 9
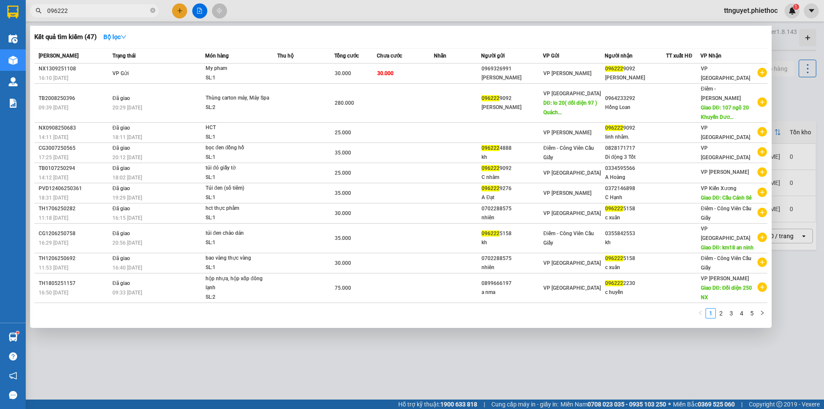
click at [108, 12] on input "096222" at bounding box center [97, 10] width 101 height 9
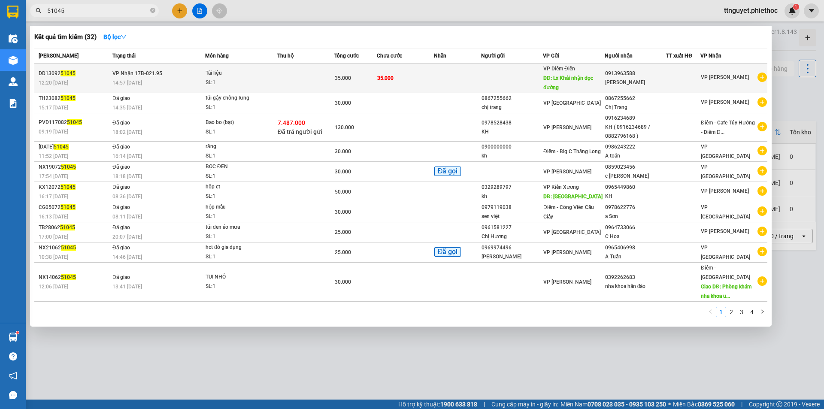
type input "51045"
click at [216, 80] on div "SL: 1" at bounding box center [238, 82] width 64 height 9
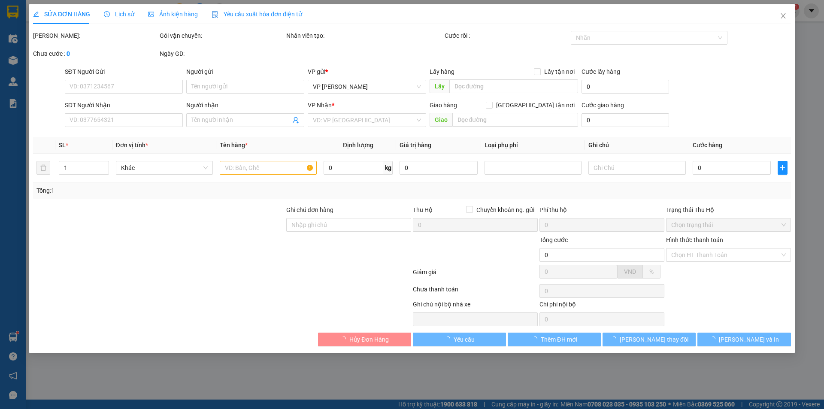
type input "Lx Khải nhận dọc đường"
type input "5.000"
type input "0913963588"
type input "[PERSON_NAME]"
type input "35.000"
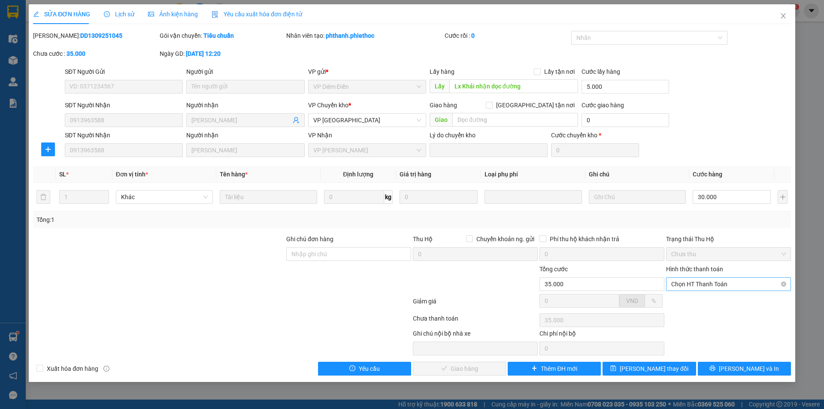
click at [709, 283] on span "Chọn HT Thanh Toán" at bounding box center [728, 284] width 115 height 13
click at [709, 297] on div "Tại văn phòng" at bounding box center [728, 301] width 115 height 9
type input "0"
click at [456, 365] on span "[PERSON_NAME] và Giao hàng" at bounding box center [470, 368] width 82 height 9
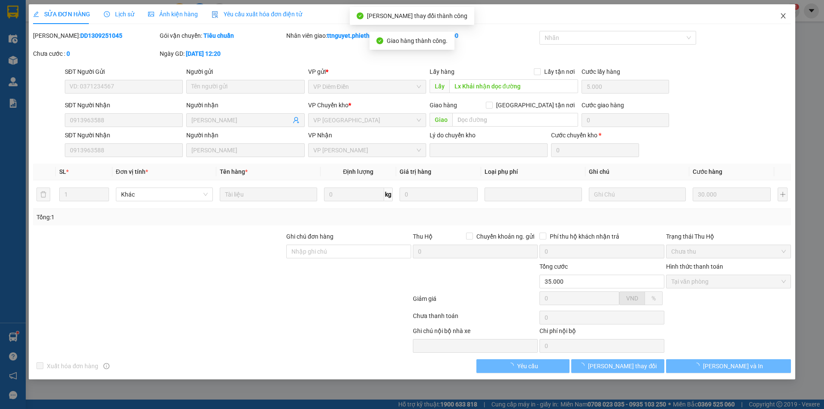
click at [782, 15] on icon "close" at bounding box center [783, 15] width 7 height 7
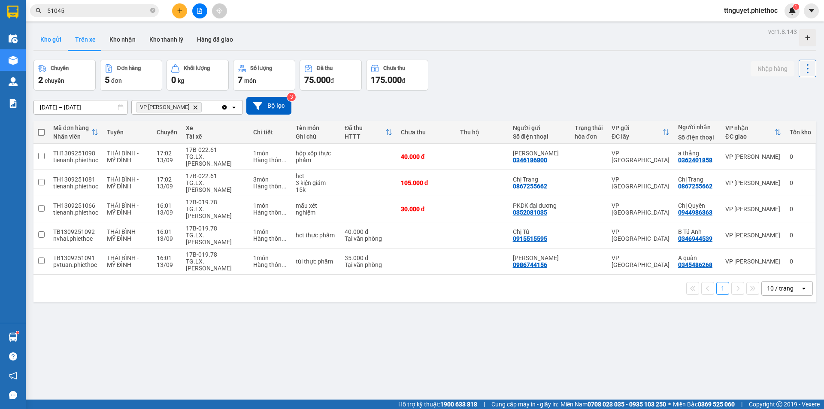
click at [53, 37] on button "Kho gửi" at bounding box center [50, 39] width 35 height 21
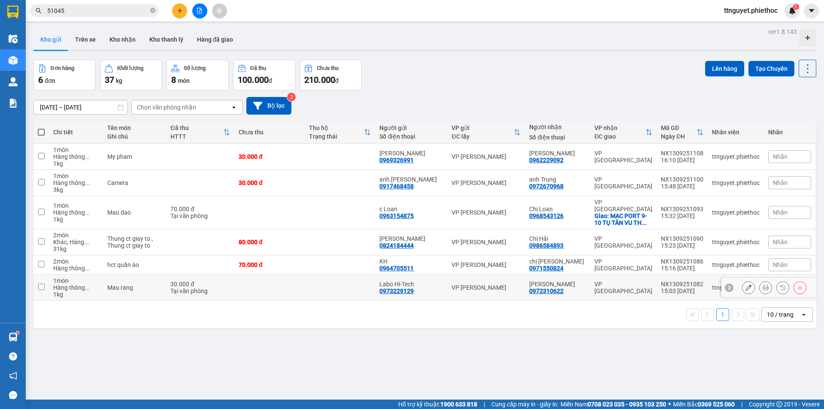
click at [79, 284] on div "Hàng thông ..." at bounding box center [76, 287] width 46 height 7
checkbox input "true"
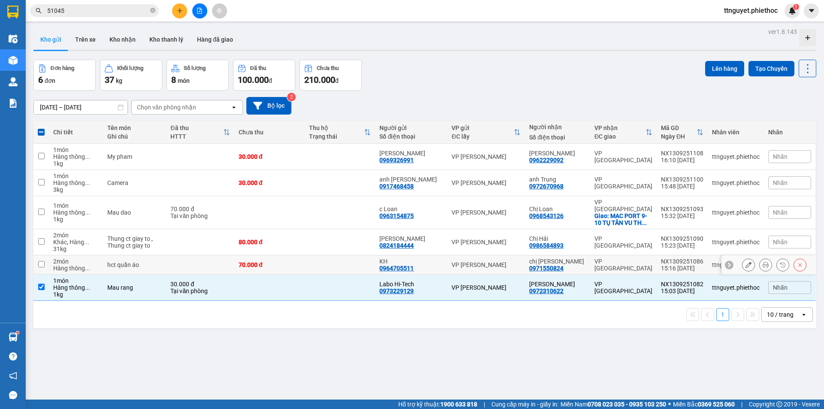
click at [78, 265] on div "Hàng thông ..." at bounding box center [76, 268] width 46 height 7
checkbox input "true"
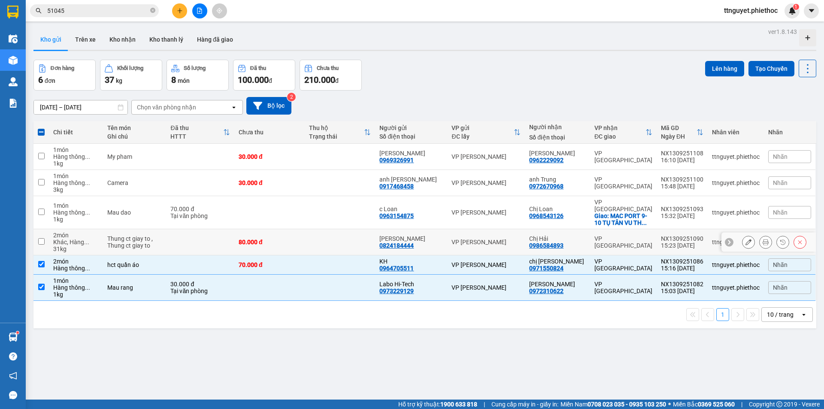
click at [78, 239] on div "Khác, Hàng ..." at bounding box center [76, 242] width 46 height 7
checkbox input "true"
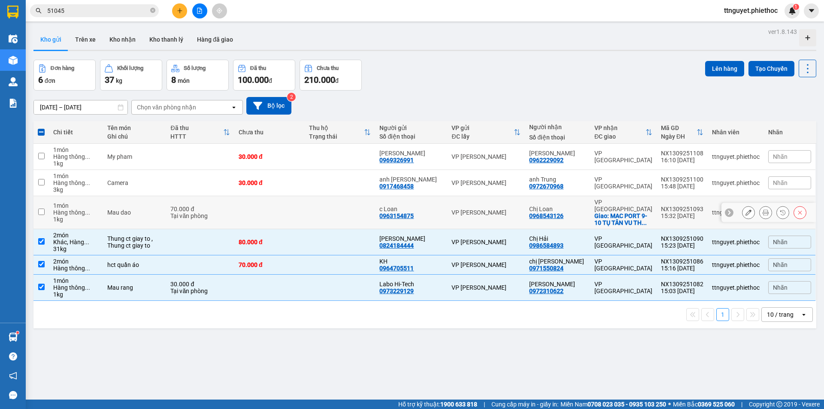
click at [79, 211] on div "Hàng thông ..." at bounding box center [76, 212] width 46 height 7
checkbox input "true"
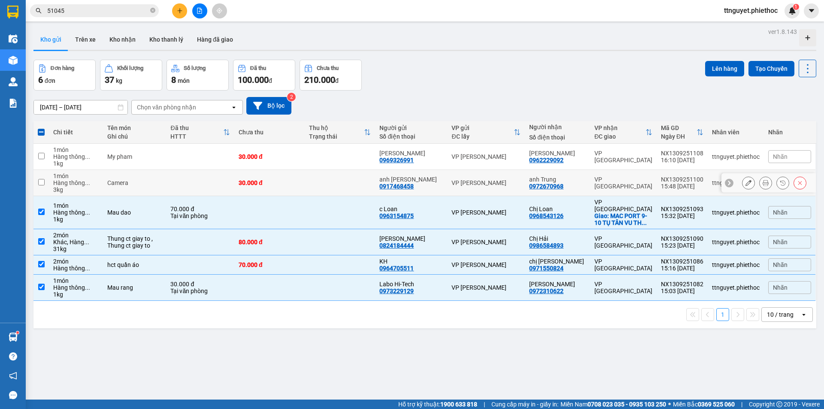
click at [88, 182] on span "..." at bounding box center [87, 182] width 5 height 7
checkbox input "true"
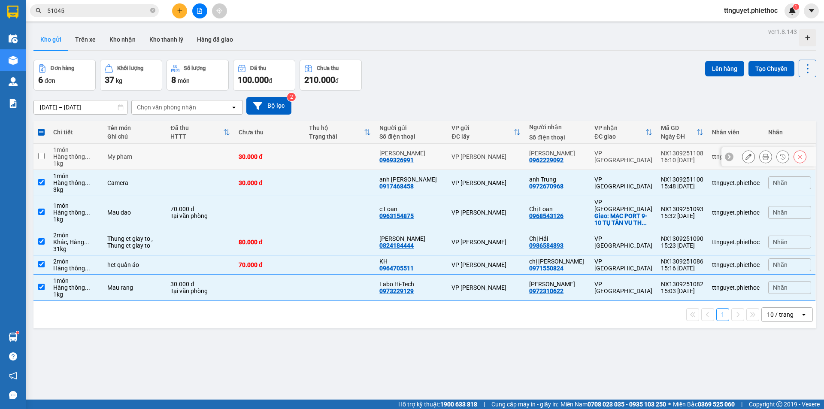
click at [93, 162] on div "1 kg" at bounding box center [76, 163] width 46 height 7
checkbox input "true"
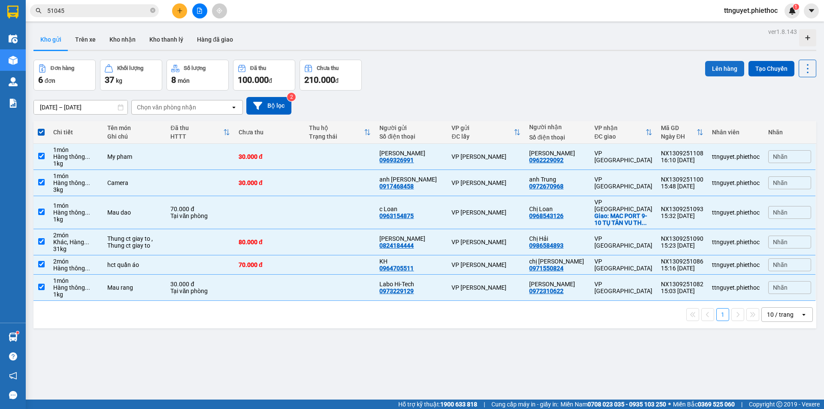
click at [710, 63] on button "Lên hàng" at bounding box center [724, 68] width 39 height 15
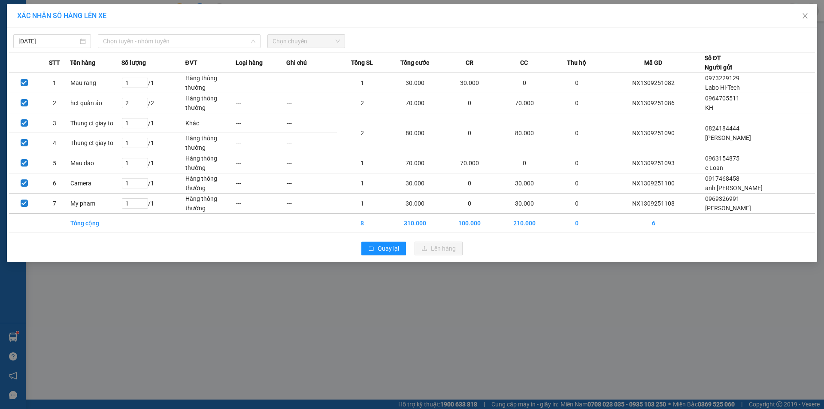
drag, startPoint x: 179, startPoint y: 44, endPoint x: 151, endPoint y: 48, distance: 28.2
click at [178, 44] on span "Chọn tuyến - nhóm tuyến" at bounding box center [179, 41] width 152 height 13
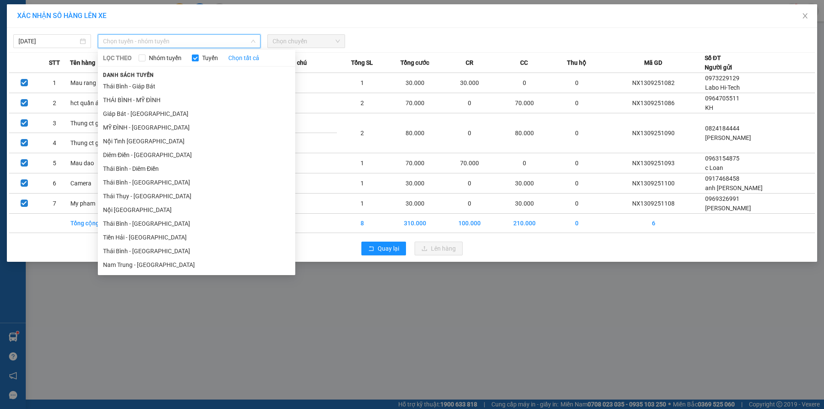
drag, startPoint x: 126, startPoint y: 128, endPoint x: 284, endPoint y: 66, distance: 169.7
click at [129, 128] on li "MỸ ĐÌNH - [GEOGRAPHIC_DATA]" at bounding box center [196, 128] width 197 height 14
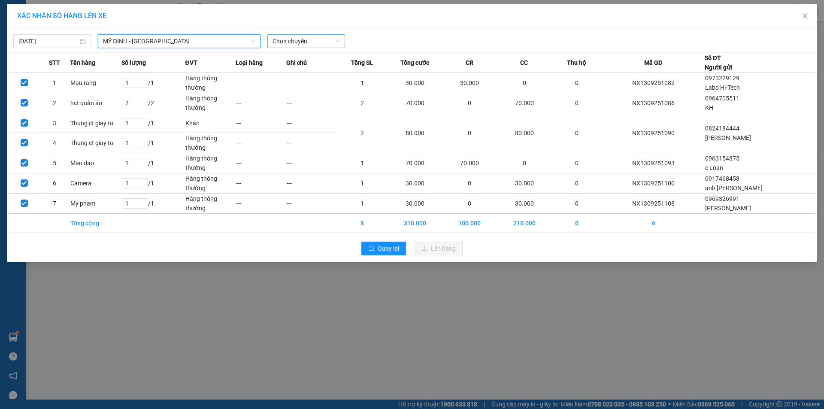
click at [325, 39] on span "Chọn chuyến" at bounding box center [306, 41] width 67 height 13
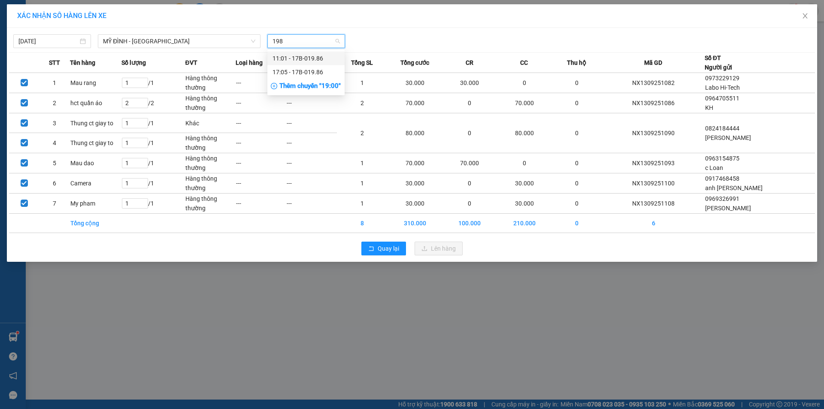
type input "1986"
click at [318, 70] on div "17:05 - 17B-019.86" at bounding box center [306, 71] width 67 height 9
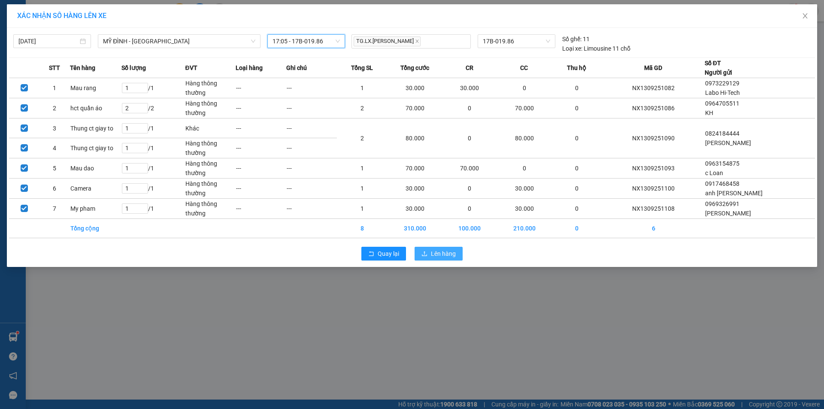
click at [437, 253] on span "Lên hàng" at bounding box center [443, 253] width 25 height 9
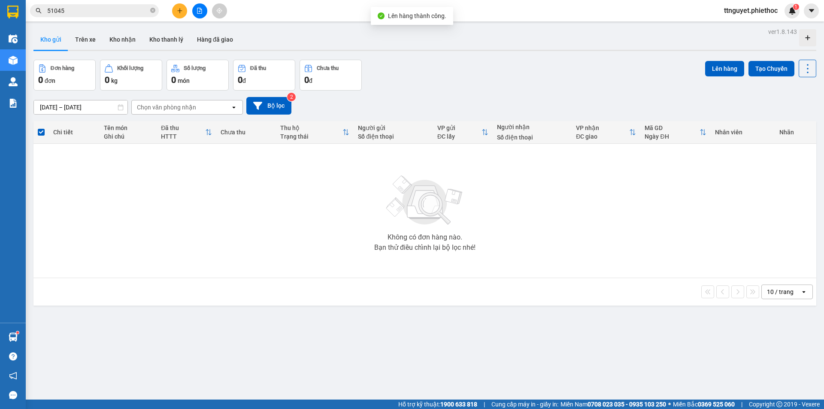
click at [179, 12] on icon "plus" at bounding box center [180, 11] width 6 height 6
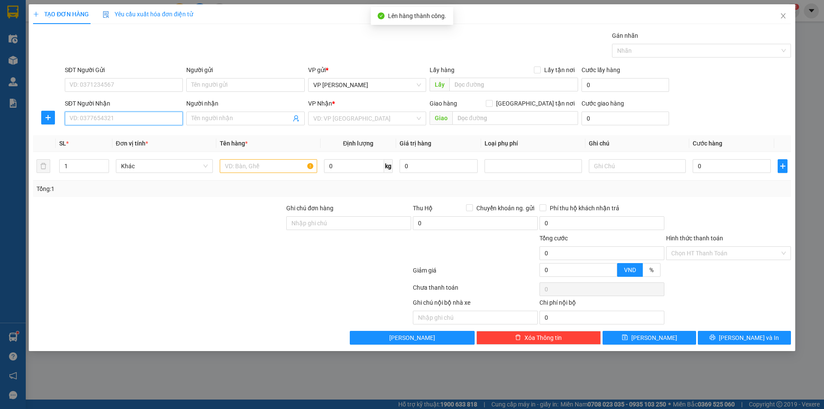
click at [112, 118] on input "SĐT Người Nhận" at bounding box center [124, 119] width 118 height 14
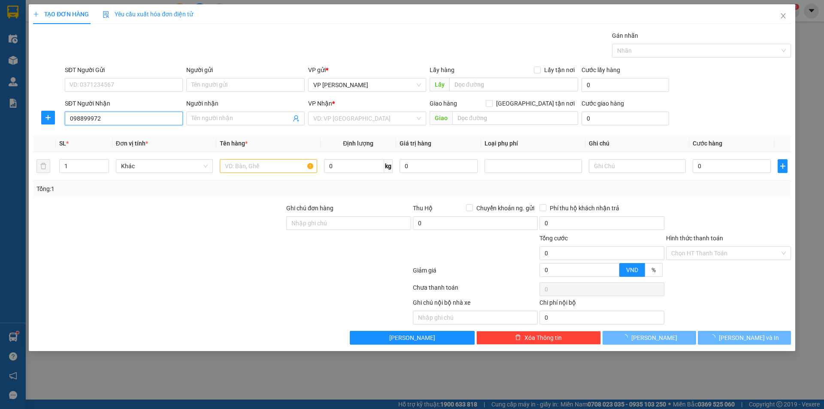
type input "0988999729"
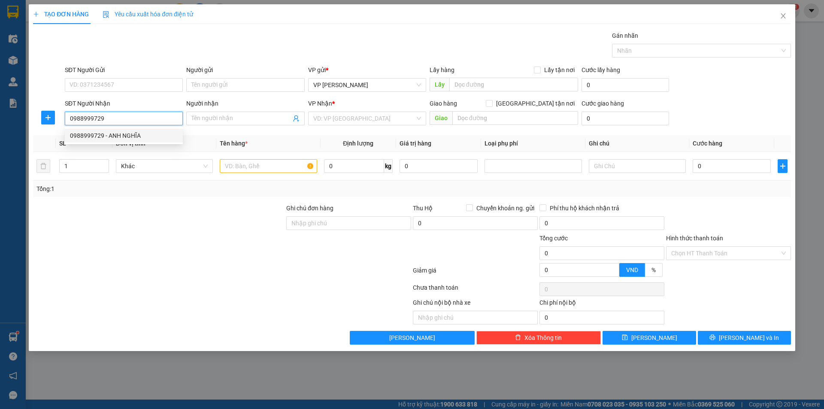
click at [105, 133] on div "0988999729 - ANH NGHĨA" at bounding box center [124, 135] width 108 height 9
type input "ANH NGHĨA"
type input "0988999729"
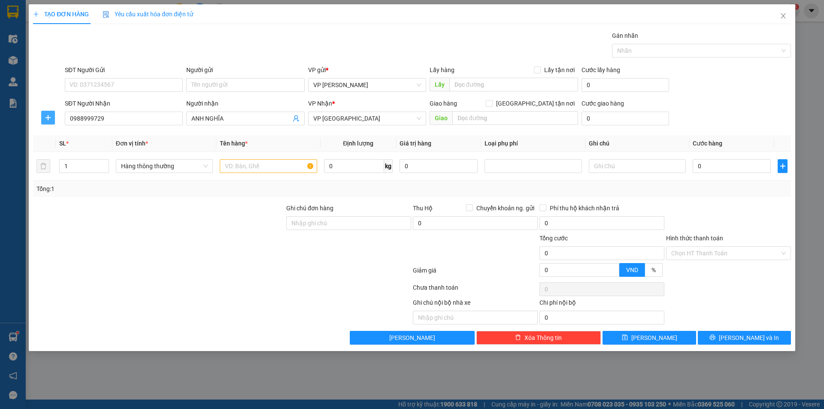
click at [49, 117] on icon "plus" at bounding box center [48, 117] width 7 height 7
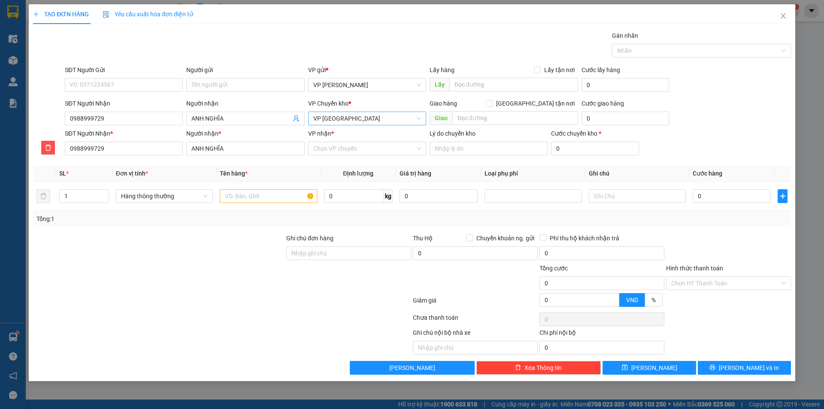
click at [347, 116] on span "VP [GEOGRAPHIC_DATA]" at bounding box center [367, 118] width 108 height 13
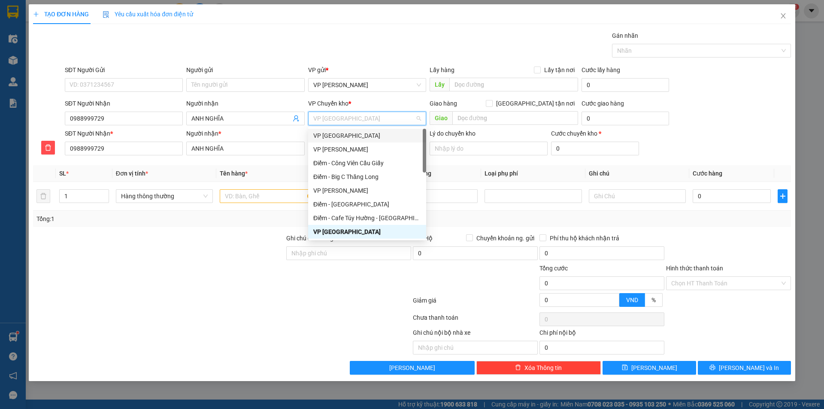
click at [346, 137] on div "VP [GEOGRAPHIC_DATA]" at bounding box center [367, 135] width 108 height 9
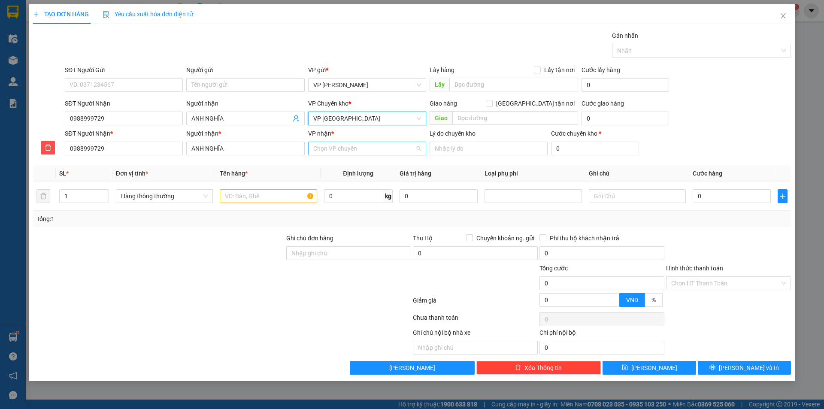
click at [346, 154] on input "VP nhận *" at bounding box center [364, 148] width 102 height 13
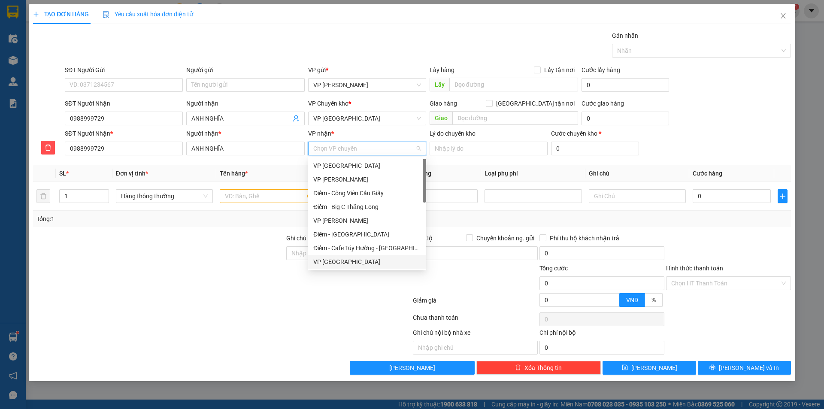
click at [337, 263] on div "VP [GEOGRAPHIC_DATA]" at bounding box center [367, 261] width 108 height 9
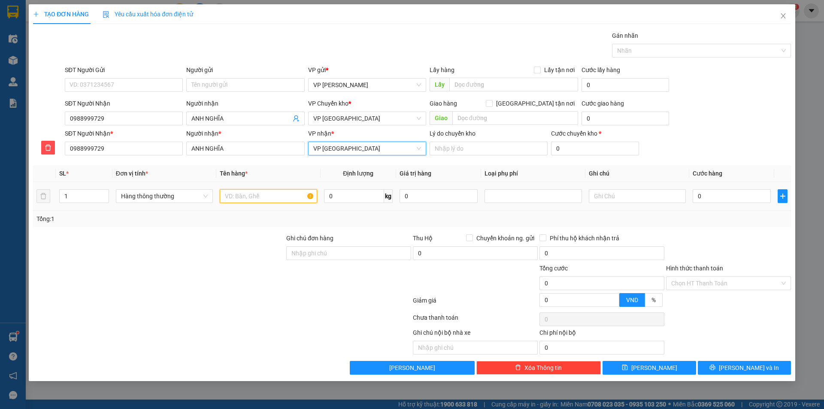
click at [273, 195] on input "text" at bounding box center [268, 196] width 97 height 14
type input "bọc đen"
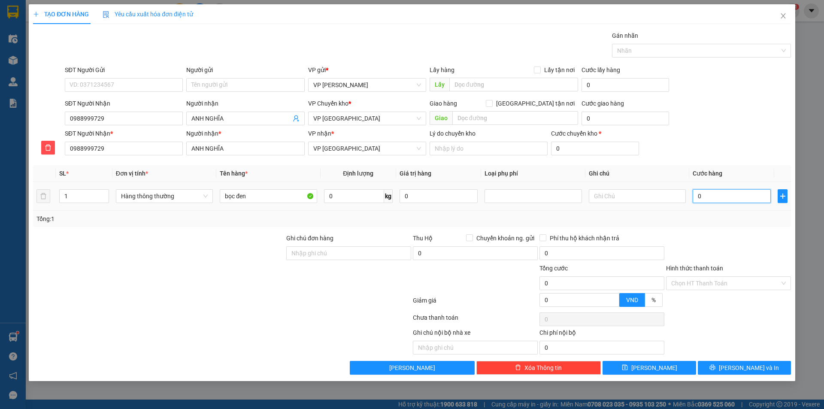
click at [721, 194] on input "0" at bounding box center [732, 196] width 78 height 14
type input "03"
type input "3"
type input "030"
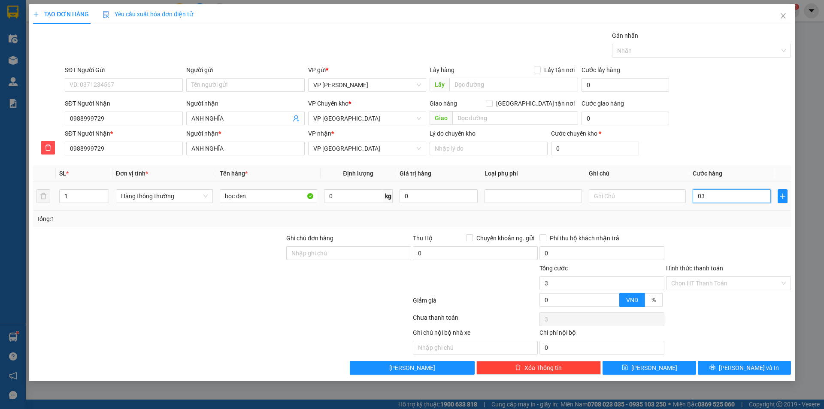
type input "30"
type input "30.000"
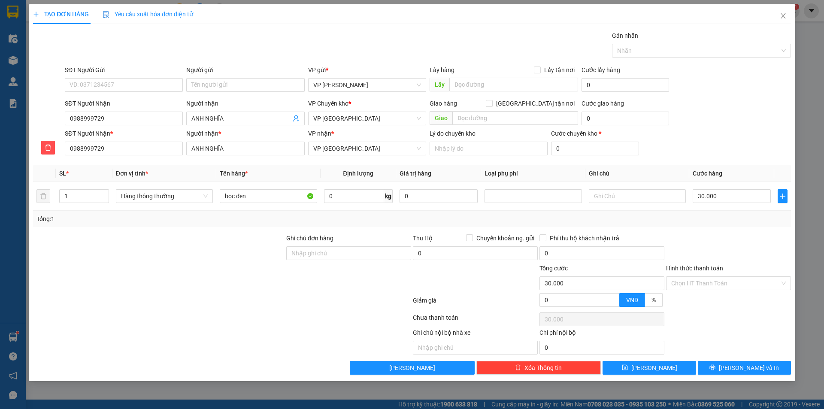
click at [714, 224] on div "Tổng: 1" at bounding box center [412, 219] width 758 height 16
click at [753, 370] on span "[PERSON_NAME] và In" at bounding box center [749, 367] width 60 height 9
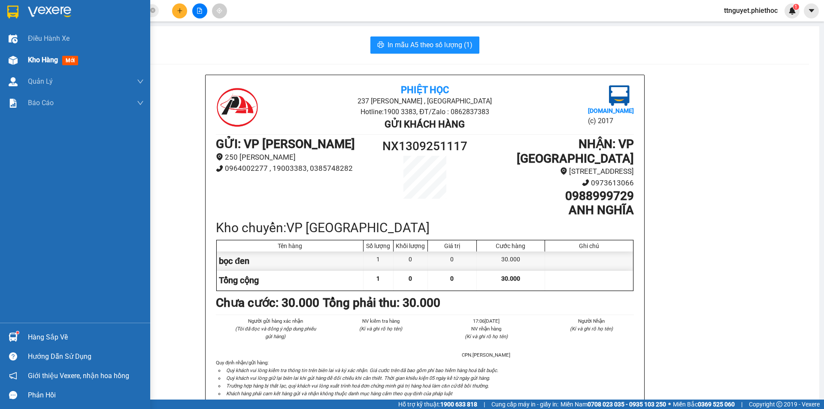
click at [8, 62] on div at bounding box center [13, 60] width 15 height 15
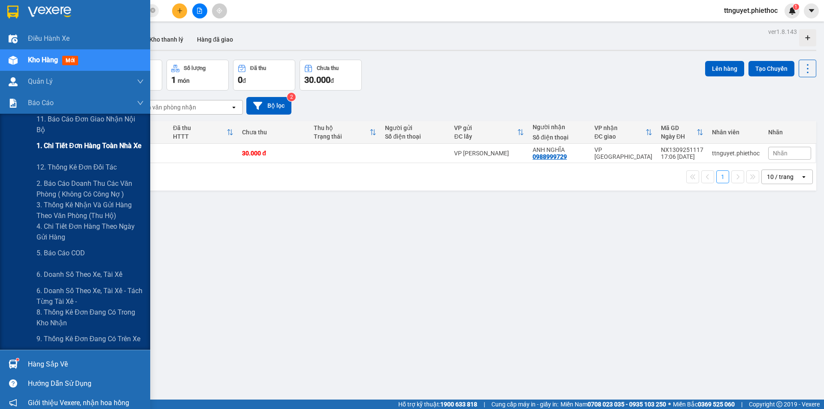
click at [79, 145] on span "1. Chi tiết đơn hàng toàn nhà xe" at bounding box center [88, 145] width 105 height 11
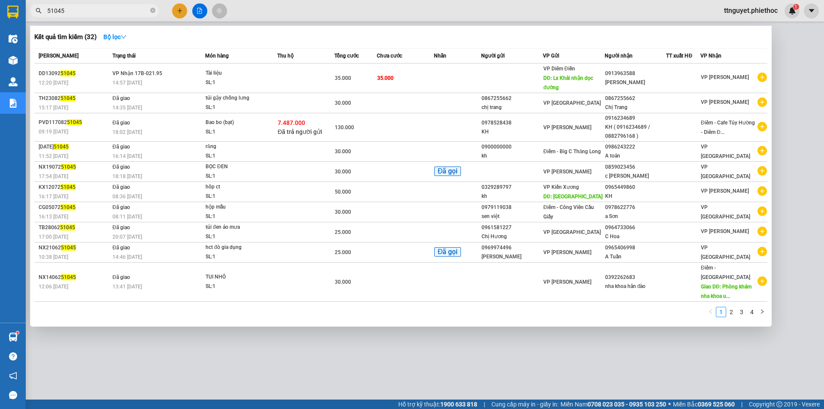
click at [75, 9] on input "51045" at bounding box center [97, 10] width 101 height 9
click at [79, 22] on div at bounding box center [412, 204] width 824 height 409
click at [87, 13] on input "51045" at bounding box center [97, 10] width 101 height 9
drag, startPoint x: 87, startPoint y: 13, endPoint x: 87, endPoint y: 6, distance: 6.9
click at [87, 9] on input "51045" at bounding box center [97, 10] width 101 height 9
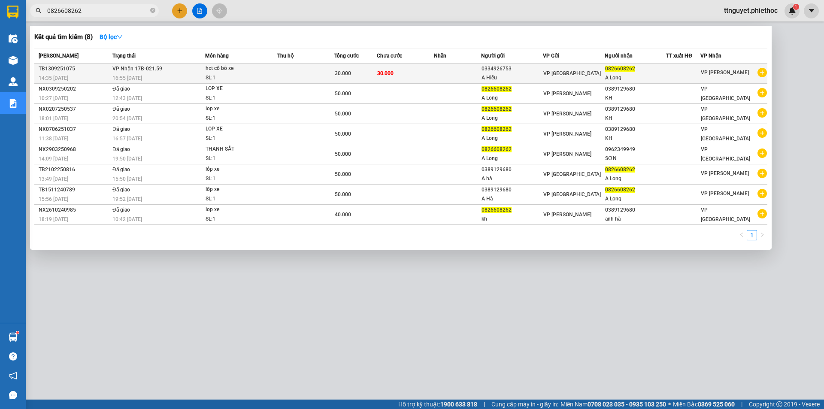
type input "0826608262"
click at [310, 67] on td at bounding box center [305, 74] width 57 height 20
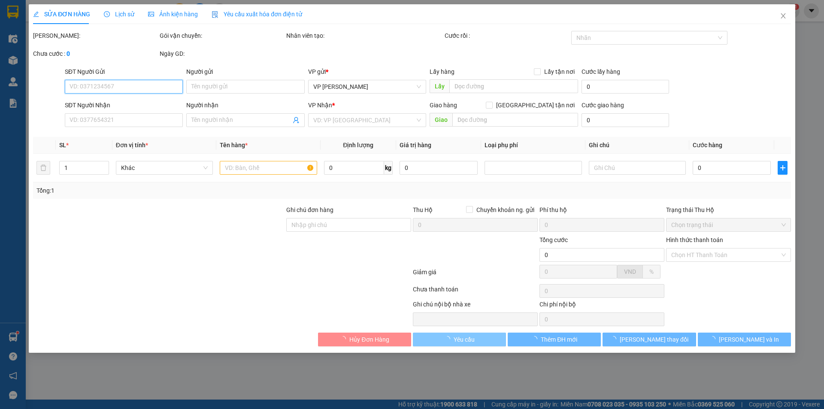
type input "0334926753"
type input "A Hiếu"
type input "0826608262"
type input "A Long"
type input "30.000"
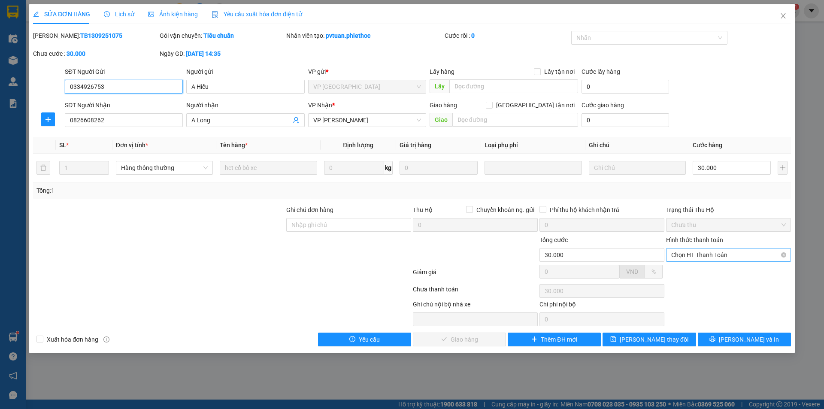
click at [701, 252] on span "Chọn HT Thanh Toán" at bounding box center [728, 255] width 115 height 13
drag, startPoint x: 706, startPoint y: 274, endPoint x: 648, endPoint y: 278, distance: 57.7
click at [703, 274] on div "Tại văn phòng" at bounding box center [728, 271] width 115 height 9
type input "0"
click at [482, 340] on span "[PERSON_NAME] và Giao hàng" at bounding box center [470, 339] width 82 height 9
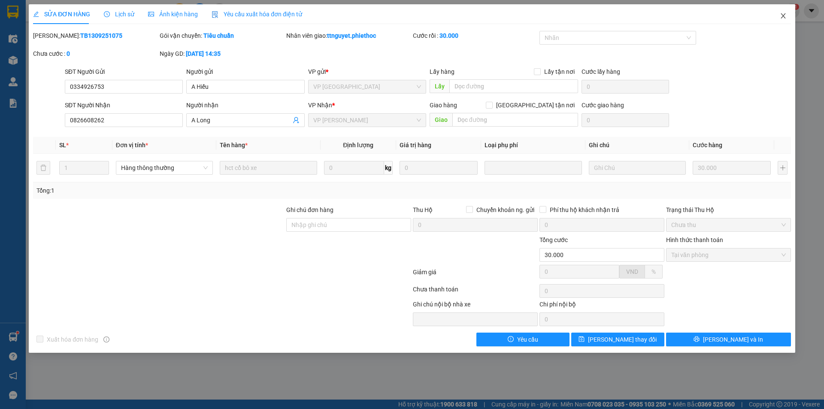
click at [775, 18] on span "Close" at bounding box center [783, 16] width 24 height 24
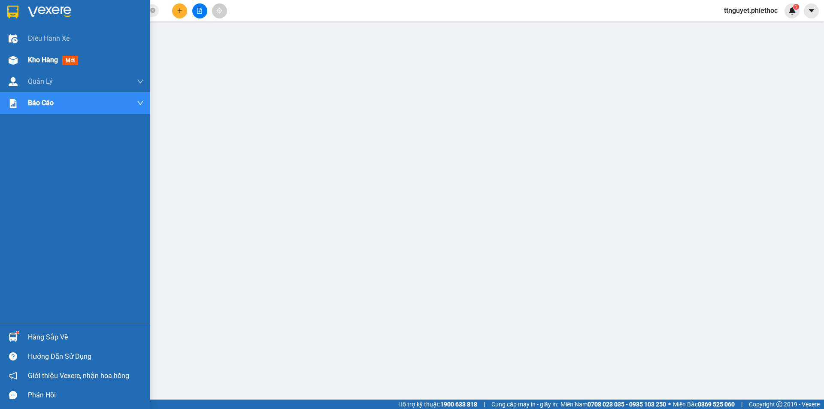
click at [22, 63] on div "Kho hàng mới" at bounding box center [75, 59] width 150 height 21
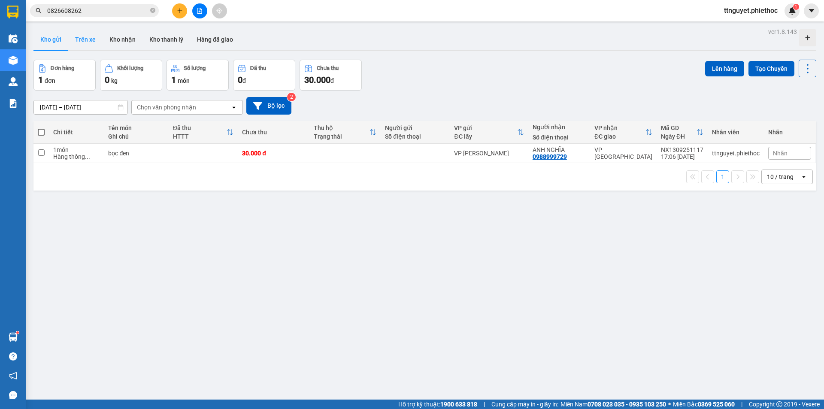
click at [72, 39] on button "Trên xe" at bounding box center [85, 39] width 34 height 21
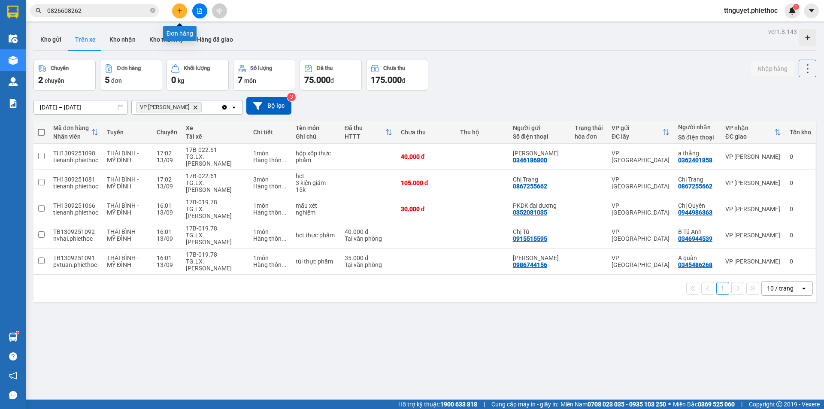
click at [177, 14] on button at bounding box center [179, 10] width 15 height 15
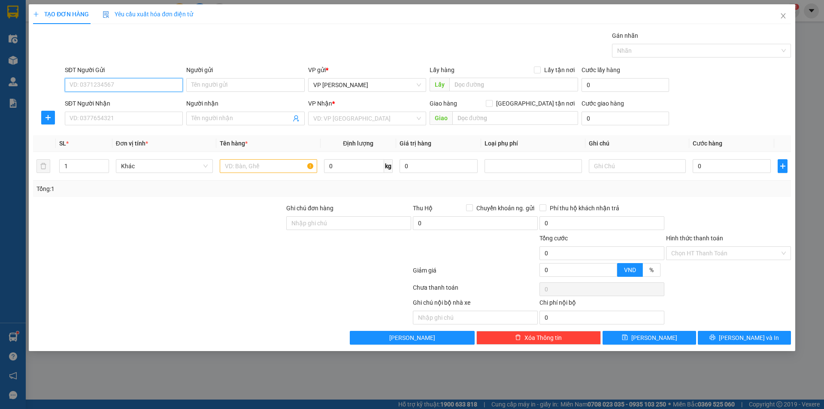
click at [147, 88] on input "SĐT Người Gửi" at bounding box center [124, 85] width 118 height 14
click at [141, 83] on input "SĐT Người Gửi" at bounding box center [124, 85] width 118 height 14
type input "0989523468"
drag, startPoint x: 128, startPoint y: 100, endPoint x: 128, endPoint y: 108, distance: 7.7
click at [128, 100] on div "0989523468 - [PERSON_NAME]" at bounding box center [124, 101] width 108 height 9
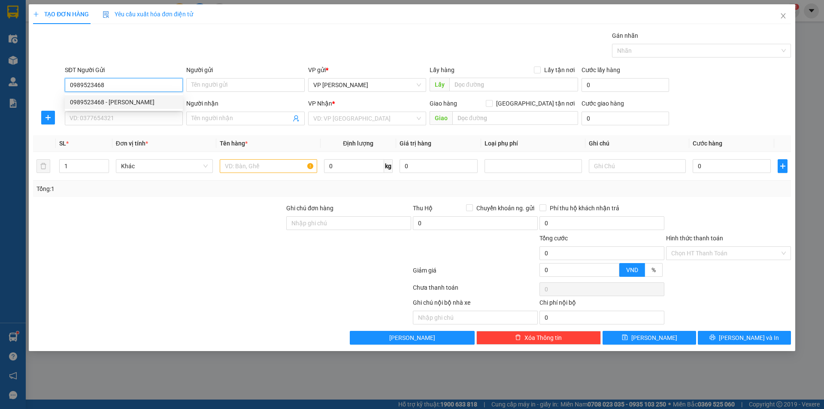
type input "[PERSON_NAME]"
type input "0989523468"
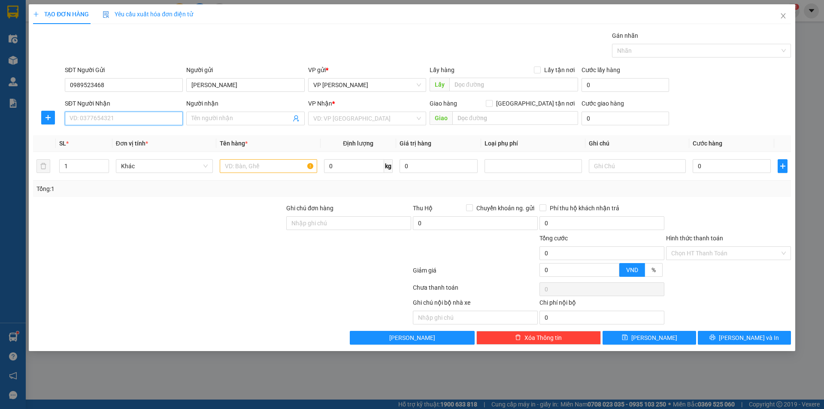
click at [128, 118] on input "SĐT Người Nhận" at bounding box center [124, 119] width 118 height 14
click at [77, 116] on input "06979002340" at bounding box center [124, 119] width 118 height 14
type input "0979002340"
click at [137, 137] on div "0979002340 - Bác Chuẩn" at bounding box center [124, 135] width 108 height 9
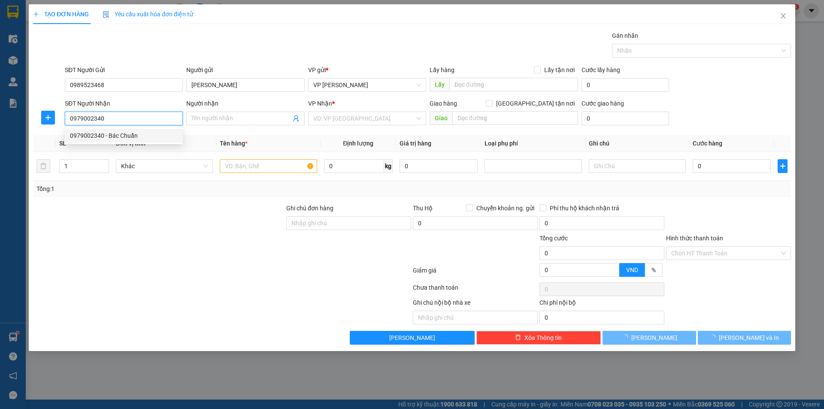
type input "Bác Chuẩn"
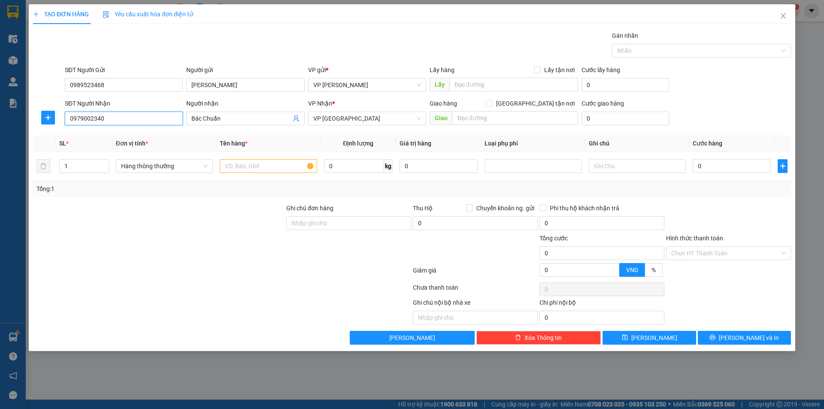
type input "0979002340"
click at [50, 115] on icon "plus" at bounding box center [48, 117] width 7 height 7
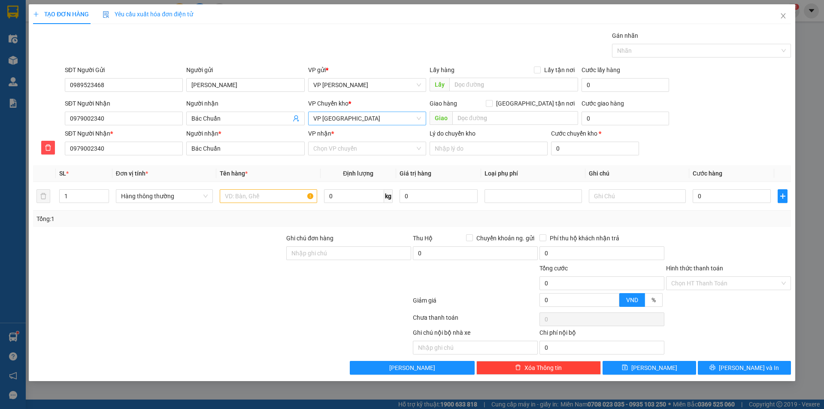
click at [376, 112] on span "VP [GEOGRAPHIC_DATA]" at bounding box center [367, 118] width 108 height 13
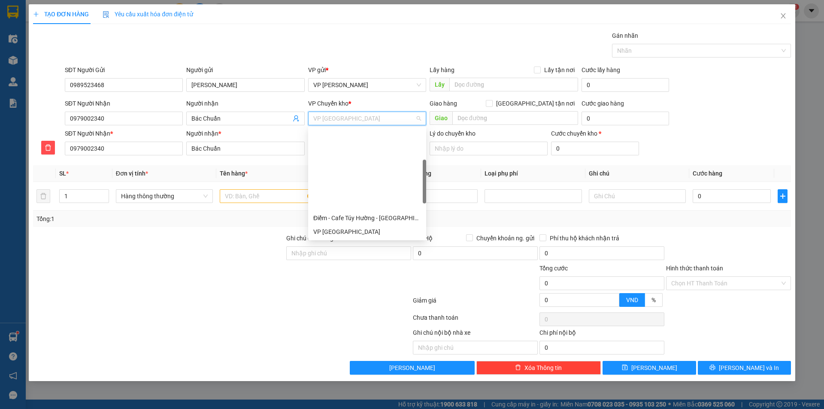
scroll to position [96, 0]
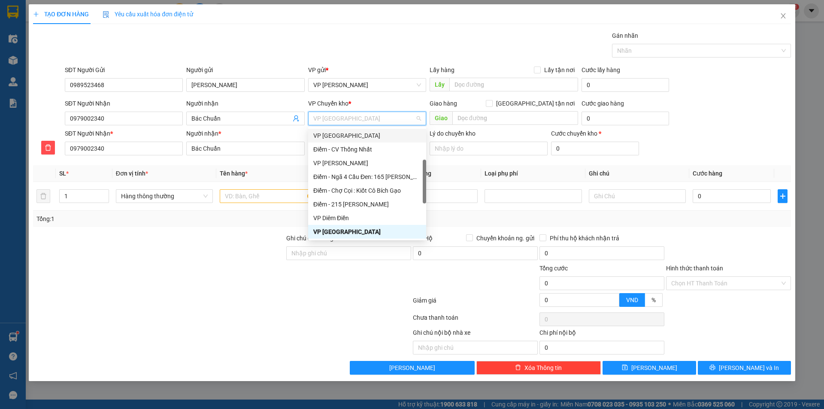
click at [347, 136] on div "VP [GEOGRAPHIC_DATA]" at bounding box center [367, 135] width 108 height 9
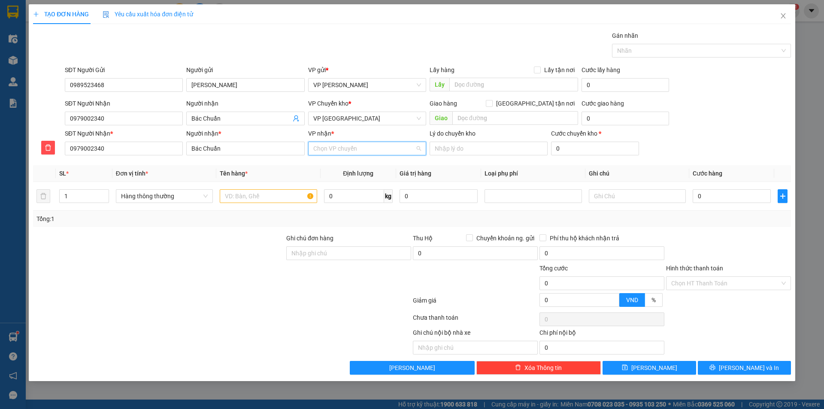
click at [346, 147] on input "VP nhận *" at bounding box center [364, 148] width 102 height 13
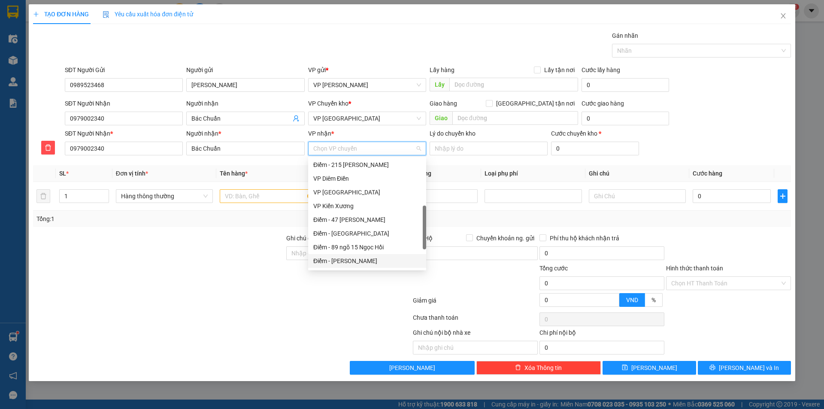
scroll to position [156, 0]
drag, startPoint x: 425, startPoint y: 240, endPoint x: 396, endPoint y: 207, distance: 44.5
click at [424, 217] on div at bounding box center [424, 225] width 3 height 44
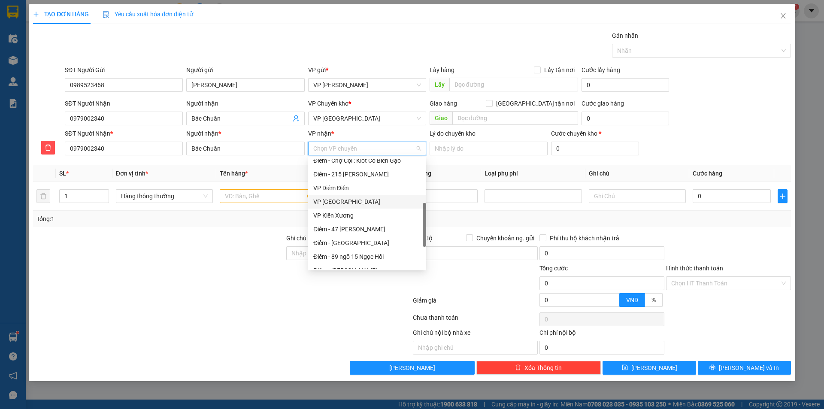
click at [343, 205] on div "VP [GEOGRAPHIC_DATA]" at bounding box center [367, 201] width 108 height 9
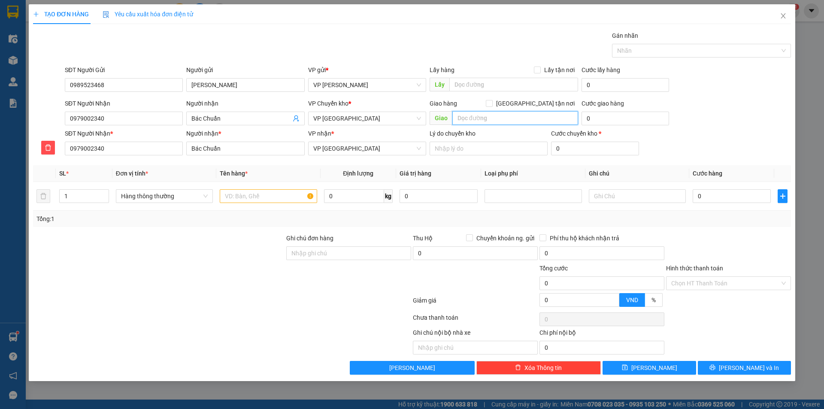
click at [507, 118] on input "text" at bounding box center [516, 118] width 126 height 14
type input "nam trung"
click at [613, 121] on input "0" at bounding box center [626, 119] width 88 height 14
type input "5"
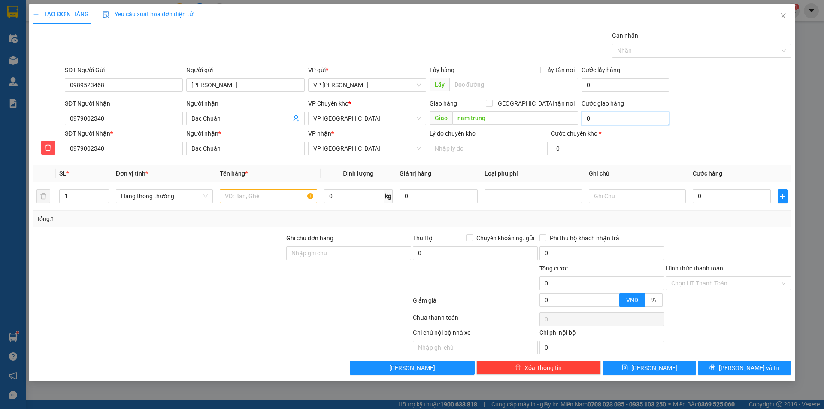
type input "5"
type input "5.000"
click at [738, 106] on div "SĐT Người Nhận 0979002340 Người nhận Bác Chuẩn VP Chuyển kho * VP Tiền Hải Gi…" at bounding box center [428, 114] width 730 height 30
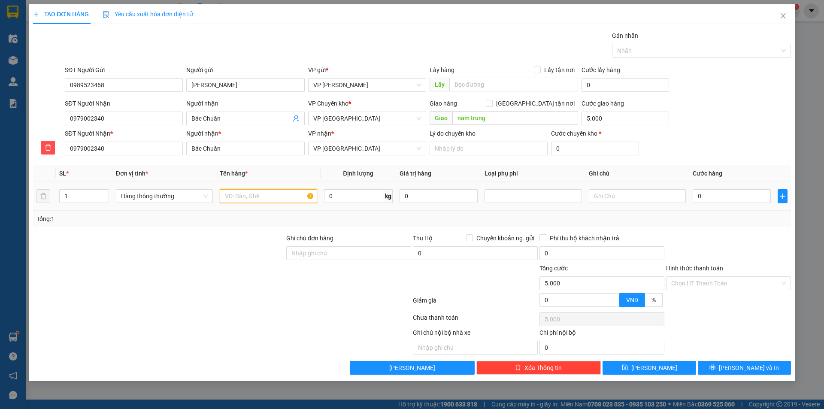
click at [249, 194] on input "text" at bounding box center [268, 196] width 97 height 14
type input "quần áo"
click at [733, 198] on input "0" at bounding box center [732, 196] width 78 height 14
type input "03"
type input "5.003"
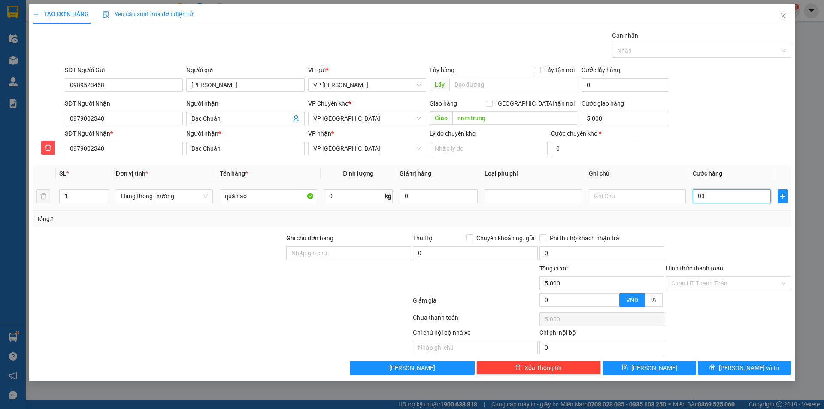
type input "5.003"
type input "030"
type input "5.030"
type input "30.000"
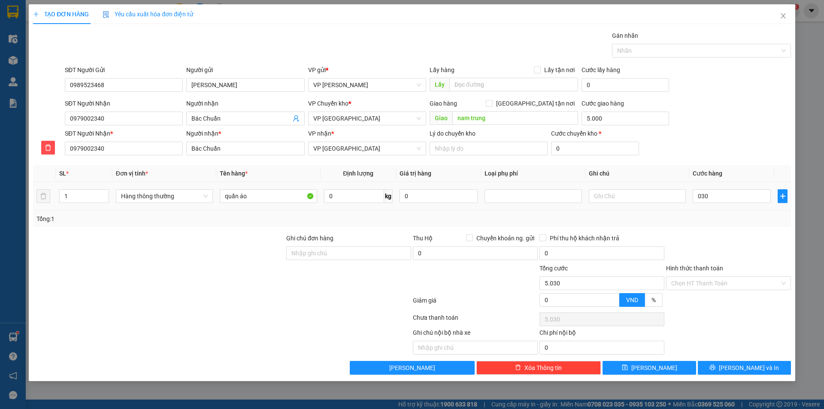
type input "35.000"
click at [732, 241] on div at bounding box center [728, 249] width 127 height 30
click at [729, 283] on input "Hình thức thanh toán" at bounding box center [725, 283] width 109 height 13
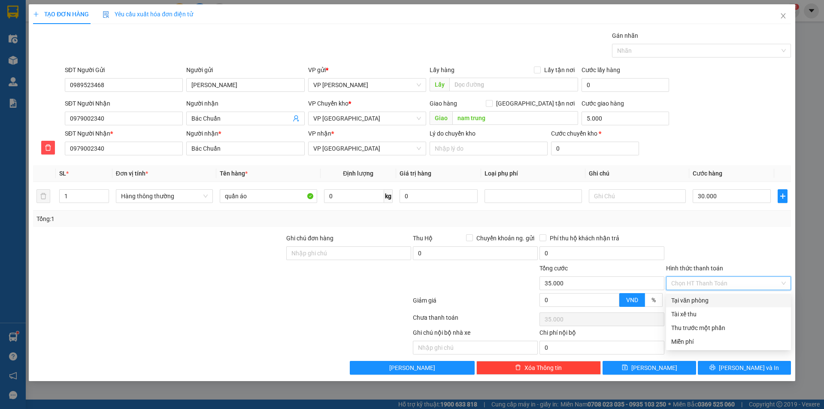
click at [722, 300] on div "Tại văn phòng" at bounding box center [728, 300] width 115 height 9
type input "0"
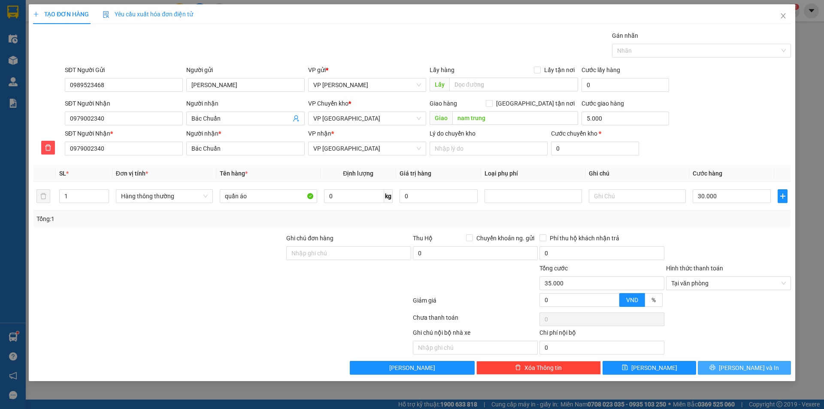
click at [724, 367] on button "[PERSON_NAME] và In" at bounding box center [744, 368] width 93 height 14
